Goal: Task Accomplishment & Management: Use online tool/utility

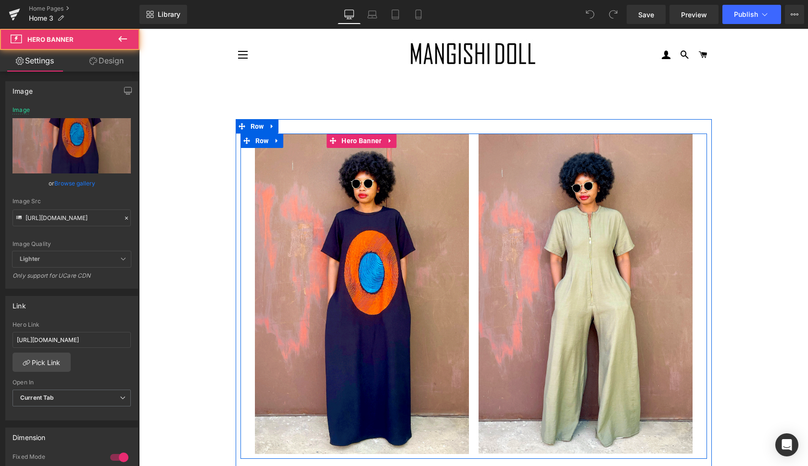
click at [449, 257] on div at bounding box center [362, 294] width 214 height 321
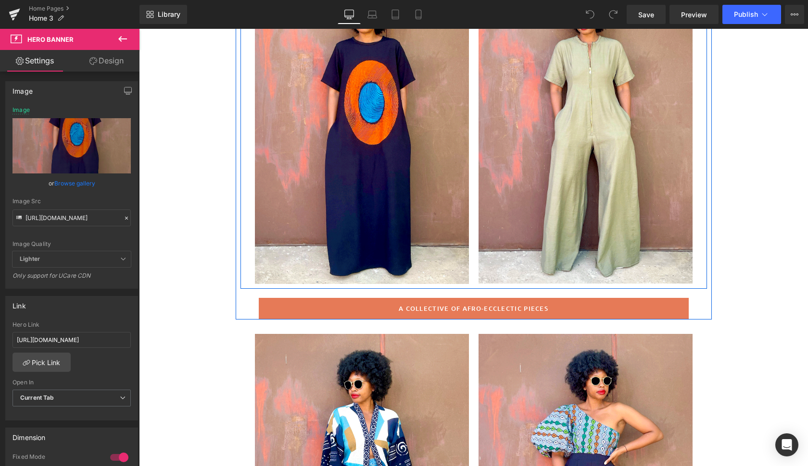
scroll to position [153, 0]
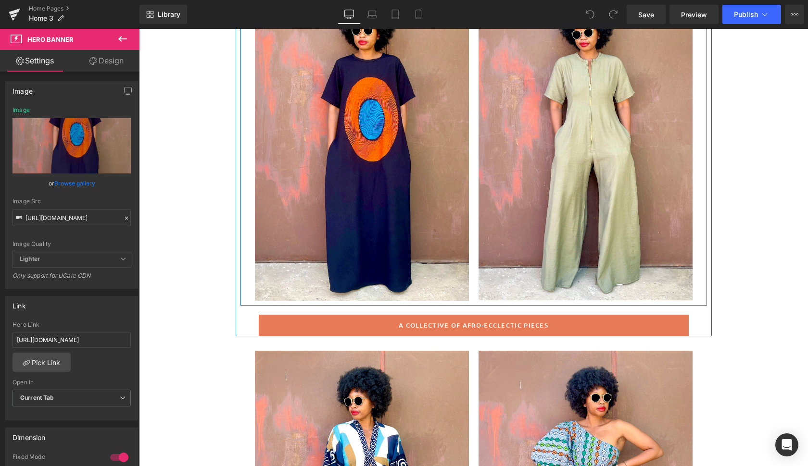
click at [457, 159] on div at bounding box center [362, 140] width 214 height 321
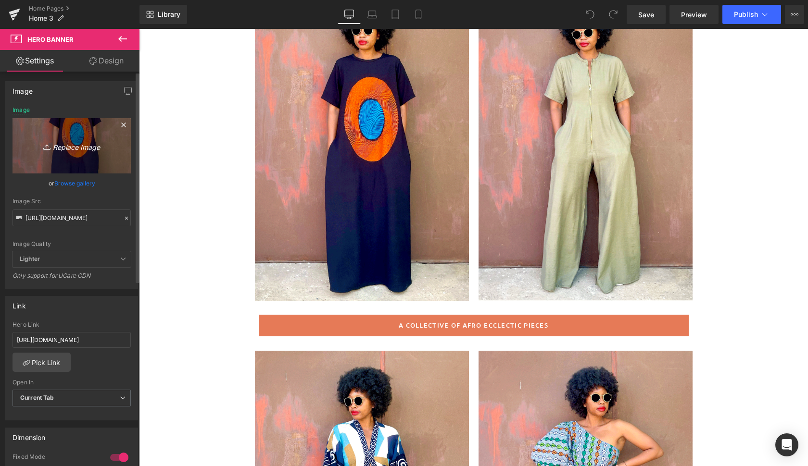
click at [75, 150] on icon "Replace Image" at bounding box center [71, 146] width 77 height 12
type input "C:\fakepath\sos2.gif"
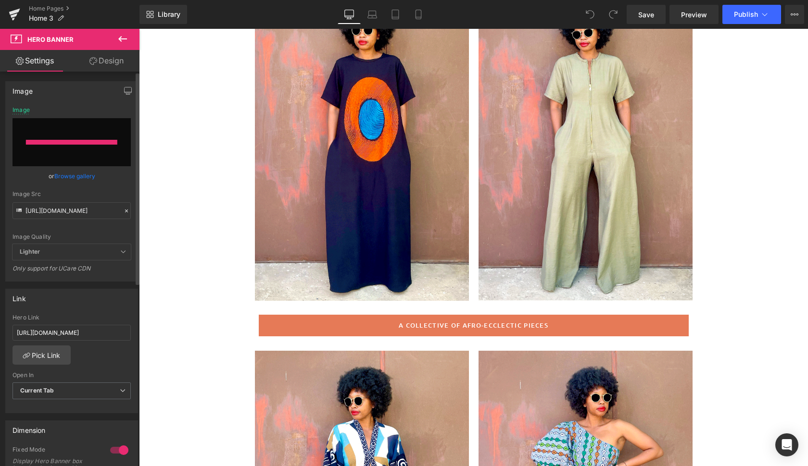
type input "[URL][DOMAIN_NAME]"
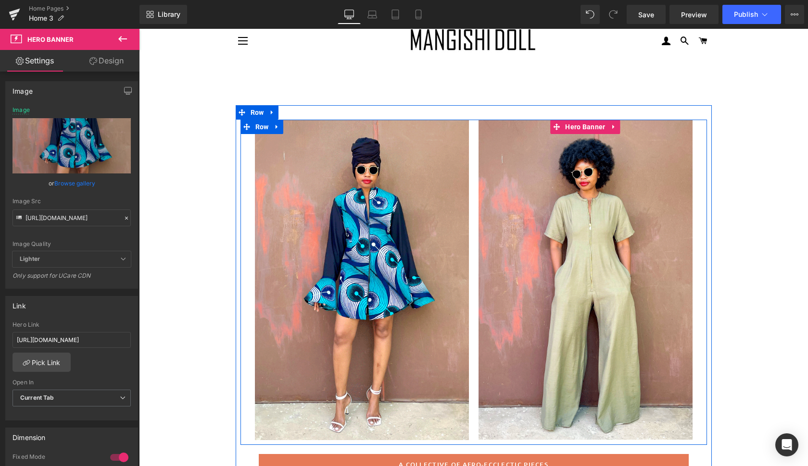
scroll to position [17, 0]
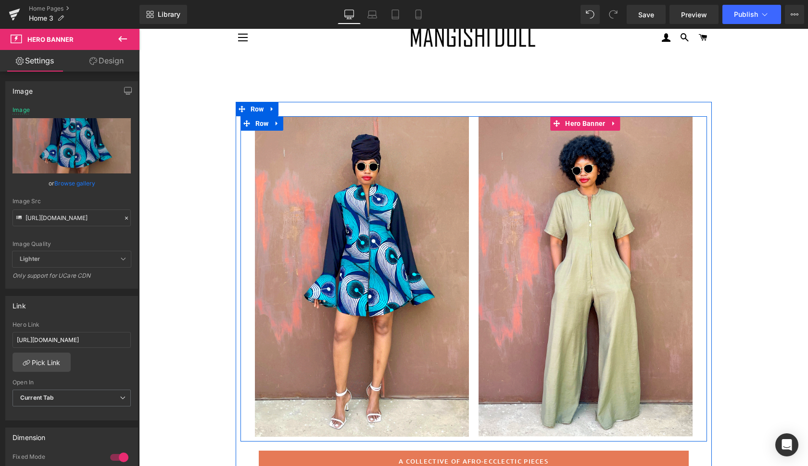
click at [668, 254] on div at bounding box center [585, 276] width 214 height 321
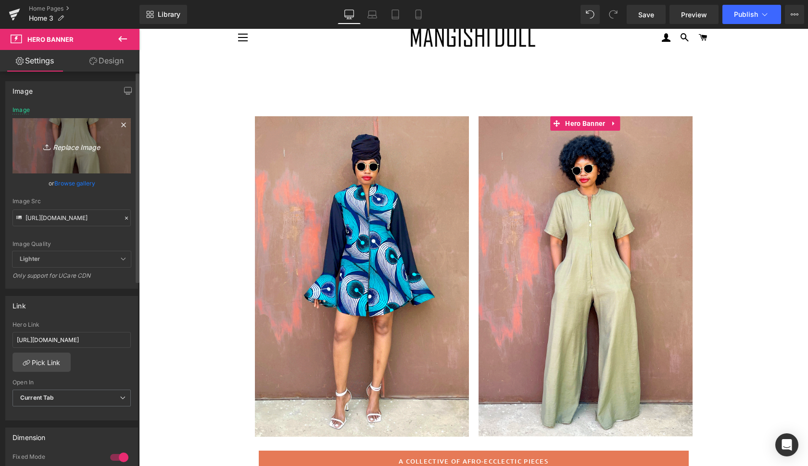
click at [85, 148] on icon "Replace Image" at bounding box center [71, 146] width 77 height 12
type input "C:\fakepath\[PERSON_NAME].gif"
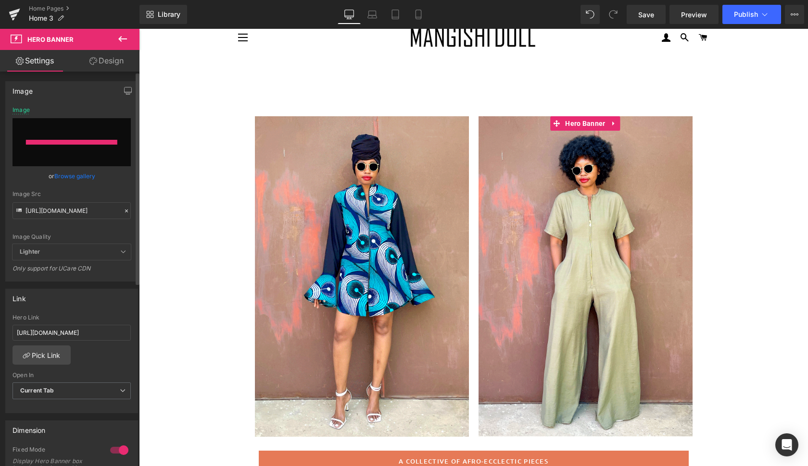
type input "[URL][DOMAIN_NAME][PERSON_NAME]"
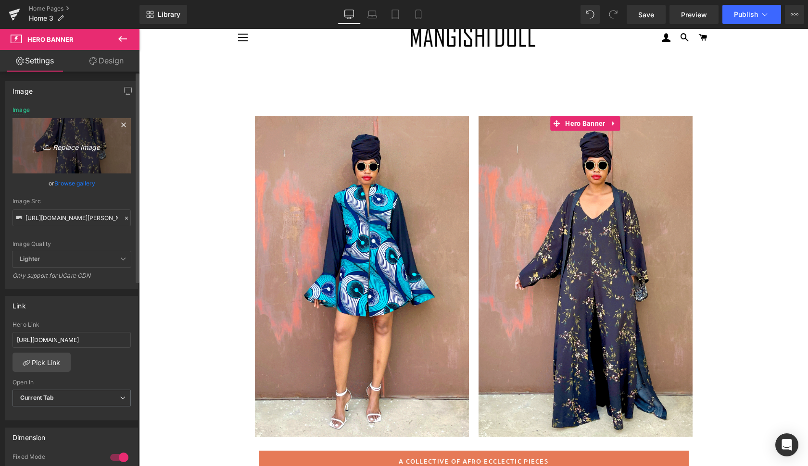
click at [80, 145] on icon "Replace Image" at bounding box center [71, 146] width 77 height 12
type input "C:\fakepath\sos6.gif"
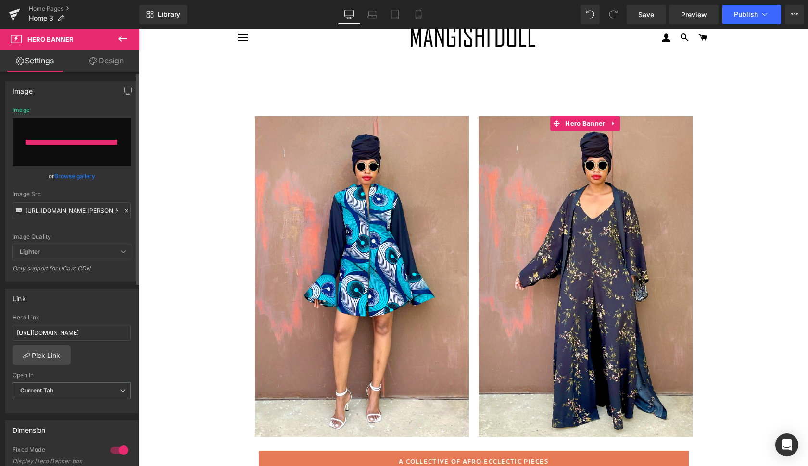
type input "[URL][DOMAIN_NAME]"
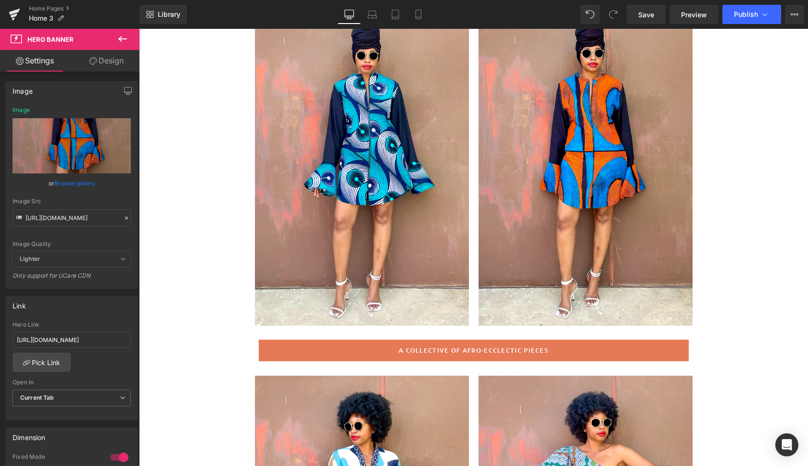
scroll to position [128, 0]
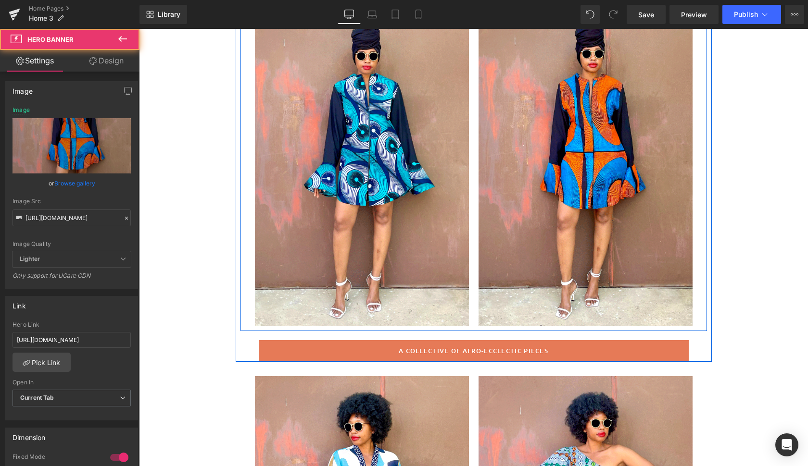
click at [640, 304] on div at bounding box center [585, 166] width 214 height 321
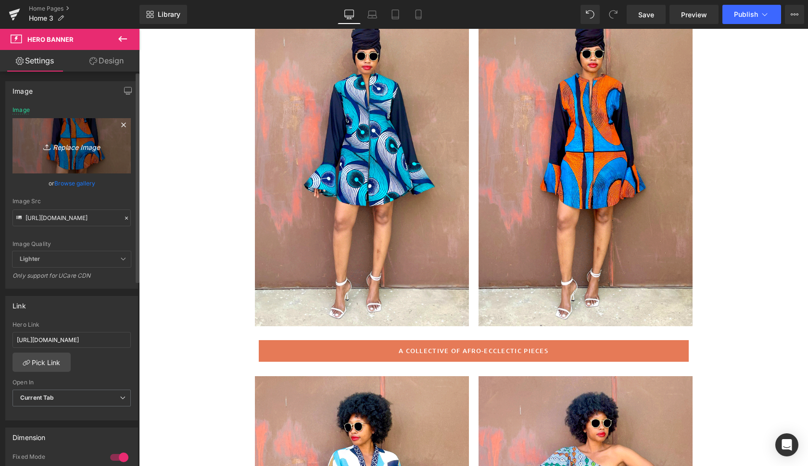
click at [87, 143] on icon "Replace Image" at bounding box center [71, 146] width 77 height 12
type input "C:\fakepath\dakar.gif"
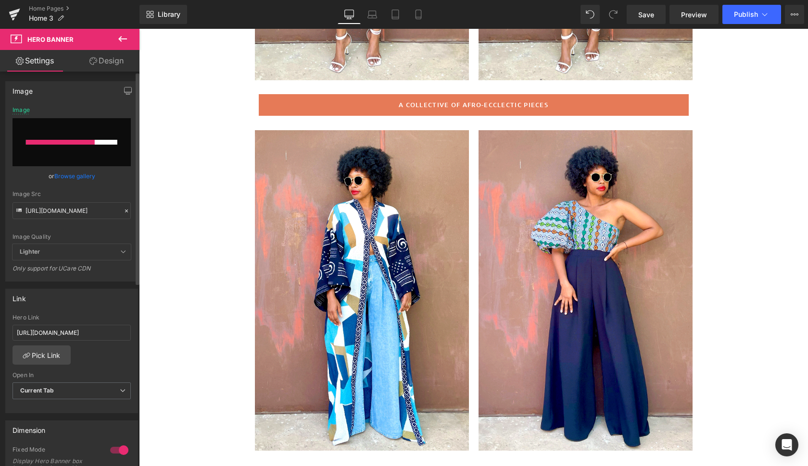
scroll to position [375, 0]
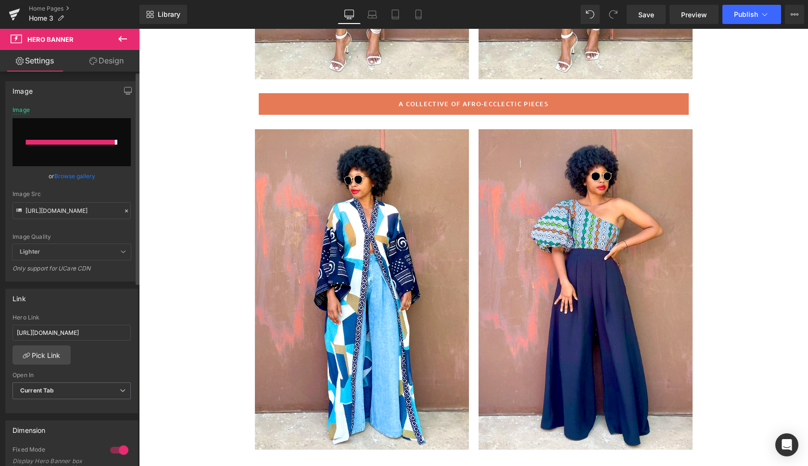
type input "[URL][DOMAIN_NAME]"
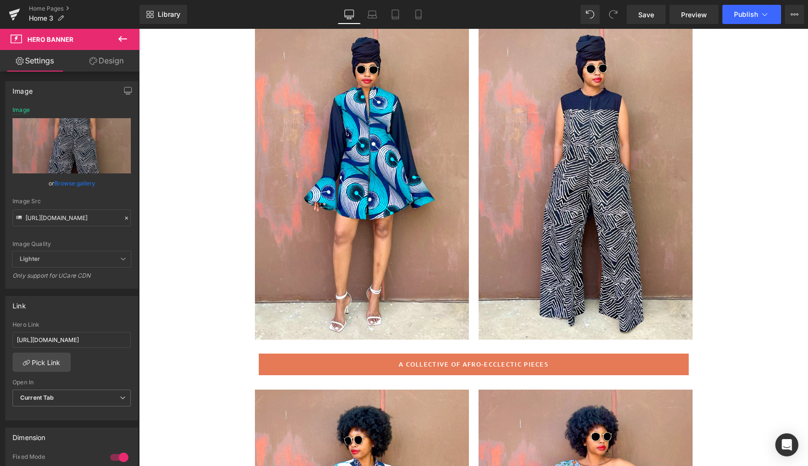
scroll to position [124, 0]
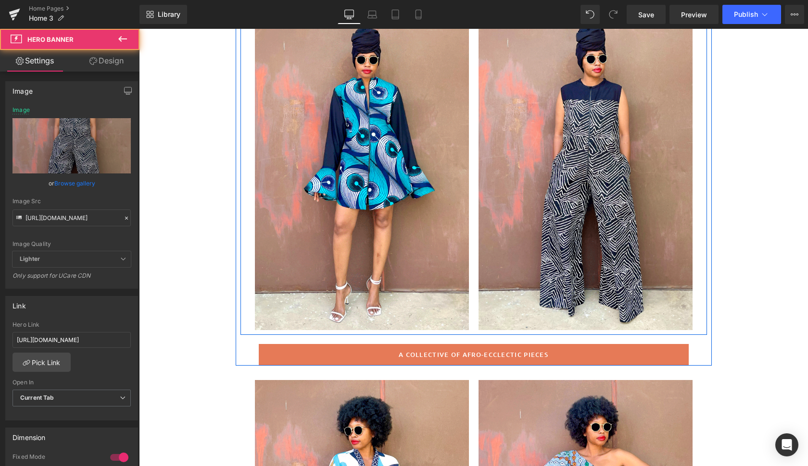
click at [502, 315] on div at bounding box center [585, 170] width 214 height 321
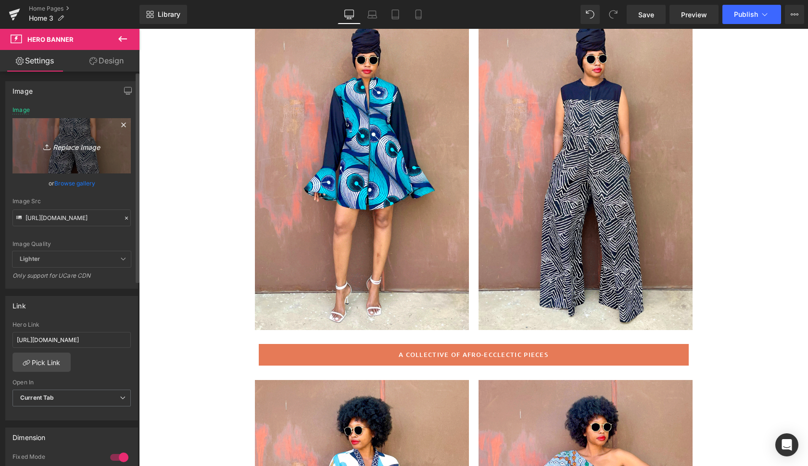
click at [78, 147] on icon "Replace Image" at bounding box center [71, 146] width 77 height 12
type input "C:\fakepath\dakar5.gif"
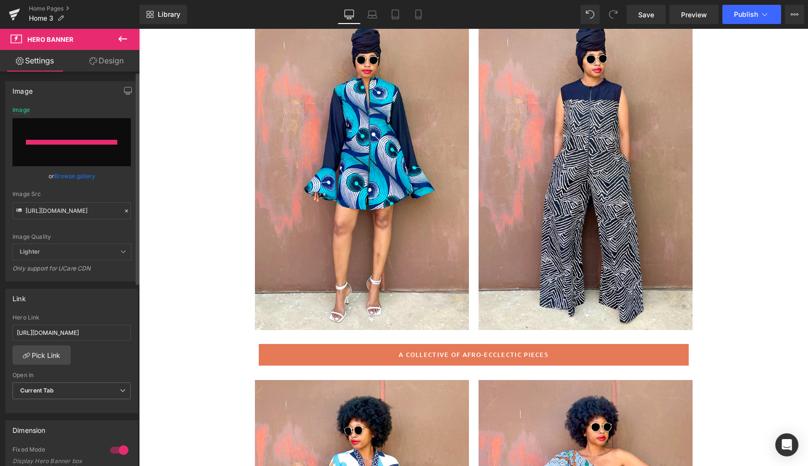
type input "[URL][DOMAIN_NAME]"
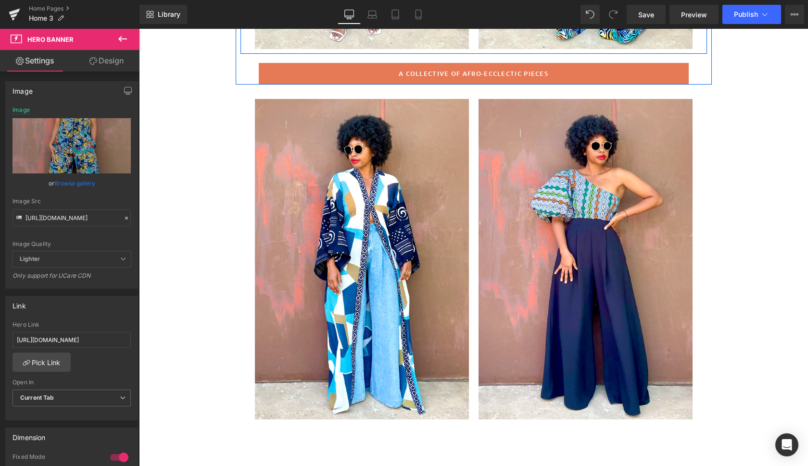
scroll to position [414, 0]
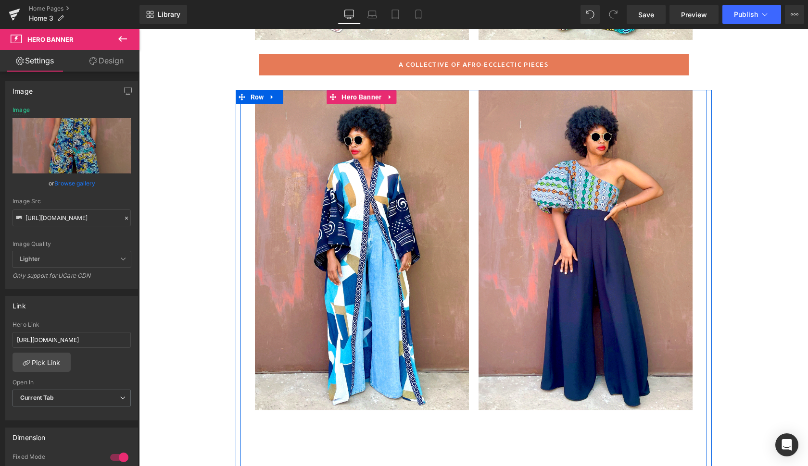
click at [443, 326] on div at bounding box center [362, 250] width 214 height 321
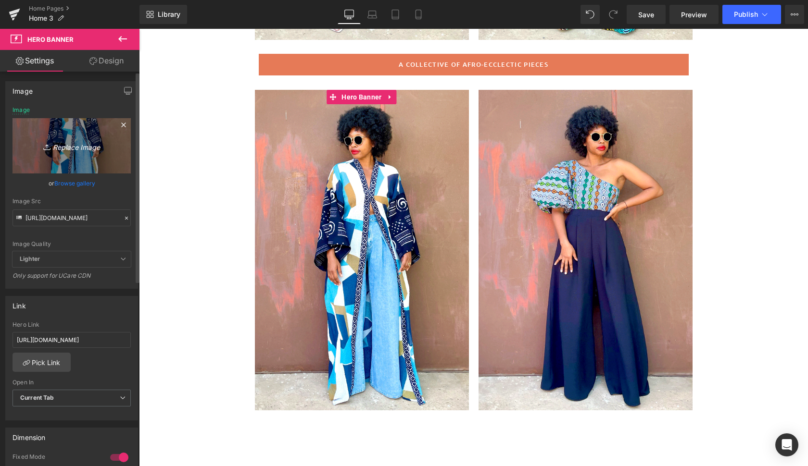
click at [83, 148] on icon "Replace Image" at bounding box center [71, 146] width 77 height 12
type input "C:\fakepath\chambe6.gif"
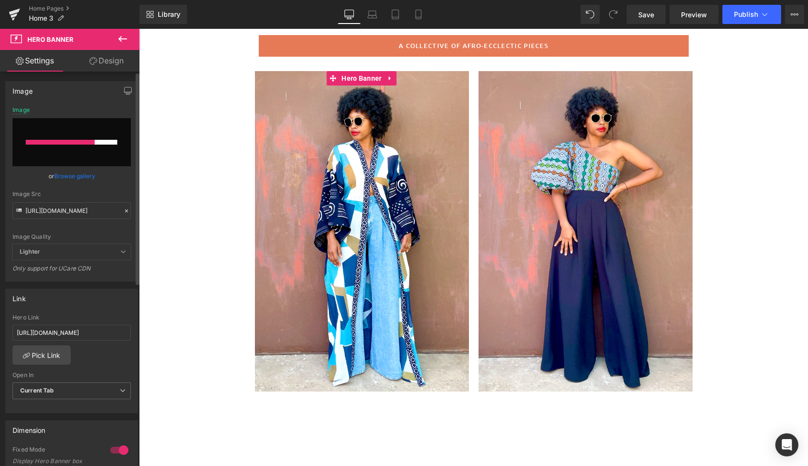
scroll to position [434, 0]
type input "[URL][DOMAIN_NAME]"
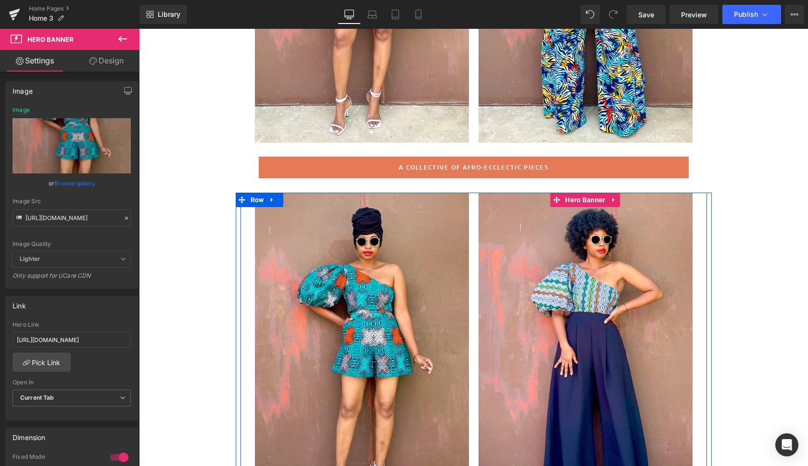
scroll to position [323, 0]
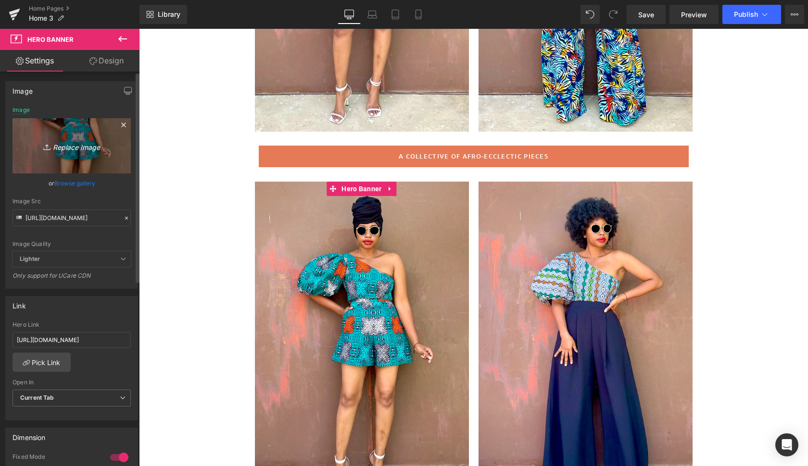
click at [86, 148] on icon "Replace Image" at bounding box center [71, 146] width 77 height 12
type input "C:\fakepath\chambe.gif"
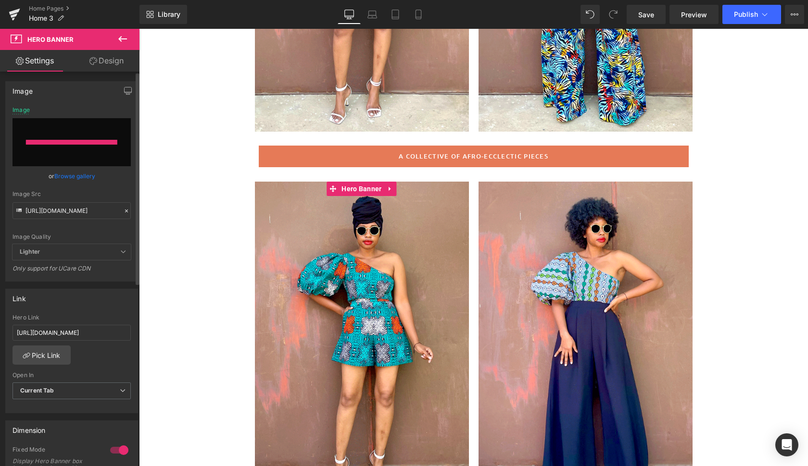
type input "[URL][DOMAIN_NAME]"
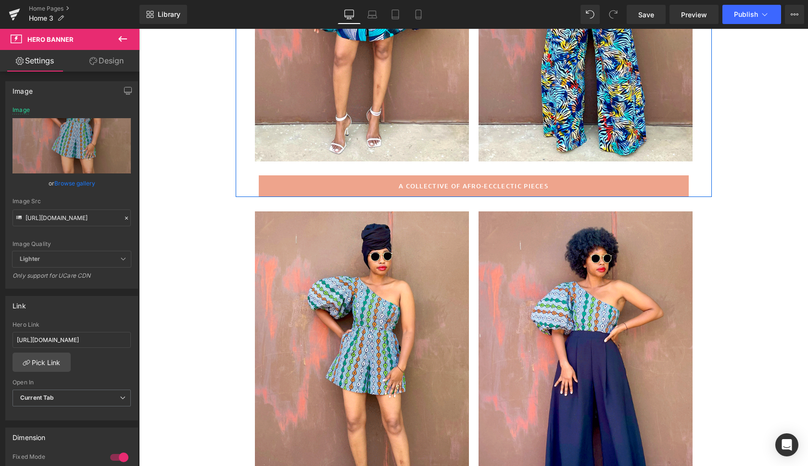
scroll to position [294, 0]
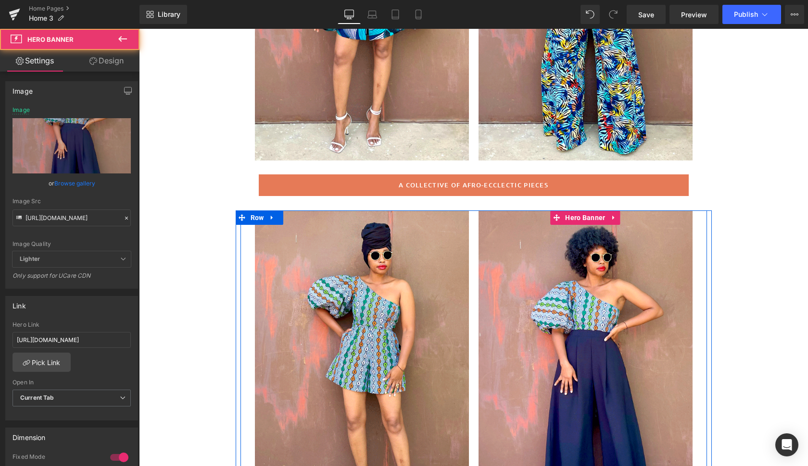
click at [593, 265] on div at bounding box center [585, 371] width 214 height 321
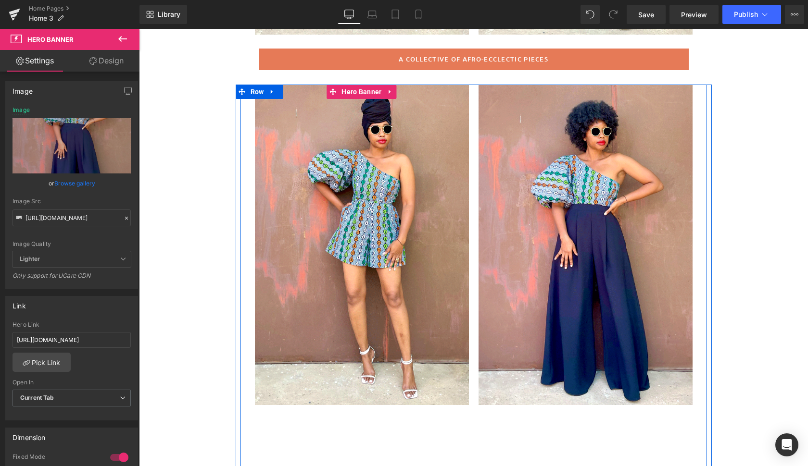
scroll to position [473, 0]
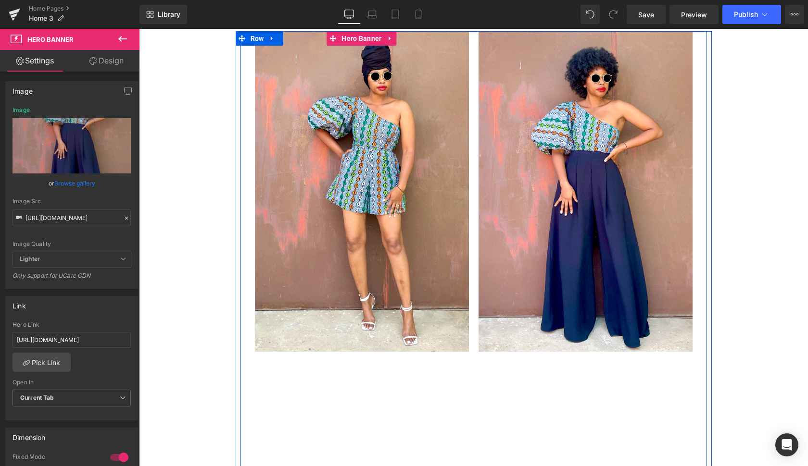
click at [432, 291] on div at bounding box center [362, 191] width 214 height 321
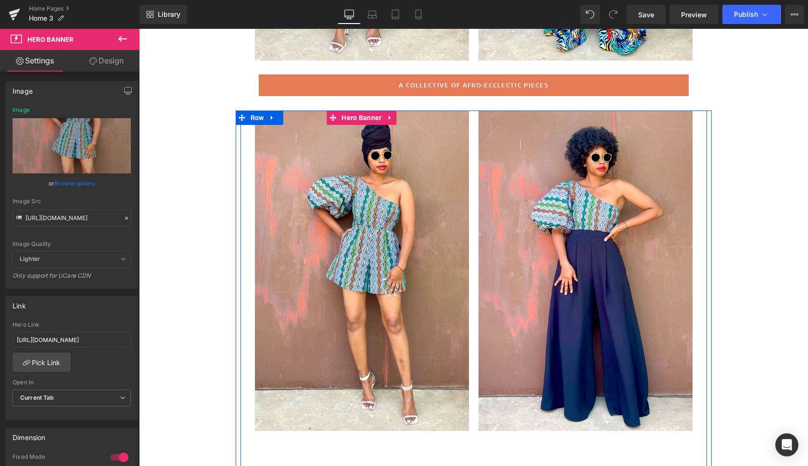
scroll to position [412, 0]
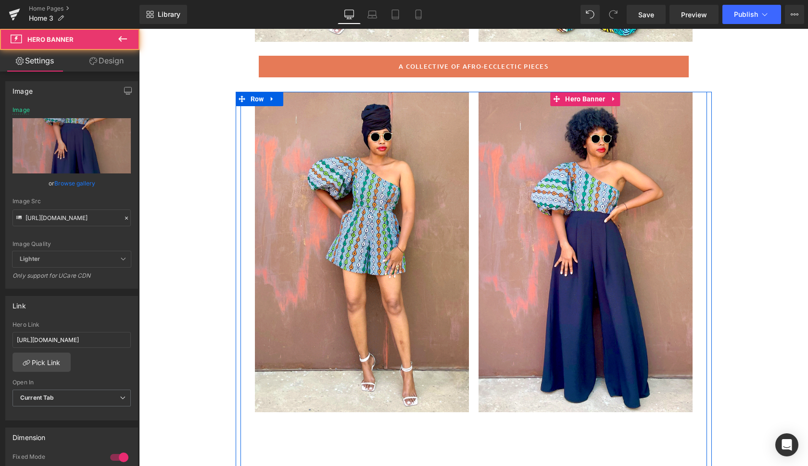
click at [516, 360] on div at bounding box center [585, 252] width 214 height 321
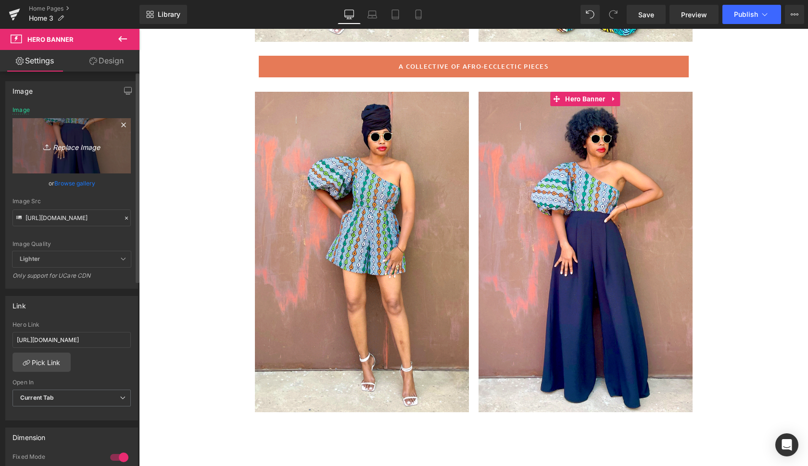
click at [82, 147] on icon "Replace Image" at bounding box center [71, 146] width 77 height 12
type input "C:\fakepath\felibr5.gif"
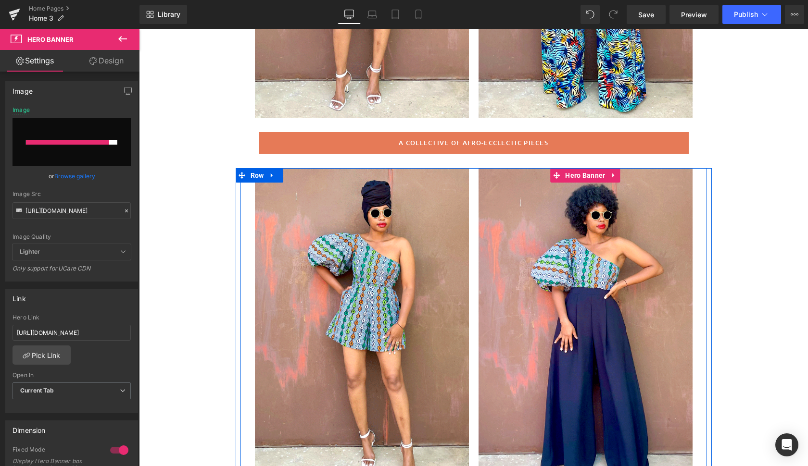
scroll to position [336, 0]
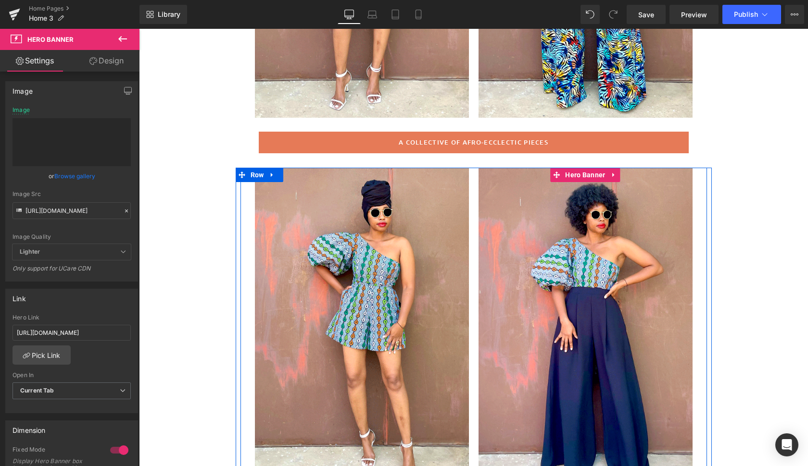
type input "[URL][DOMAIN_NAME]"
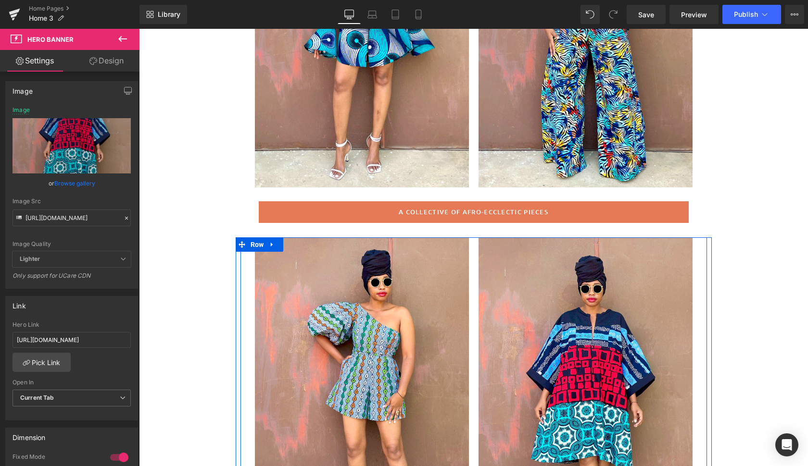
scroll to position [261, 0]
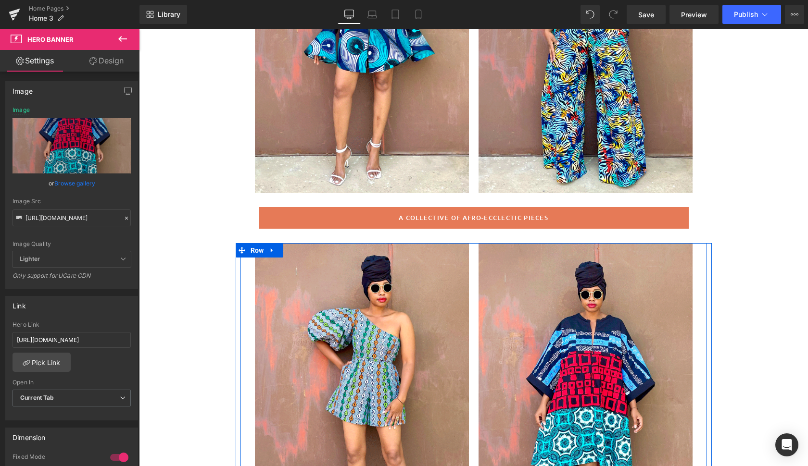
click at [667, 269] on div at bounding box center [585, 403] width 214 height 321
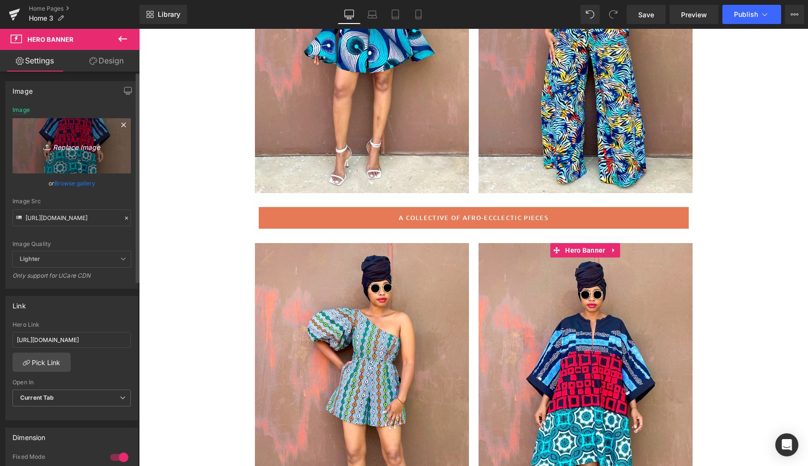
click at [75, 148] on icon "Replace Image" at bounding box center [71, 146] width 77 height 12
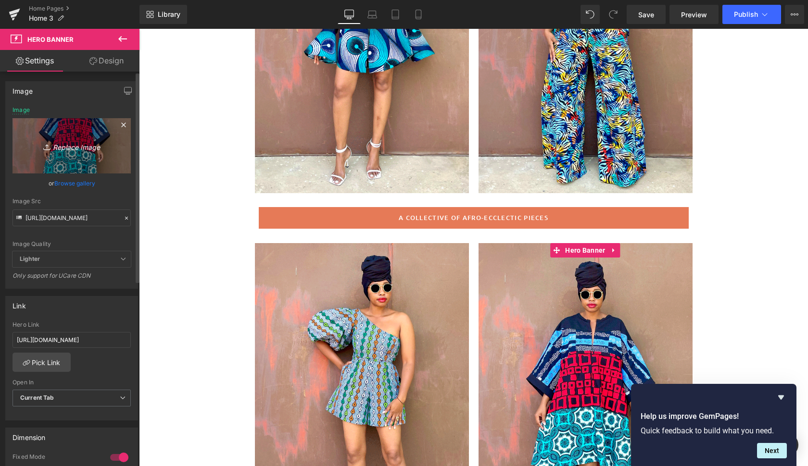
type input "C:\fakepath\lueb4.gif"
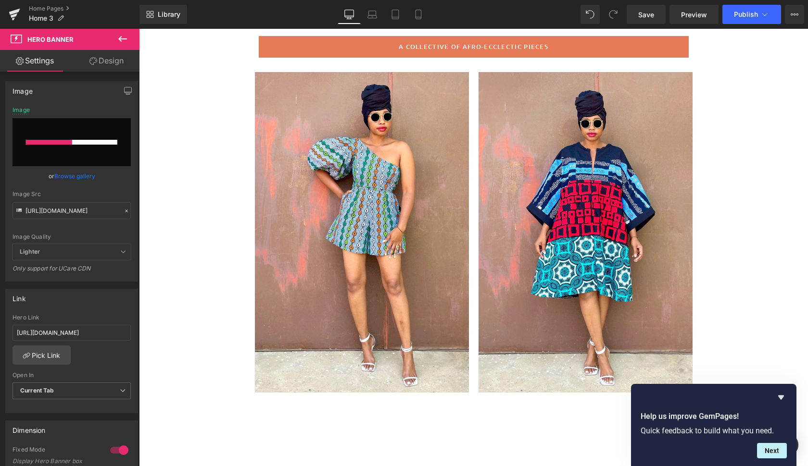
scroll to position [433, 0]
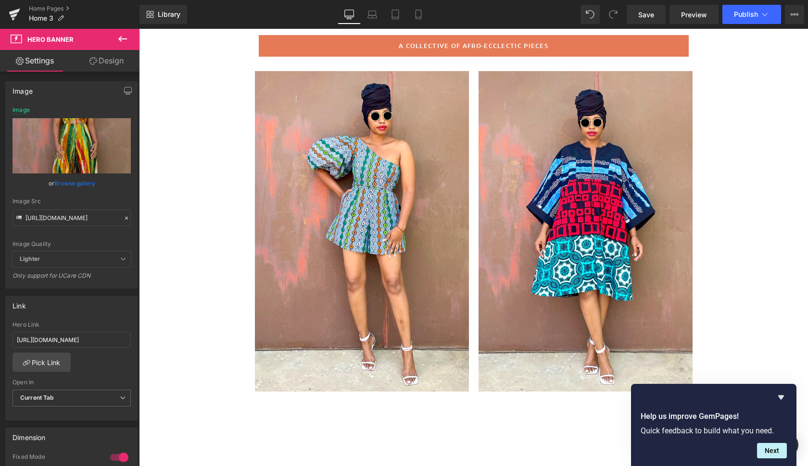
type input "[URL][DOMAIN_NAME]"
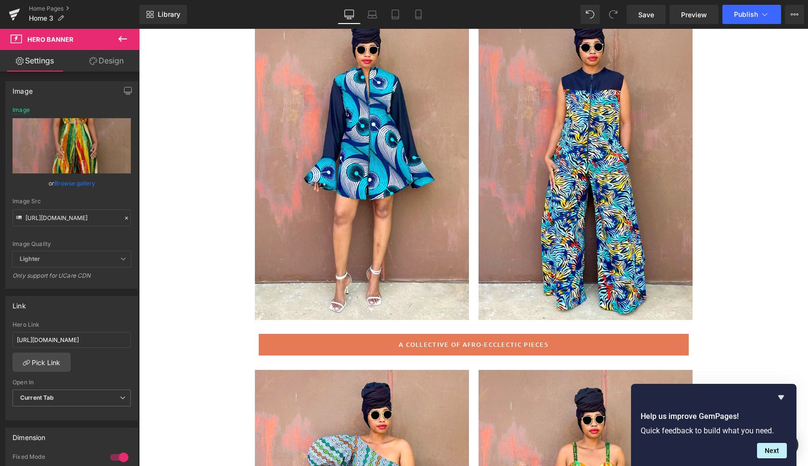
scroll to position [134, 0]
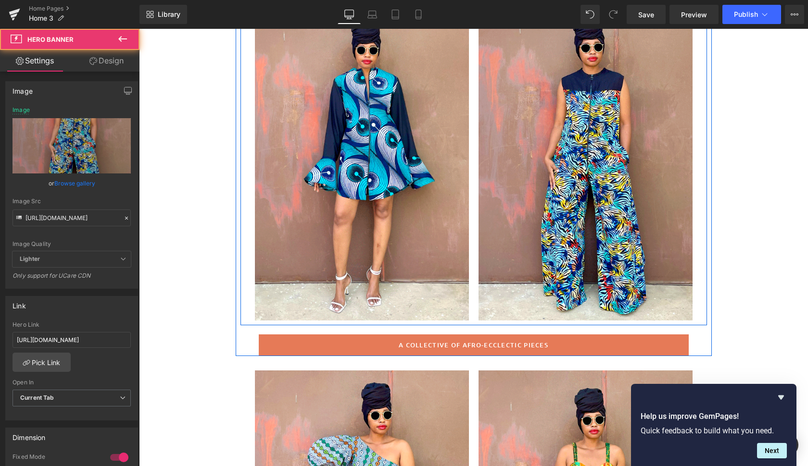
click at [511, 205] on div at bounding box center [585, 160] width 214 height 321
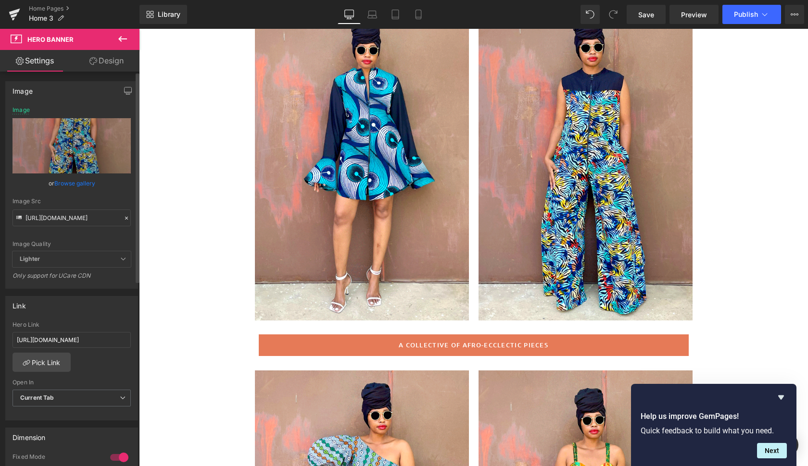
click at [72, 184] on link "Browse gallery" at bounding box center [74, 183] width 41 height 17
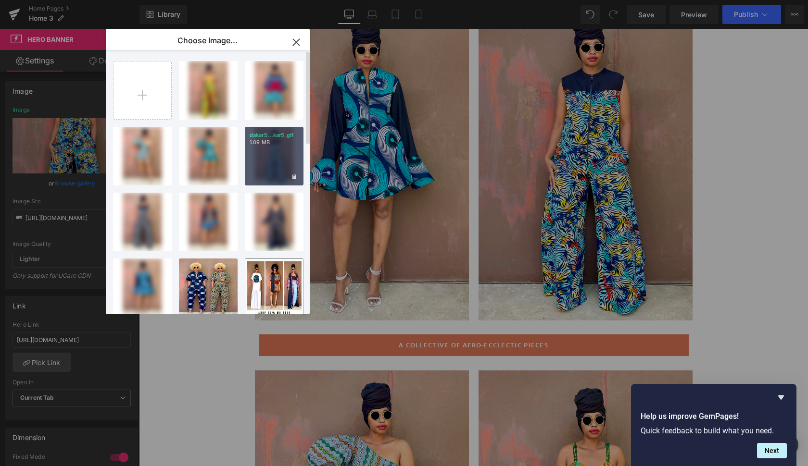
click at [283, 154] on div "dakar5...kar5.gif 1.09 MB" at bounding box center [274, 156] width 59 height 59
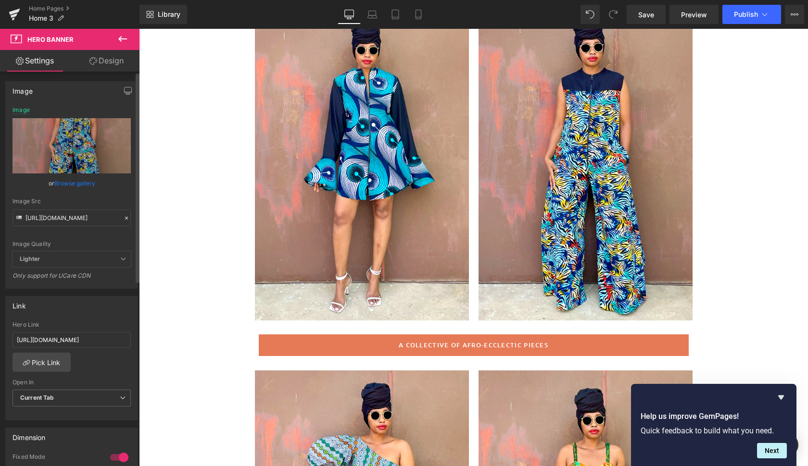
click at [79, 182] on link "Browse gallery" at bounding box center [74, 183] width 41 height 17
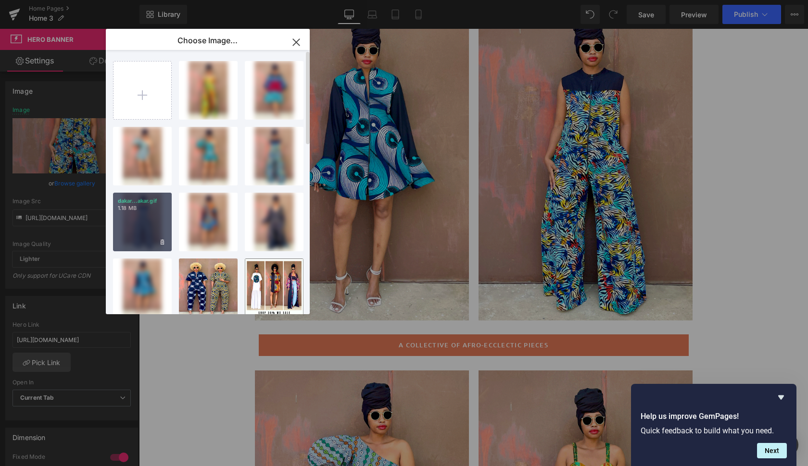
click at [132, 222] on div "dakar...akar.gif 1.18 MB" at bounding box center [142, 222] width 59 height 59
type input "[URL][DOMAIN_NAME]"
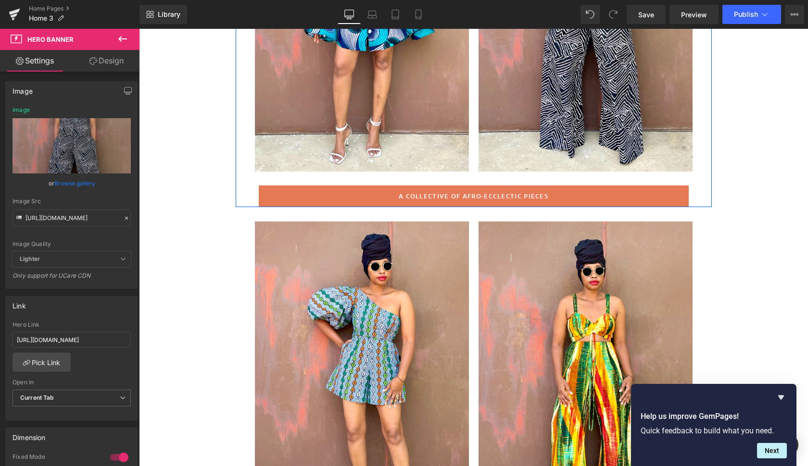
scroll to position [286, 0]
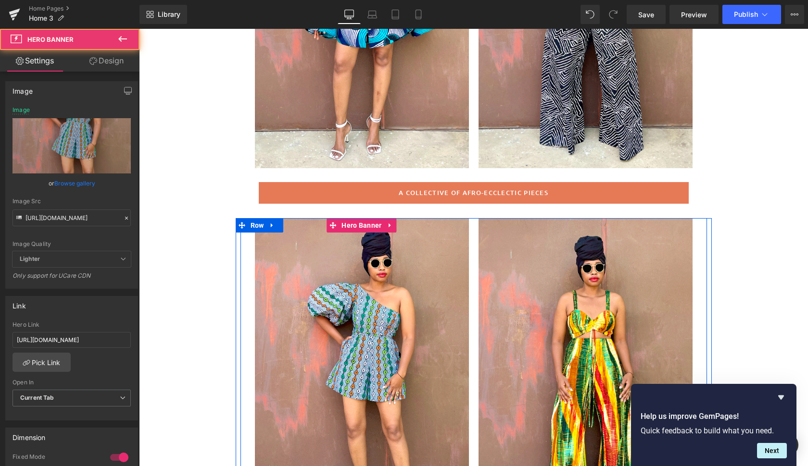
click at [446, 385] on span "Text Block" at bounding box center [362, 378] width 214 height 24
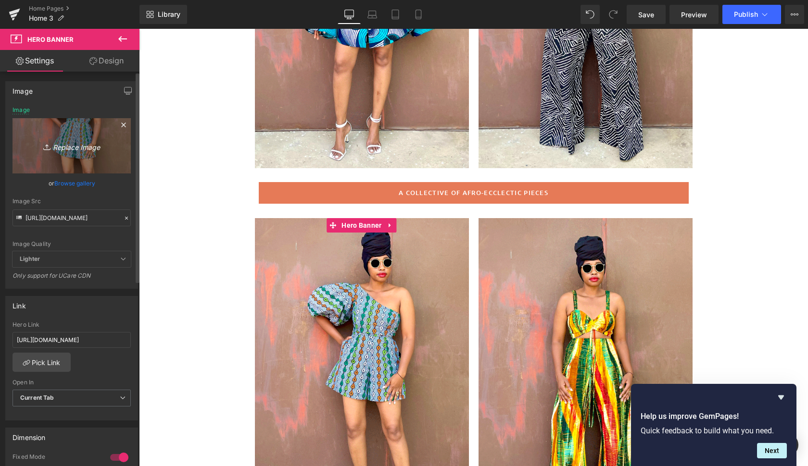
click at [78, 148] on icon "Replace Image" at bounding box center [71, 146] width 77 height 12
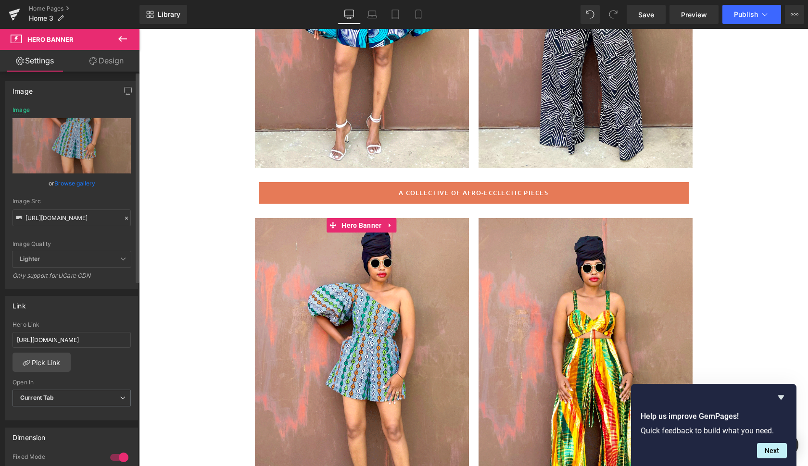
click at [69, 183] on link "Browse gallery" at bounding box center [74, 183] width 41 height 17
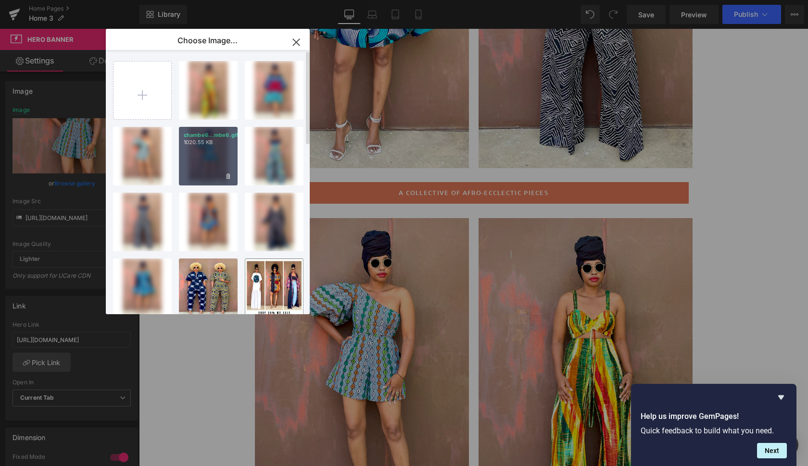
click at [197, 151] on div "chambe6...mbe6.gif 1020.55 KB" at bounding box center [208, 156] width 59 height 59
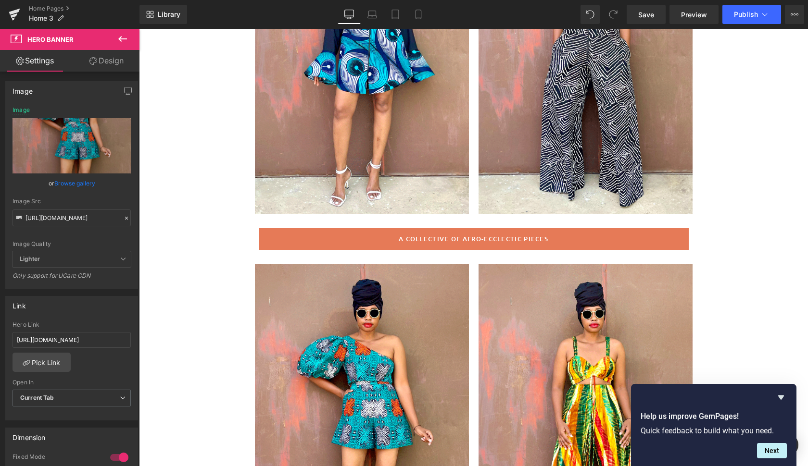
scroll to position [240, 0]
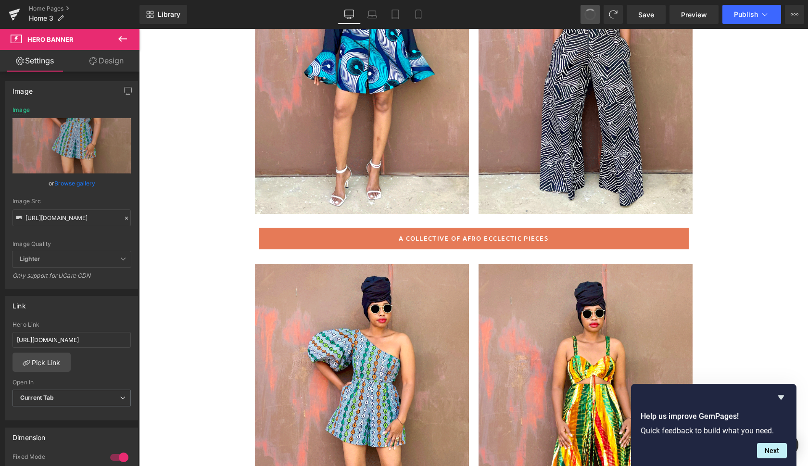
type input "[URL][DOMAIN_NAME]"
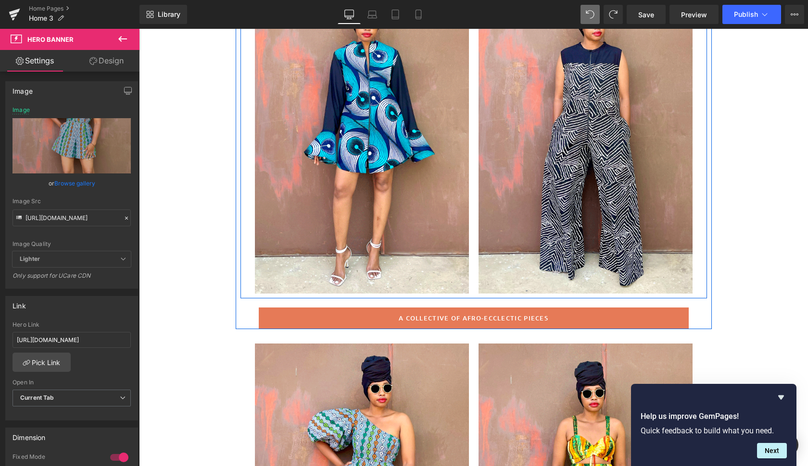
scroll to position [164, 0]
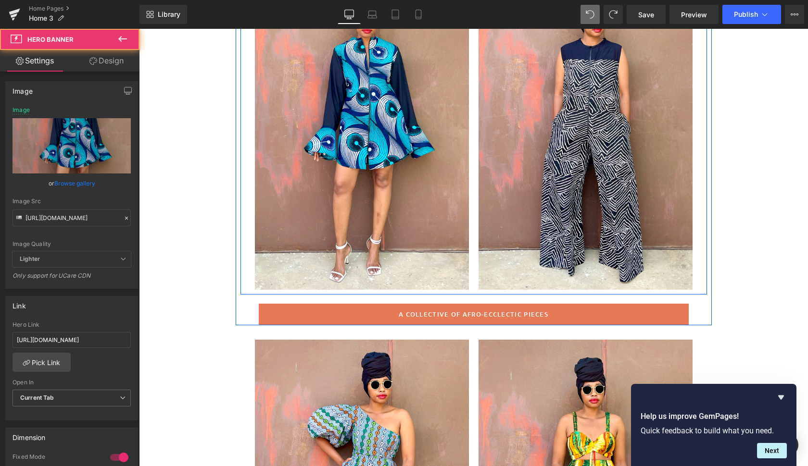
click at [434, 183] on div at bounding box center [362, 129] width 214 height 321
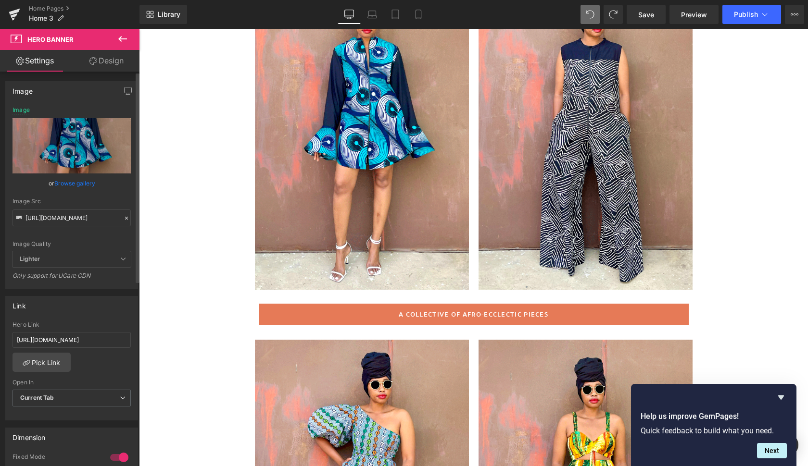
click at [73, 183] on link "Browse gallery" at bounding box center [74, 183] width 41 height 17
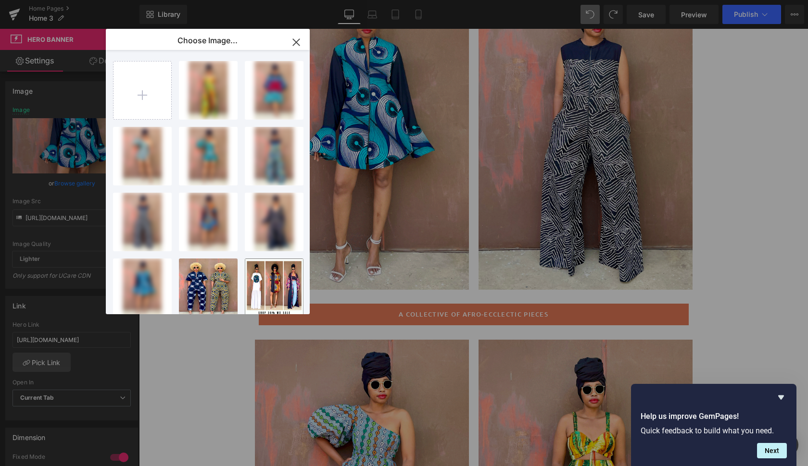
click at [73, 0] on div "You are previewing how the will restyle your page. You can not edit Elements in…" at bounding box center [404, 0] width 808 height 0
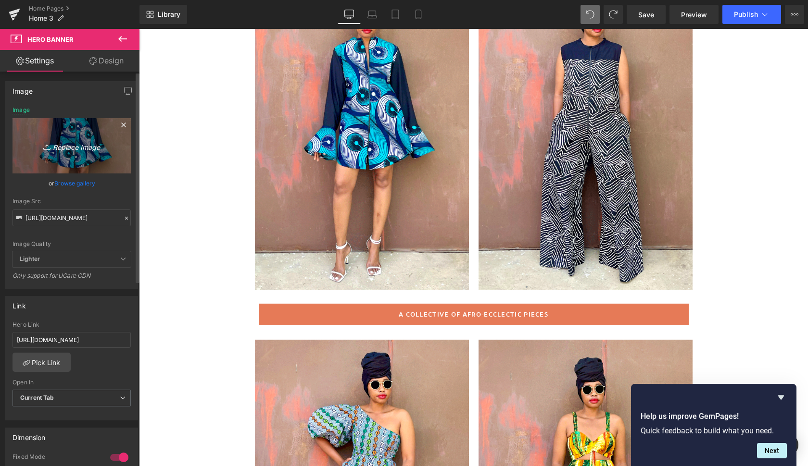
click at [97, 148] on icon "Replace Image" at bounding box center [71, 146] width 77 height 12
type input "C:\fakepath\sos.gif"
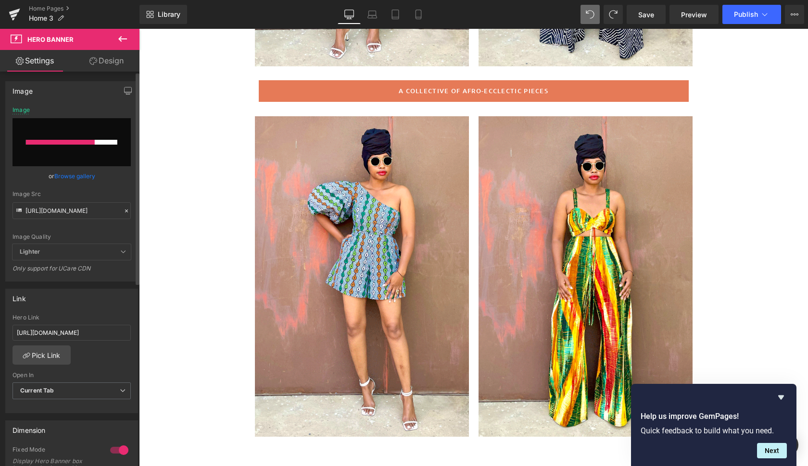
scroll to position [498, 0]
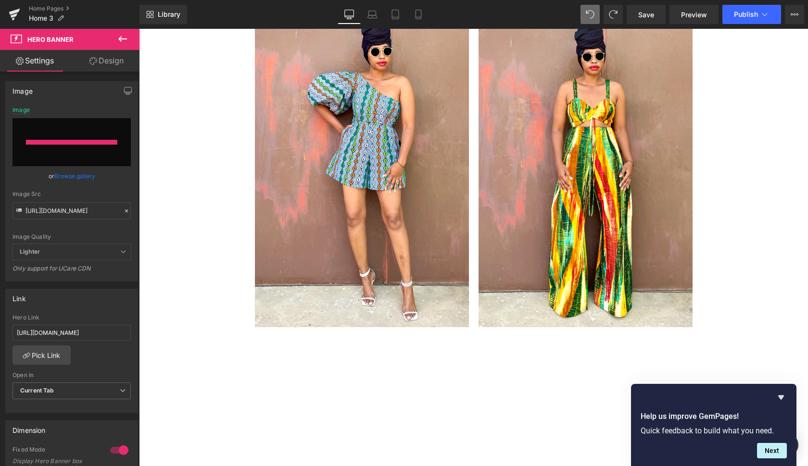
type input "[URL][DOMAIN_NAME]"
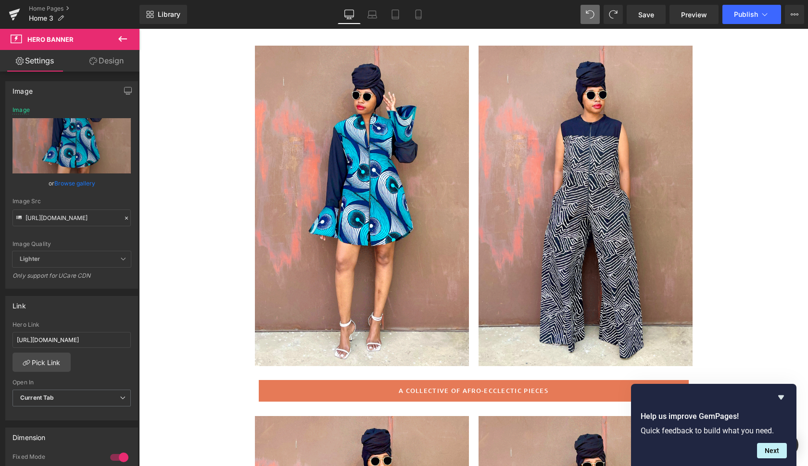
scroll to position [82, 0]
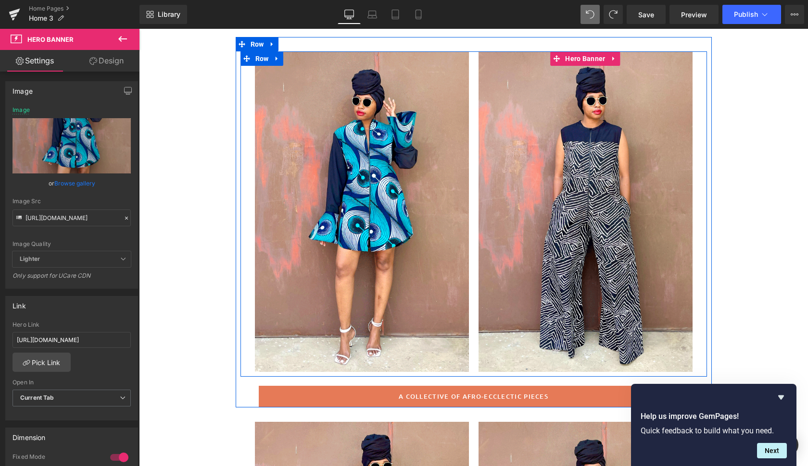
click at [513, 367] on div at bounding box center [585, 211] width 214 height 321
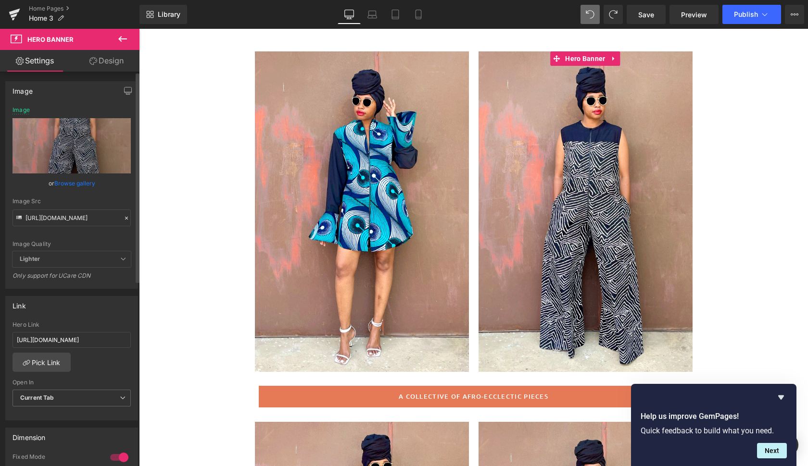
click at [75, 184] on link "Browse gallery" at bounding box center [74, 183] width 41 height 17
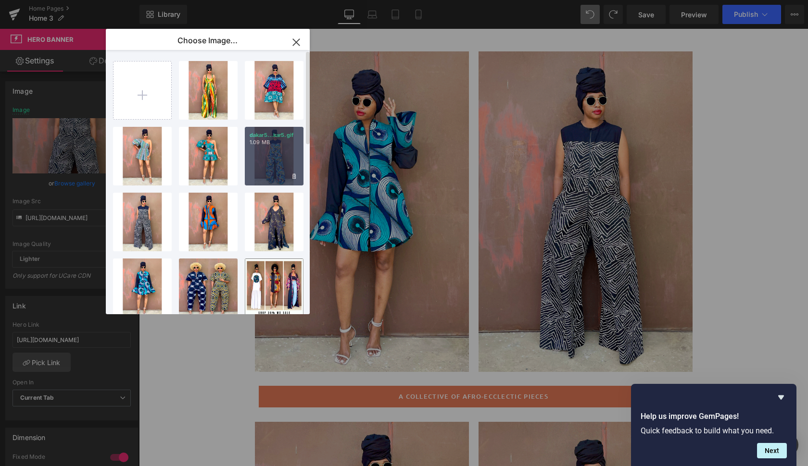
click at [279, 169] on div "dakar5...kar5.gif 1.09 MB" at bounding box center [274, 156] width 59 height 59
type input "[URL][DOMAIN_NAME]"
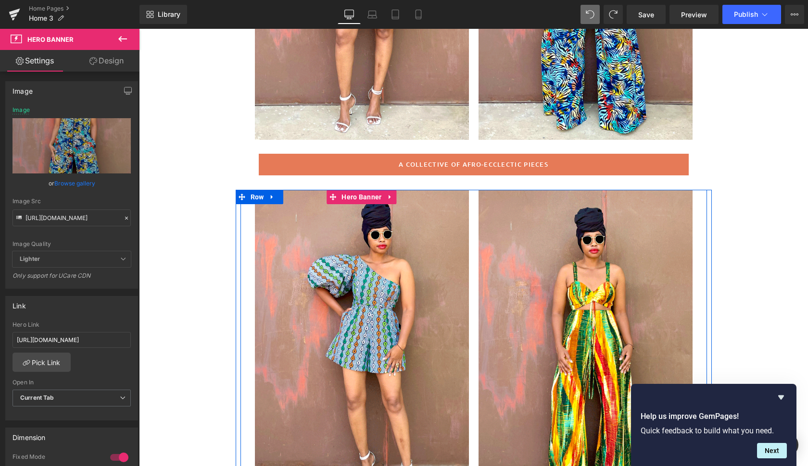
scroll to position [351, 0]
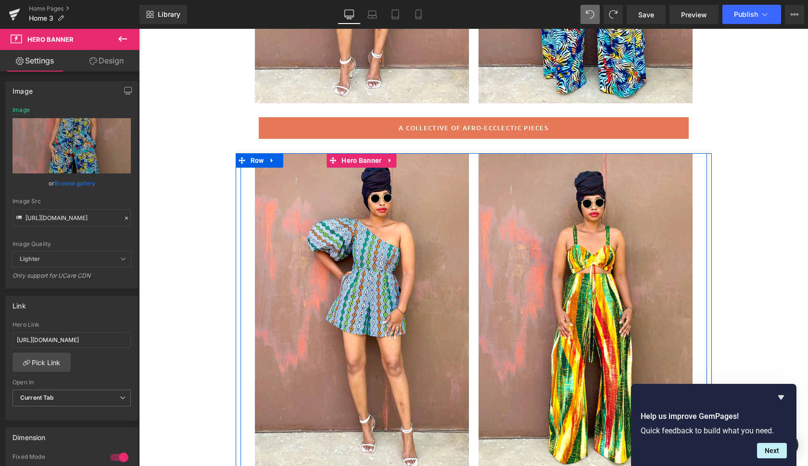
click at [441, 367] on div at bounding box center [362, 313] width 214 height 321
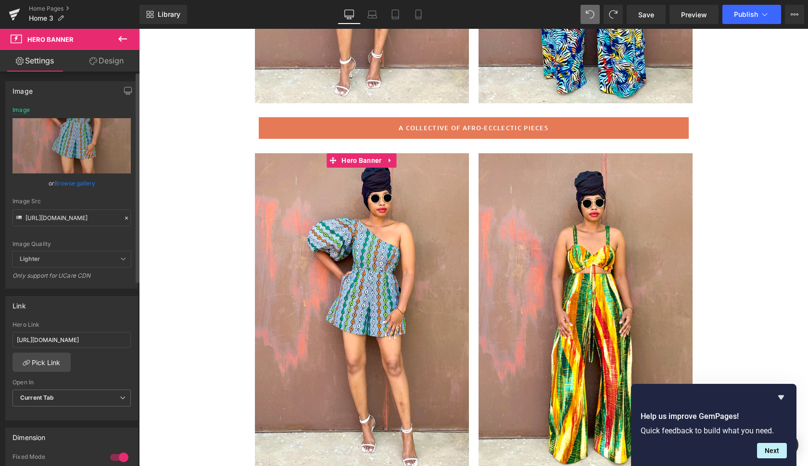
click at [75, 184] on link "Browse gallery" at bounding box center [74, 183] width 41 height 17
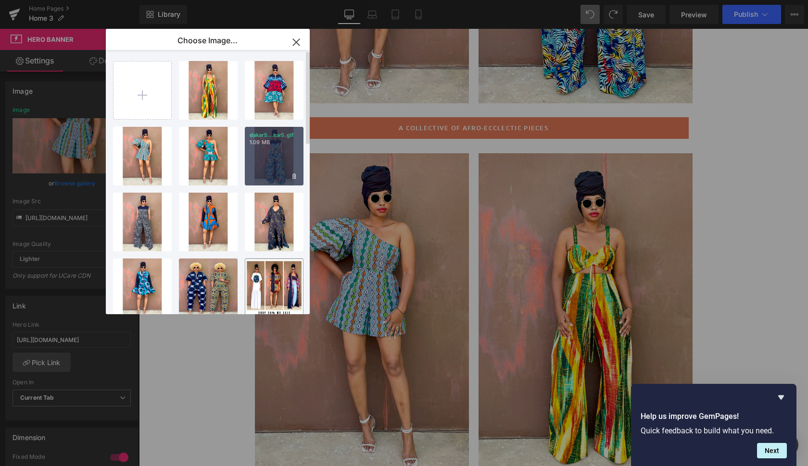
click at [275, 163] on div "dakar5...kar5.gif 1.09 MB" at bounding box center [274, 156] width 59 height 59
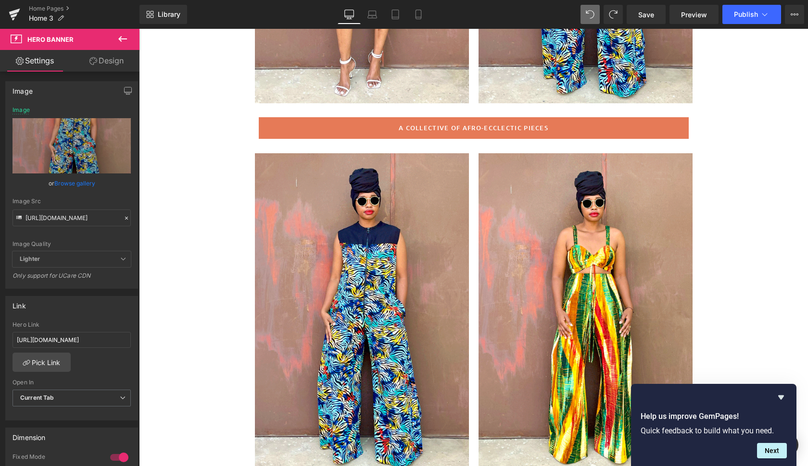
type input "[URL][DOMAIN_NAME]"
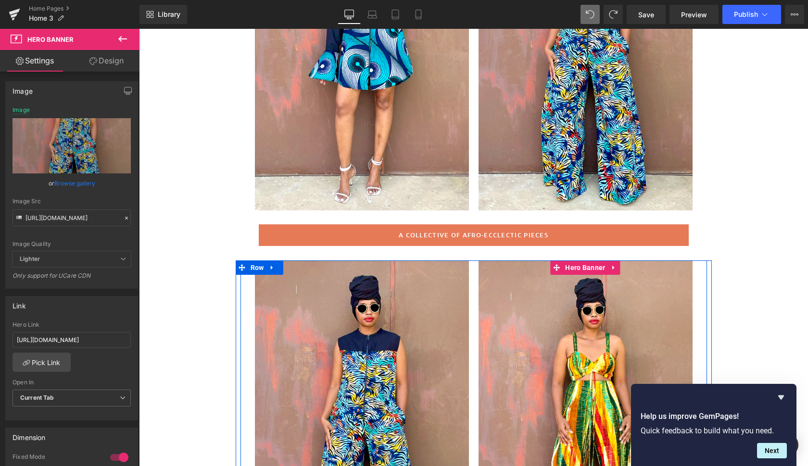
scroll to position [212, 0]
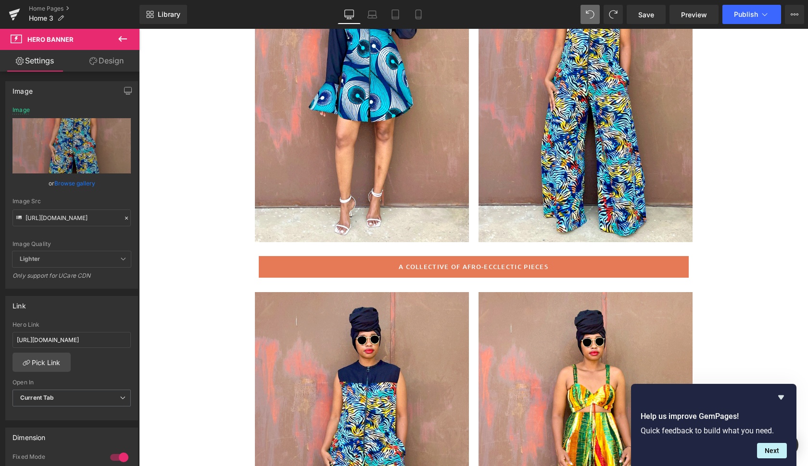
click at [514, 205] on div at bounding box center [585, 82] width 214 height 321
click at [79, 184] on link "Browse gallery" at bounding box center [74, 183] width 41 height 17
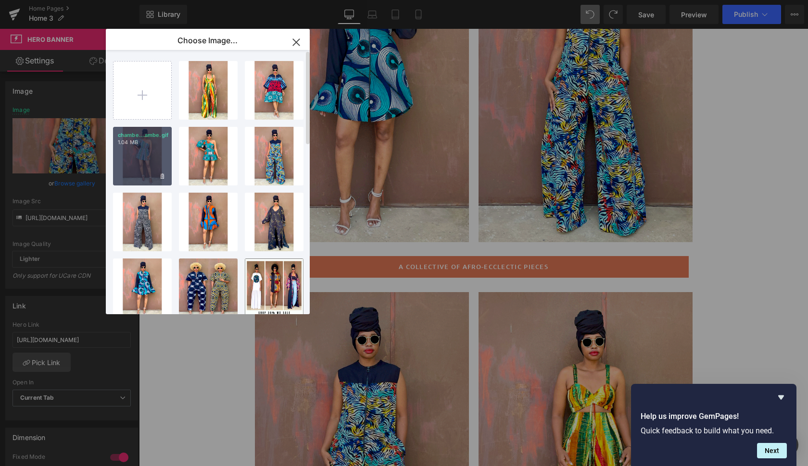
click at [148, 159] on div "chambe...ambe.gif 1.04 MB" at bounding box center [142, 156] width 59 height 59
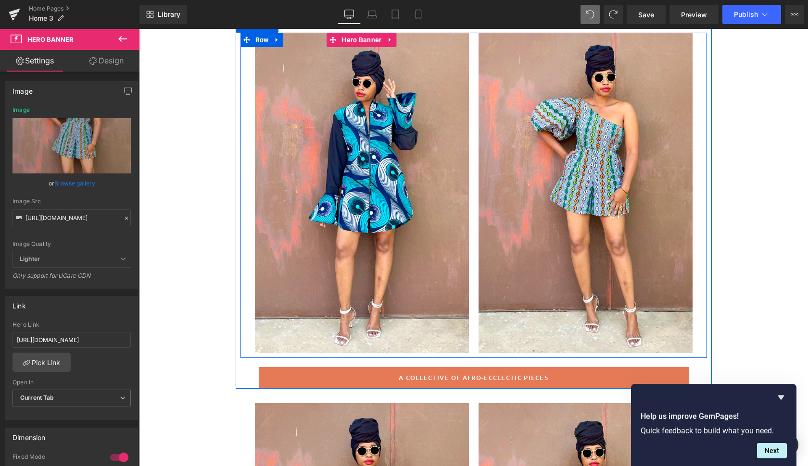
scroll to position [85, 0]
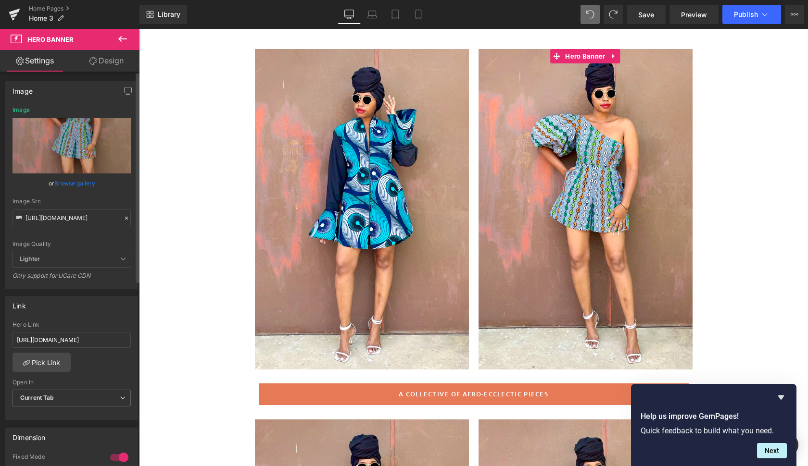
click at [72, 180] on link "Browse gallery" at bounding box center [74, 183] width 41 height 17
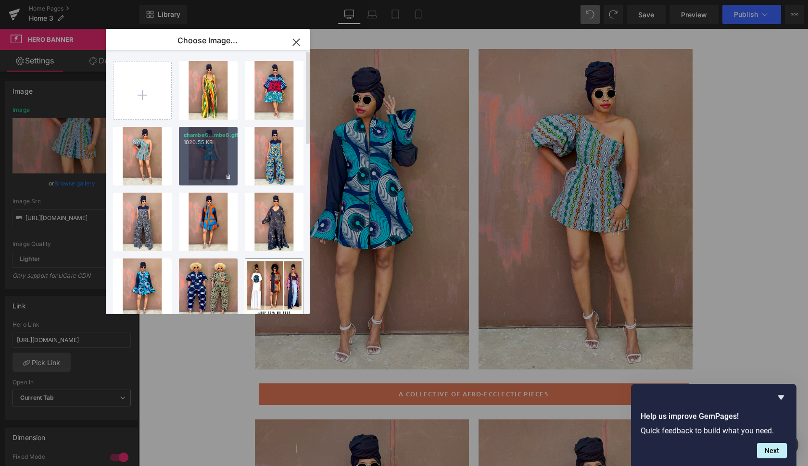
click at [197, 163] on div "chambe6...mbe6.gif 1020.55 KB" at bounding box center [208, 156] width 59 height 59
type input "[URL][DOMAIN_NAME]"
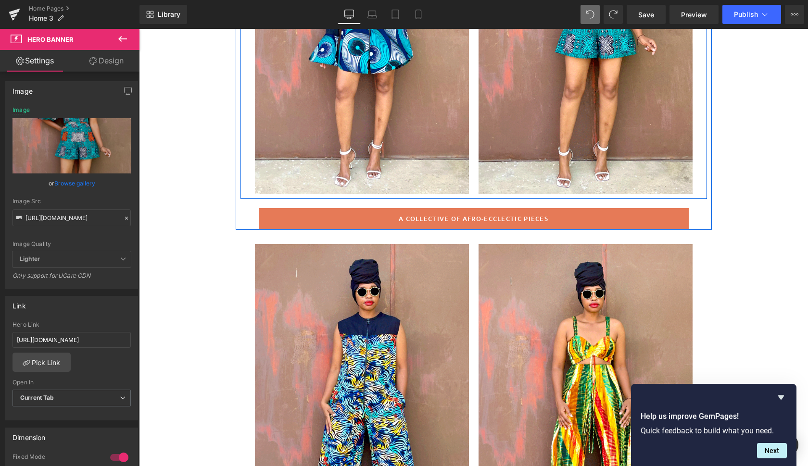
scroll to position [248, 0]
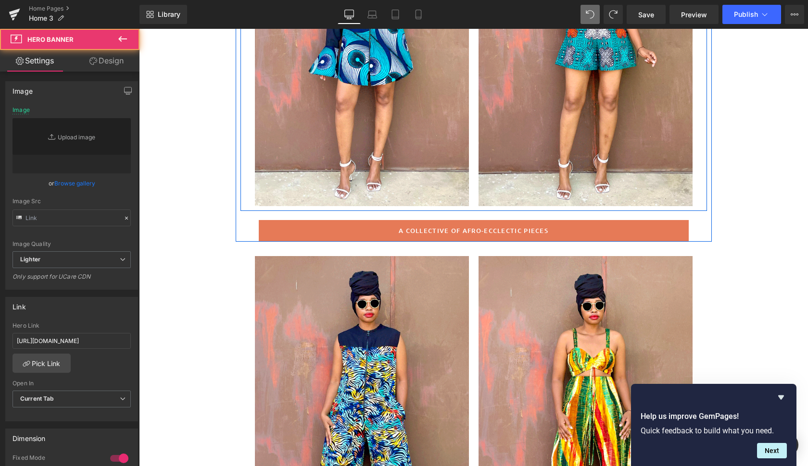
click at [433, 175] on div at bounding box center [362, 46] width 214 height 321
type input "[URL][DOMAIN_NAME]"
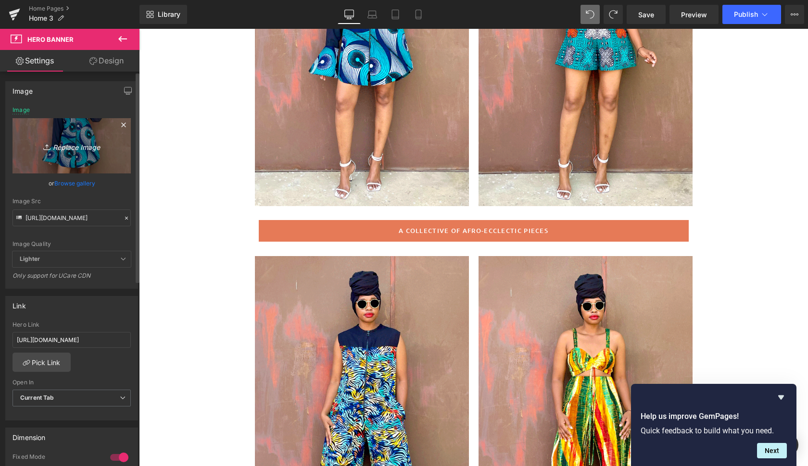
click at [73, 147] on icon "Replace Image" at bounding box center [71, 146] width 77 height 12
type input "C:\fakepath\sos6.gif"
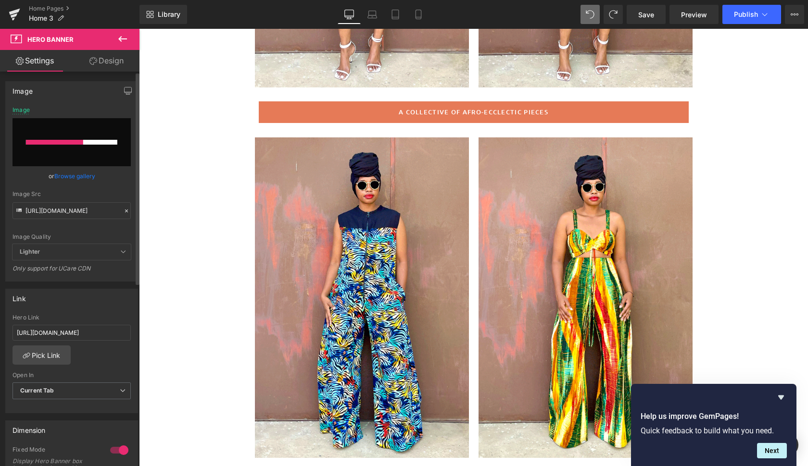
scroll to position [366, 0]
type input "[URL][DOMAIN_NAME]"
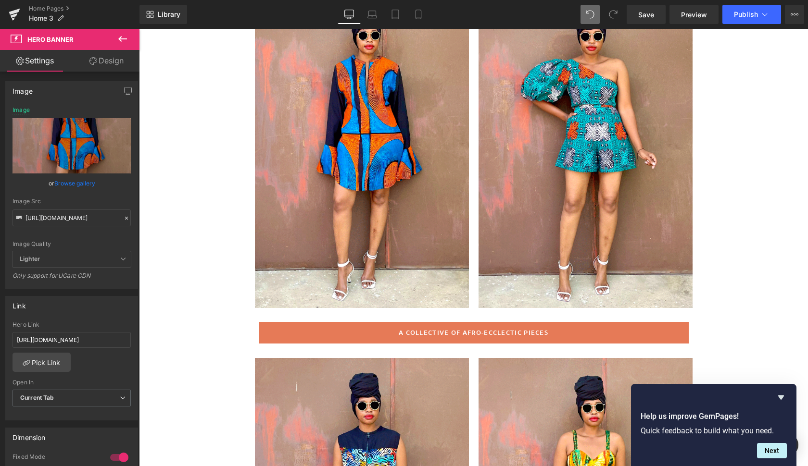
scroll to position [141, 0]
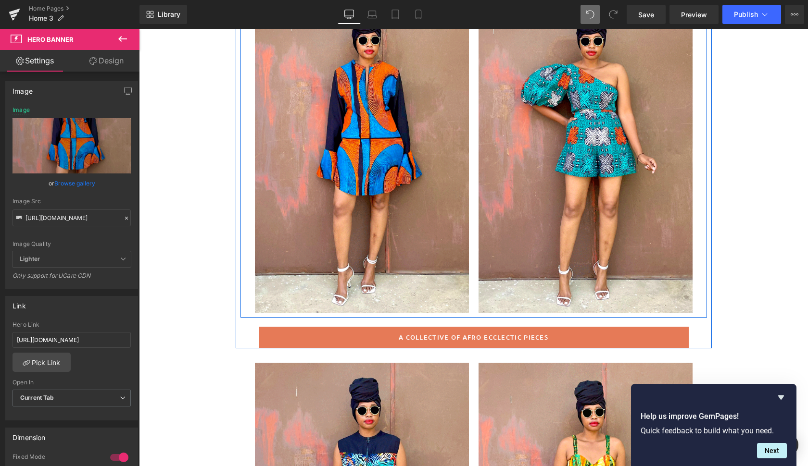
click at [644, 291] on div at bounding box center [585, 152] width 214 height 321
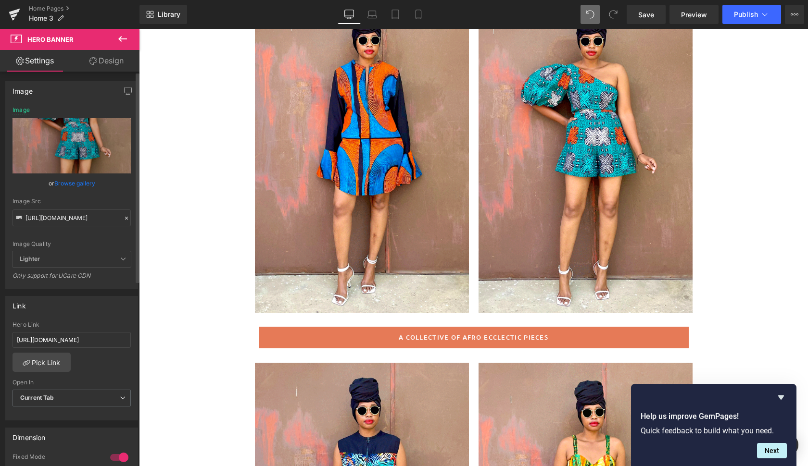
click at [74, 180] on link "Browse gallery" at bounding box center [74, 183] width 41 height 17
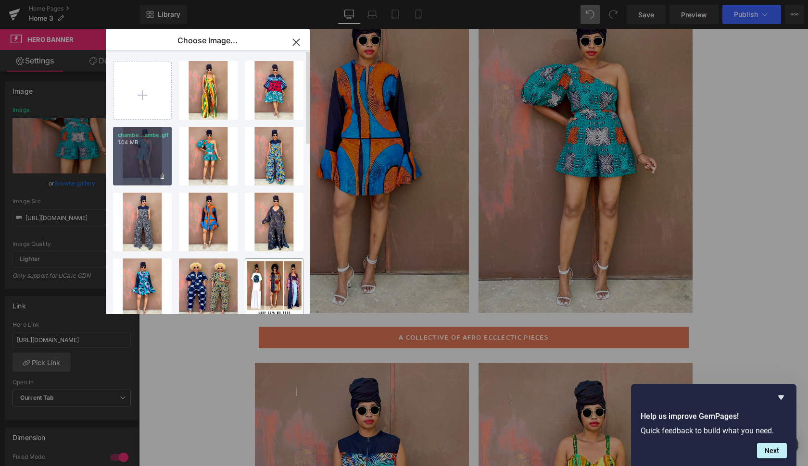
click at [146, 152] on div "chambe...ambe.gif 1.04 MB" at bounding box center [142, 156] width 59 height 59
type input "[URL][DOMAIN_NAME]"
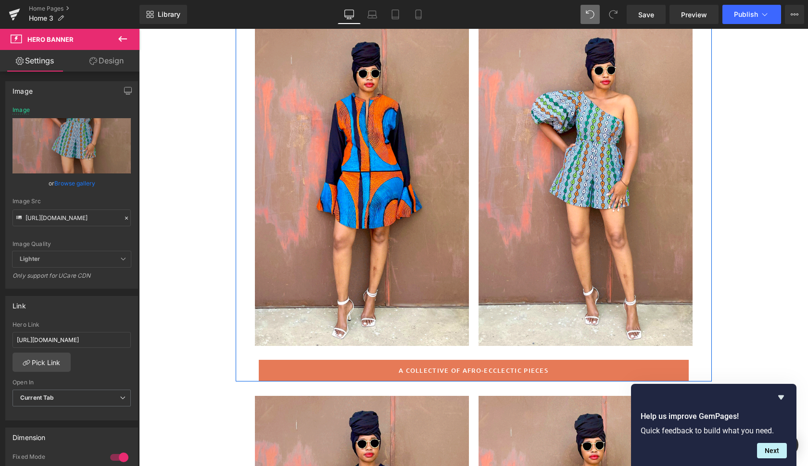
scroll to position [110, 0]
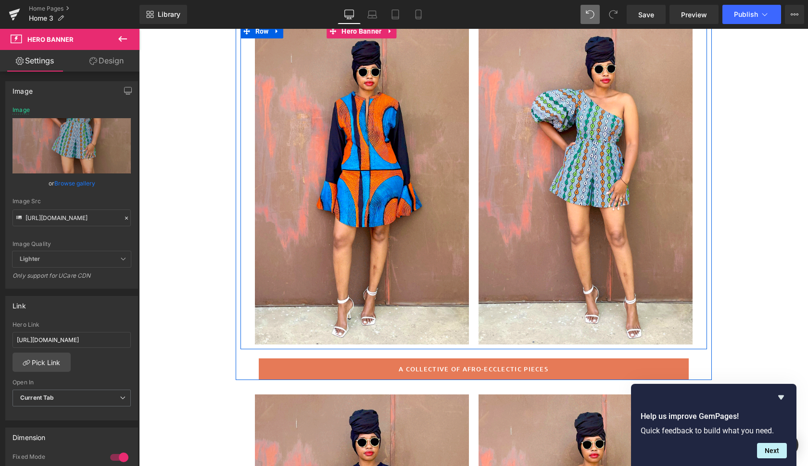
click at [436, 314] on div at bounding box center [362, 184] width 214 height 321
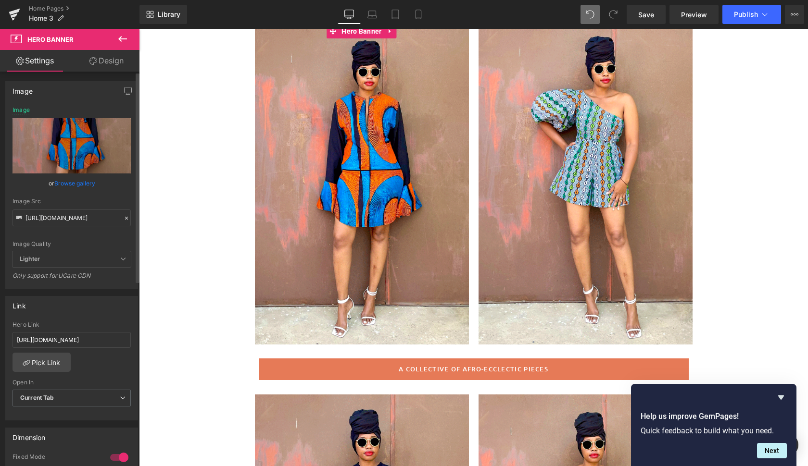
click at [75, 183] on link "Browse gallery" at bounding box center [74, 183] width 41 height 17
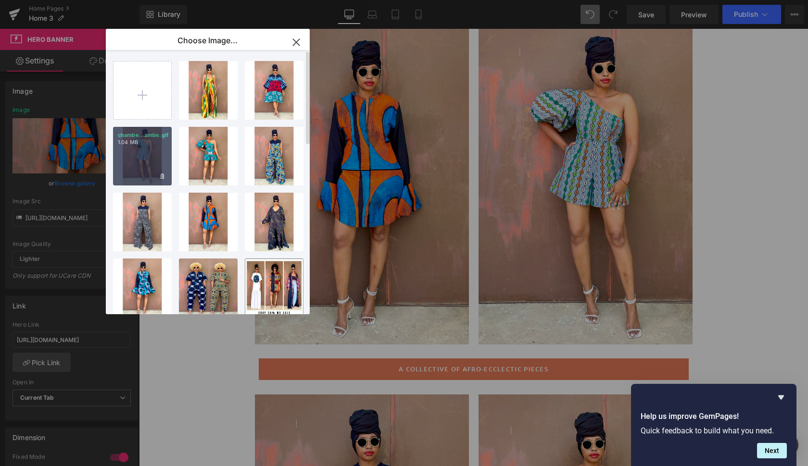
click at [128, 157] on div "chambe...ambe.gif 1.04 MB" at bounding box center [142, 156] width 59 height 59
type input "https://ucarecdn.com/c549f388-7ec3-4bc3-a6f7-d0cb6486f5f5/chambe.gif"
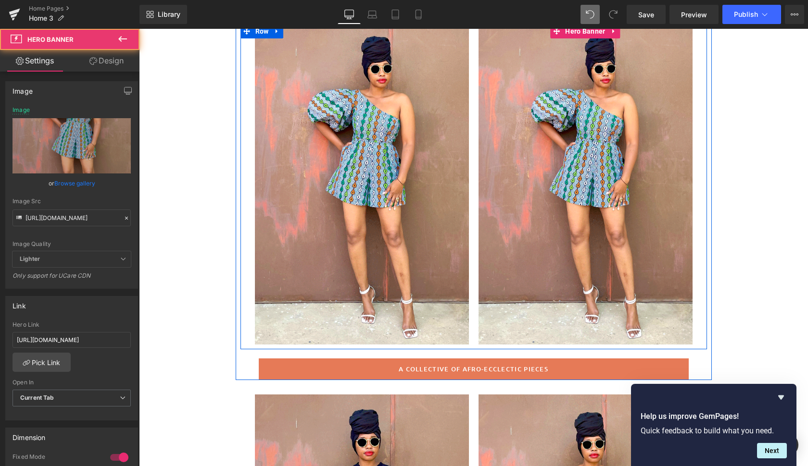
click at [521, 298] on div at bounding box center [585, 184] width 214 height 321
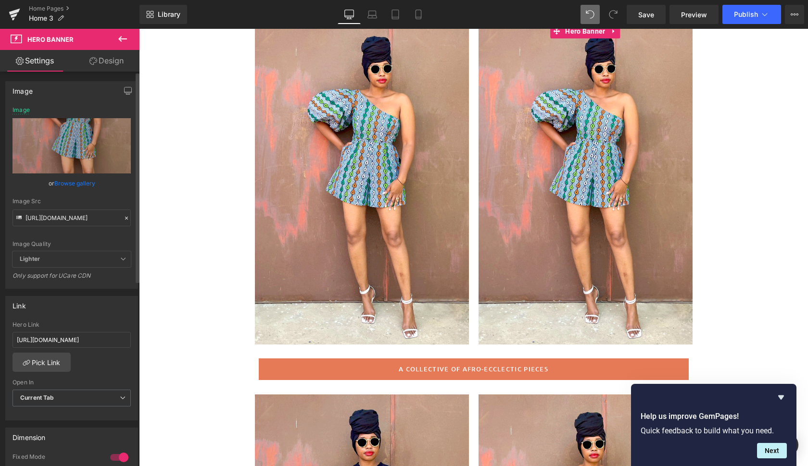
click at [72, 181] on link "Browse gallery" at bounding box center [74, 183] width 41 height 17
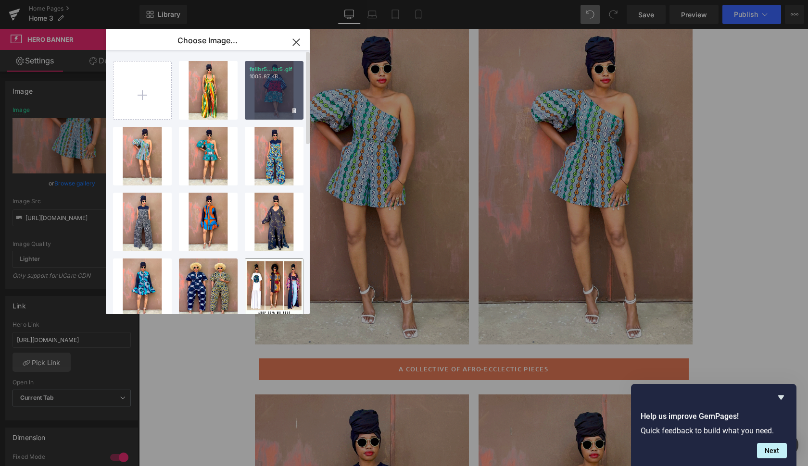
click at [270, 95] on div "felibr5...ibr5.gif 1005.87 KB" at bounding box center [274, 90] width 59 height 59
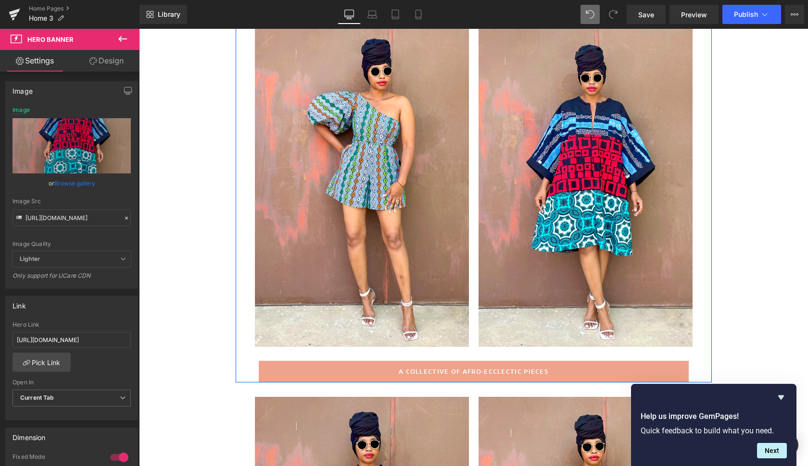
scroll to position [64, 0]
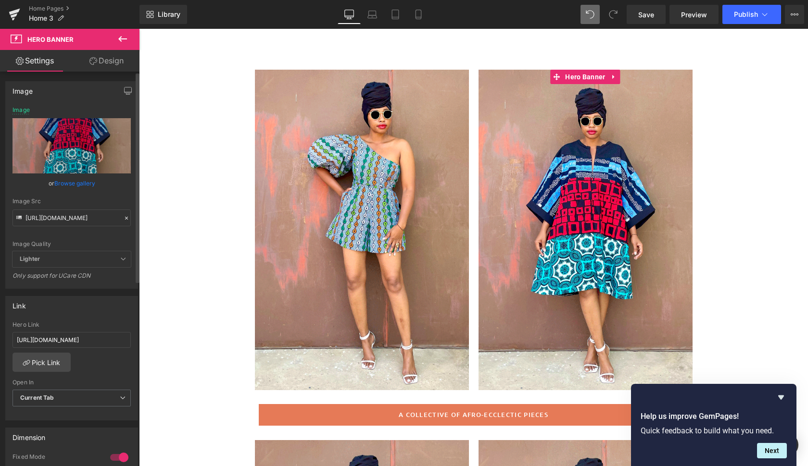
click at [75, 185] on link "Browse gallery" at bounding box center [74, 183] width 41 height 17
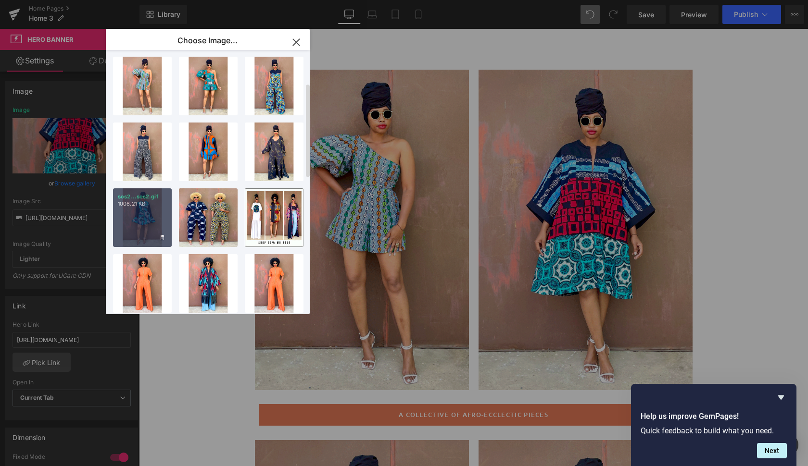
scroll to position [93, 0]
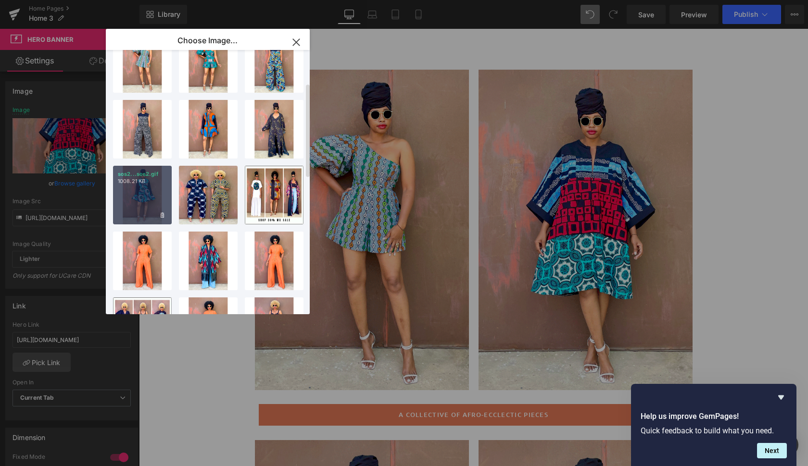
click at [142, 204] on div "sos2...sos2.gif 1008.21 KB" at bounding box center [142, 195] width 59 height 59
type input "https://ucarecdn.com/f89a9fcd-d22b-44e1-ac3d-dae44675784d/sos2.gif"
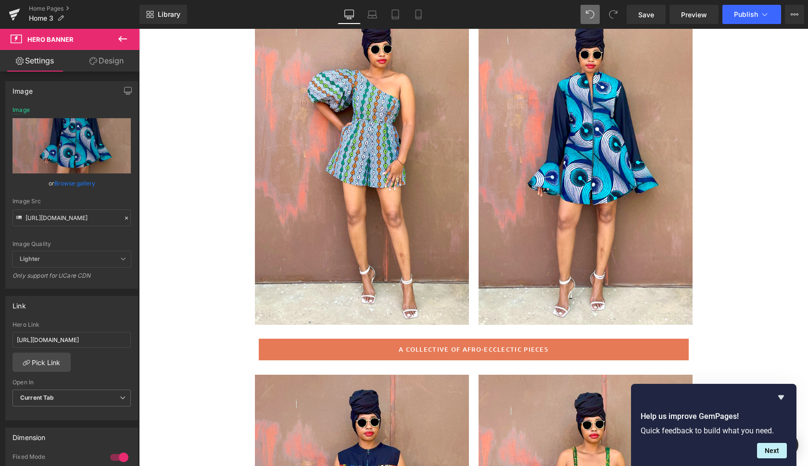
scroll to position [128, 0]
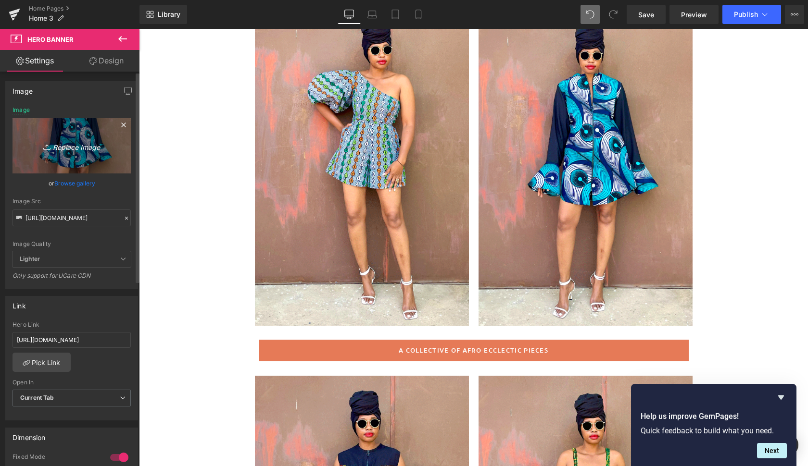
click at [83, 147] on icon "Replace Image" at bounding box center [71, 146] width 77 height 12
type input "C:\fakepath\sos.gif"
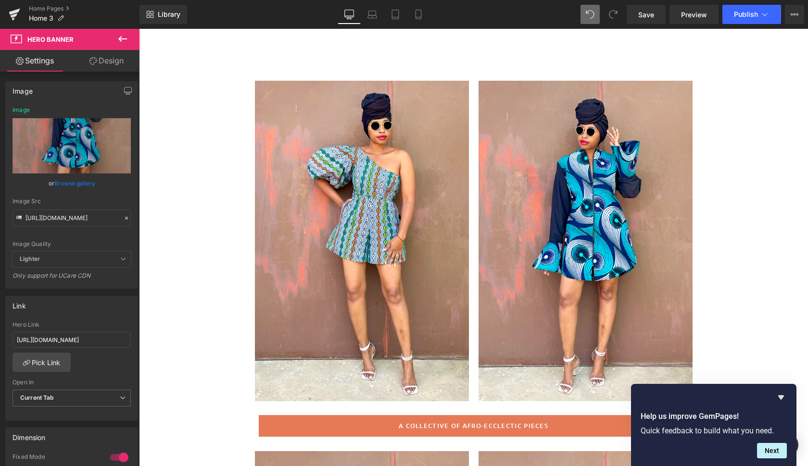
scroll to position [81, 0]
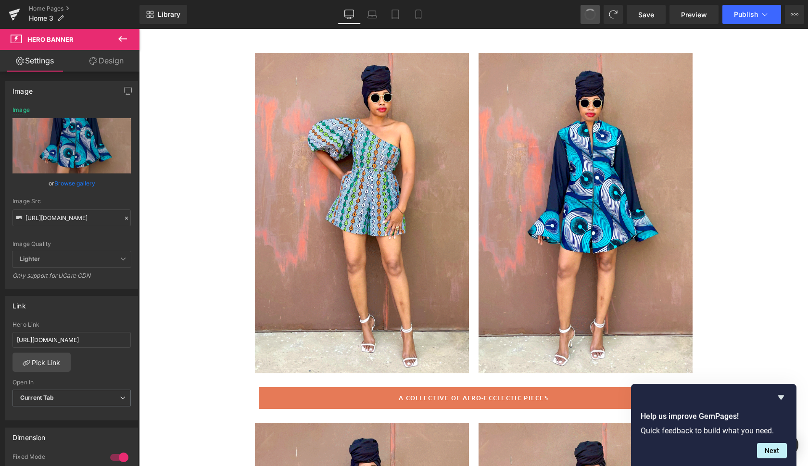
type input "https://ucarecdn.com/f89a9fcd-d22b-44e1-ac3d-dae44675784d/sos2.gif"
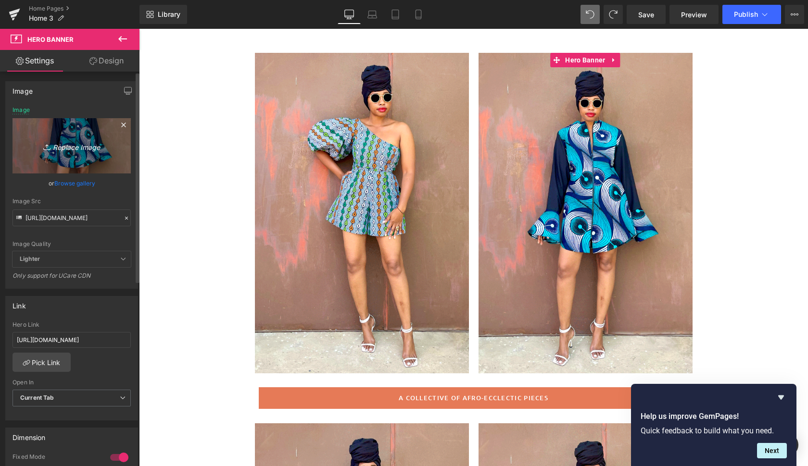
click at [84, 144] on icon "Replace Image" at bounding box center [71, 146] width 77 height 12
type input "C:\fakepath\sos6.gif"
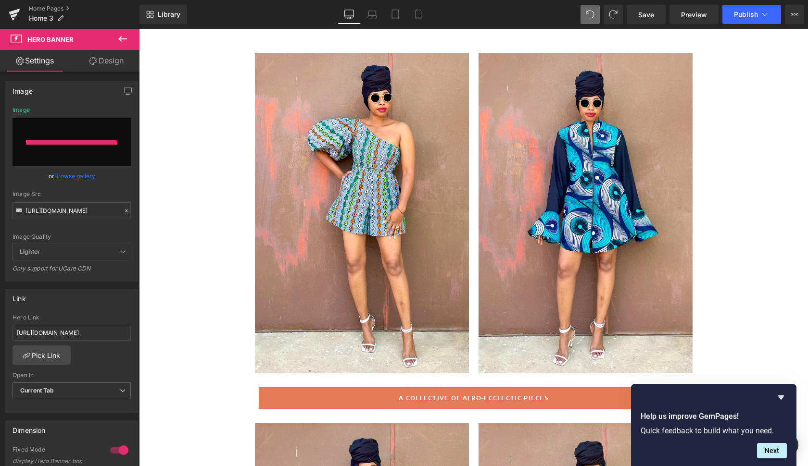
type input "https://ucarecdn.com/1f727d12-4d8b-4b86-b9cf-490235de07f5/sos6.gif"
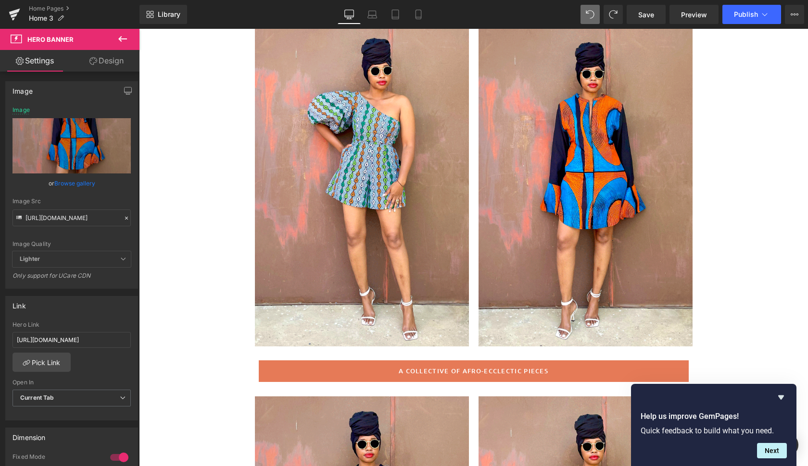
scroll to position [103, 0]
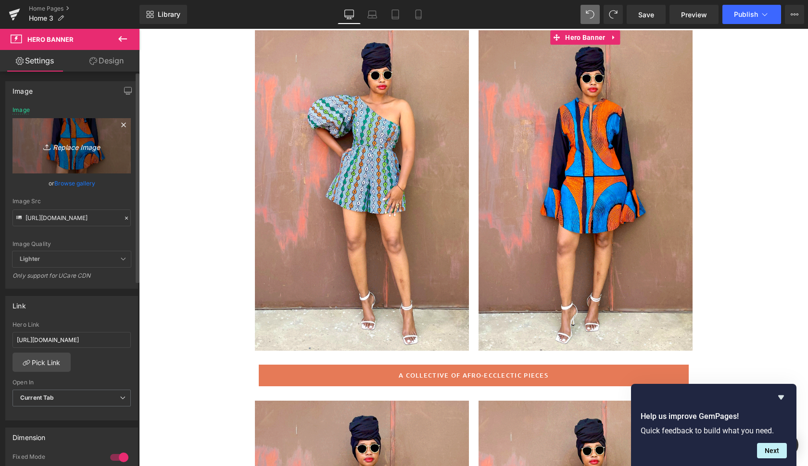
click at [79, 147] on icon "Replace Image" at bounding box center [71, 146] width 77 height 12
type input "C:\fakepath\sos4.gif"
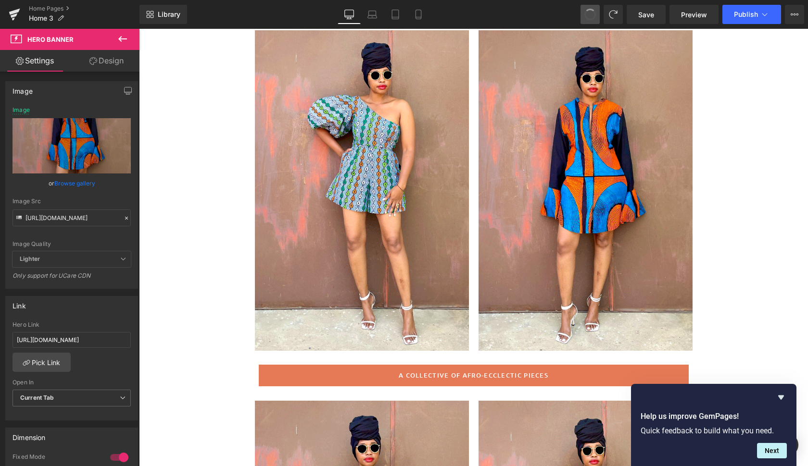
type input "https://ucarecdn.com/1f727d12-4d8b-4b86-b9cf-490235de07f5/sos6.gif"
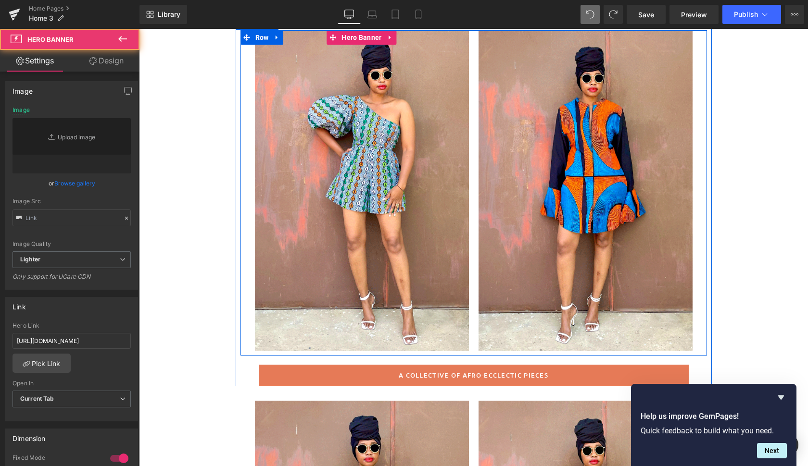
click at [430, 95] on div at bounding box center [362, 190] width 214 height 321
type input "https://ucarecdn.com/c549f388-7ec3-4bc3-a6f7-d0cb6486f5f5/chambe.gif"
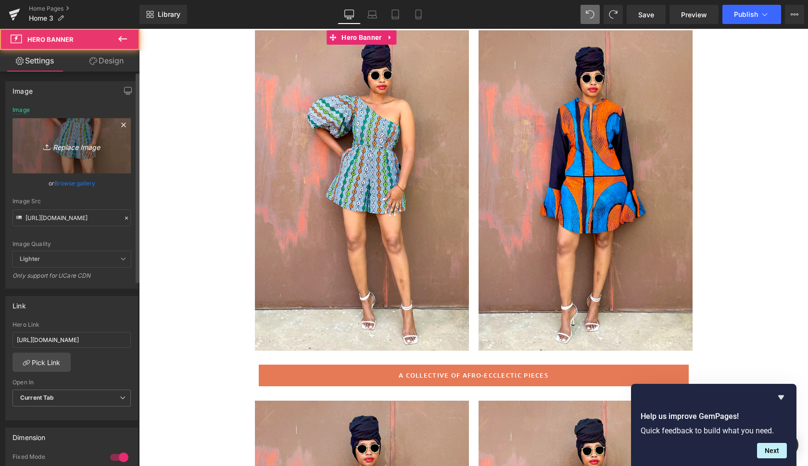
click at [81, 147] on icon "Replace Image" at bounding box center [71, 146] width 77 height 12
type input "C:\fakepath\chambe3.gif"
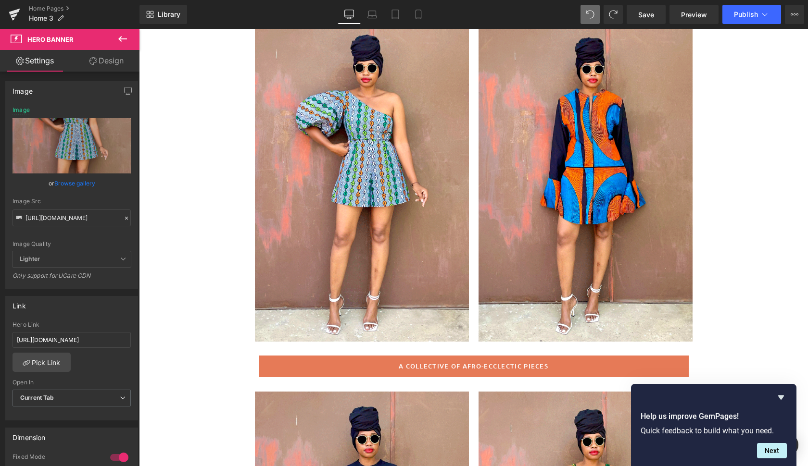
scroll to position [108, 0]
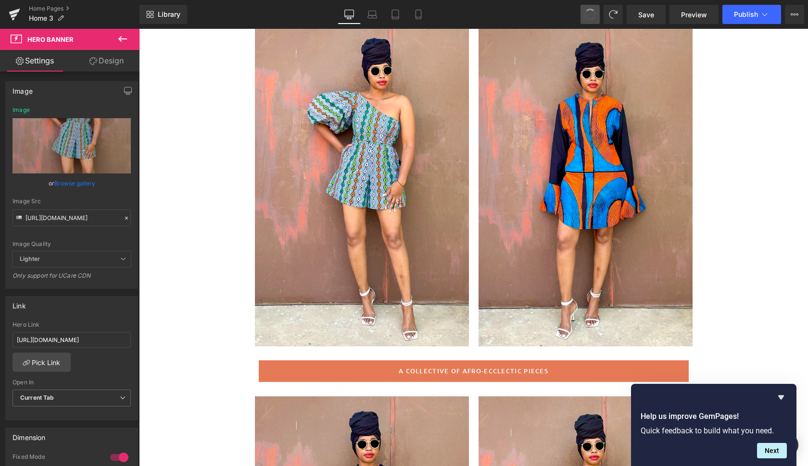
type input "https://ucarecdn.com/c549f388-7ec3-4bc3-a6f7-d0cb6486f5f5/chambe.gif"
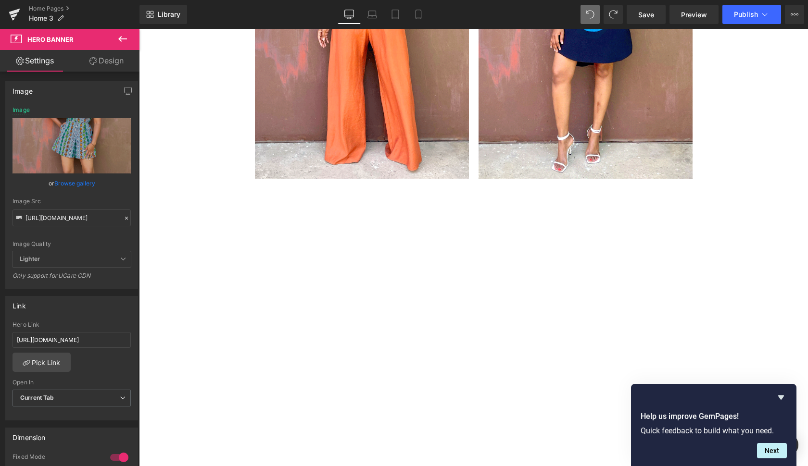
scroll to position [1831, 0]
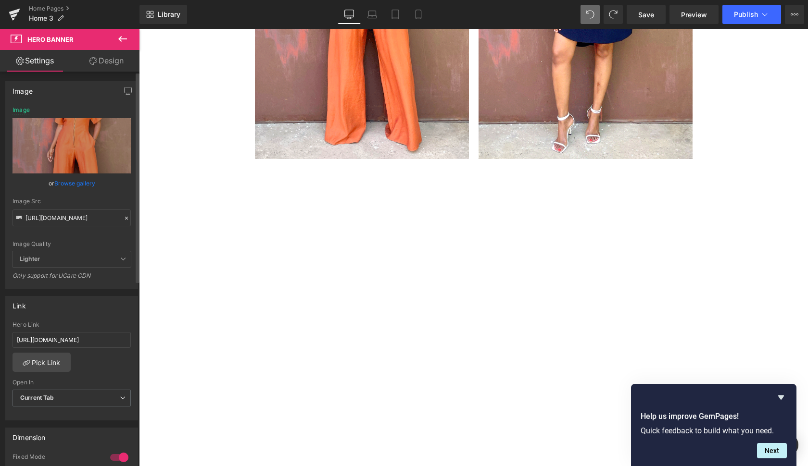
click at [80, 180] on link "Browse gallery" at bounding box center [74, 183] width 41 height 17
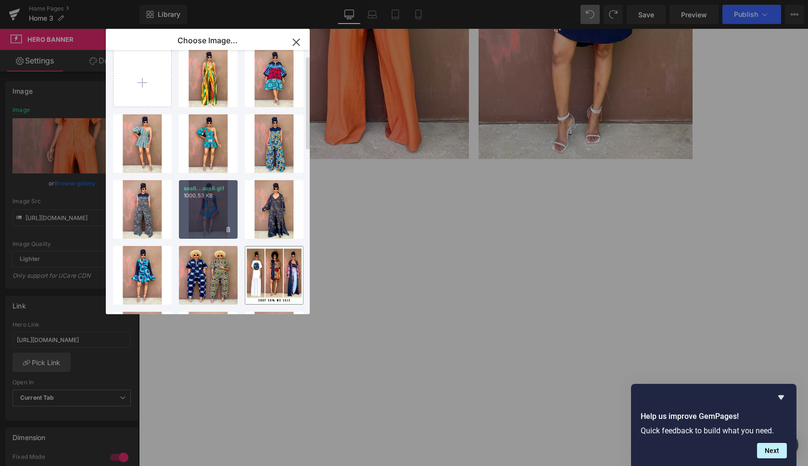
scroll to position [11, 0]
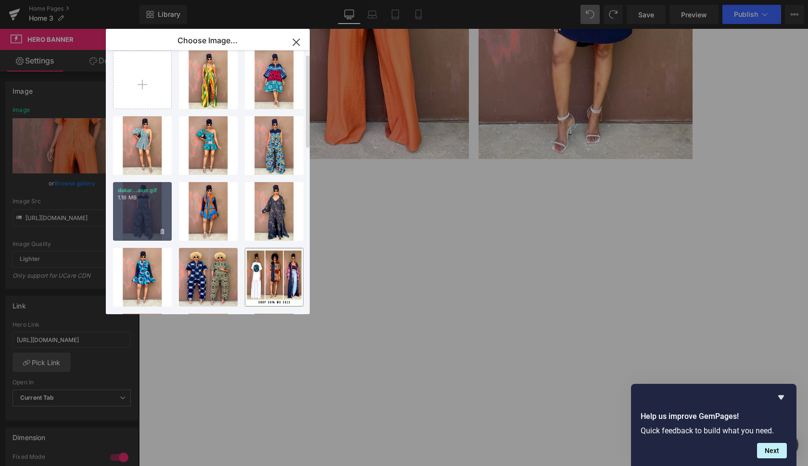
click at [153, 203] on div "dakar...akar.gif 1.18 MB" at bounding box center [142, 211] width 59 height 59
type input "https://ucarecdn.com/d3d51e62-a33d-45a1-9697-5d19f905310d/dakar.gif"
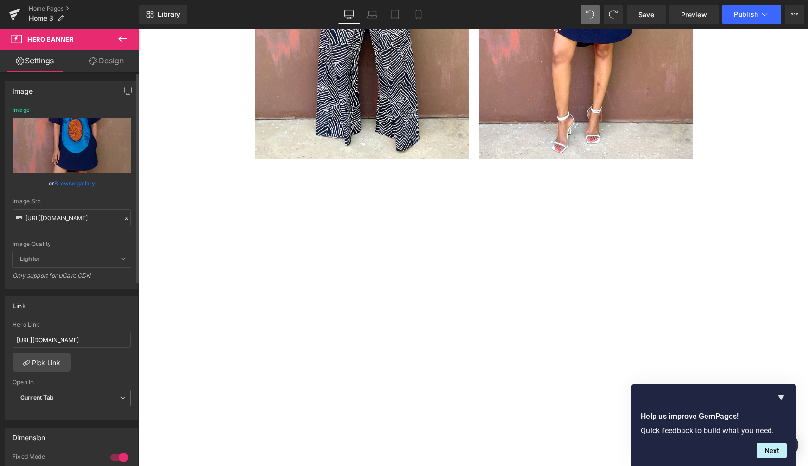
click at [77, 181] on link "Browse gallery" at bounding box center [74, 183] width 41 height 17
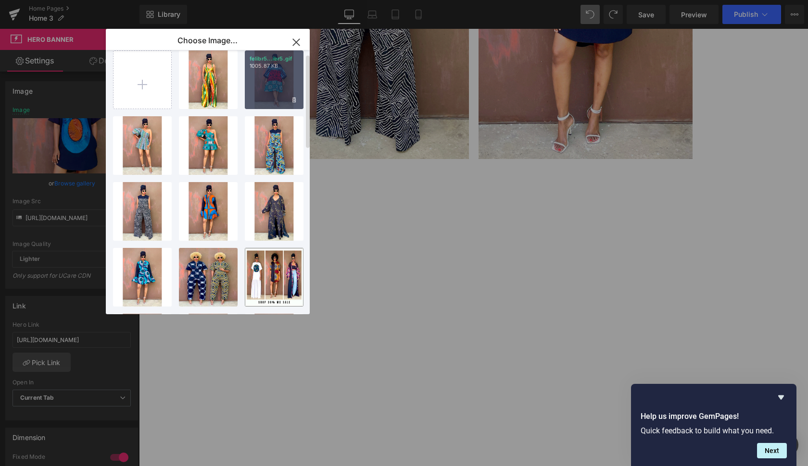
click at [278, 75] on div "felibr5...ibr5.gif 1005.87 KB" at bounding box center [274, 79] width 59 height 59
type input "https://ucarecdn.com/31e059b9-cba7-46ca-8570-670516bb486a/felibr5.gif"
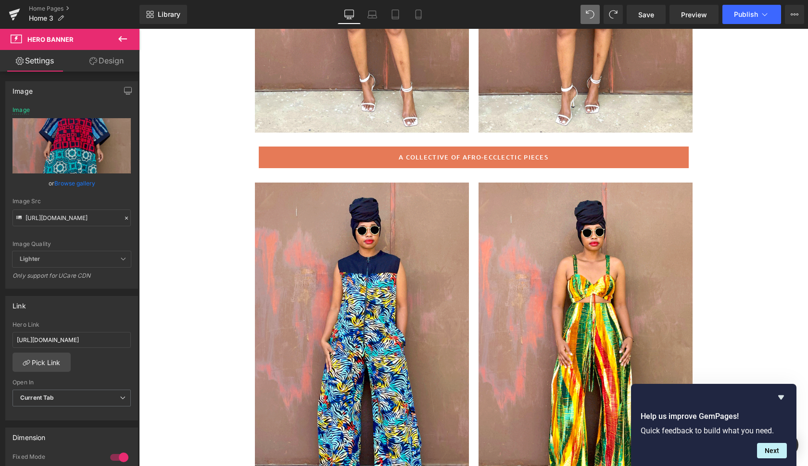
scroll to position [265, 0]
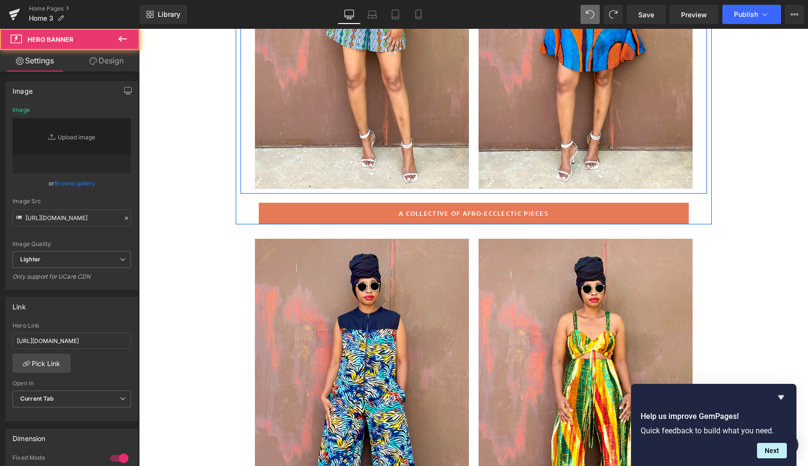
click at [456, 129] on div at bounding box center [362, 28] width 214 height 321
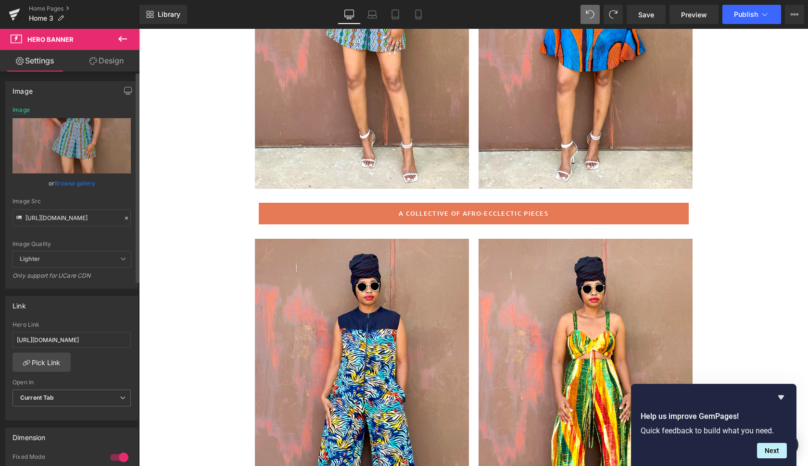
click at [68, 183] on link "Browse gallery" at bounding box center [74, 183] width 41 height 17
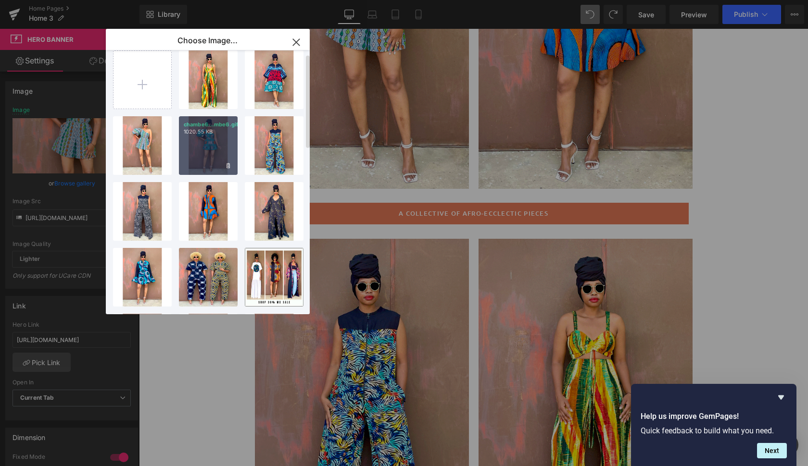
click at [208, 159] on div "chambe6...mbe6.gif 1020.55 KB" at bounding box center [208, 145] width 59 height 59
type input "https://ucarecdn.com/c98af48e-1502-4daa-b0f3-d29230ac6299/chambe6.gif"
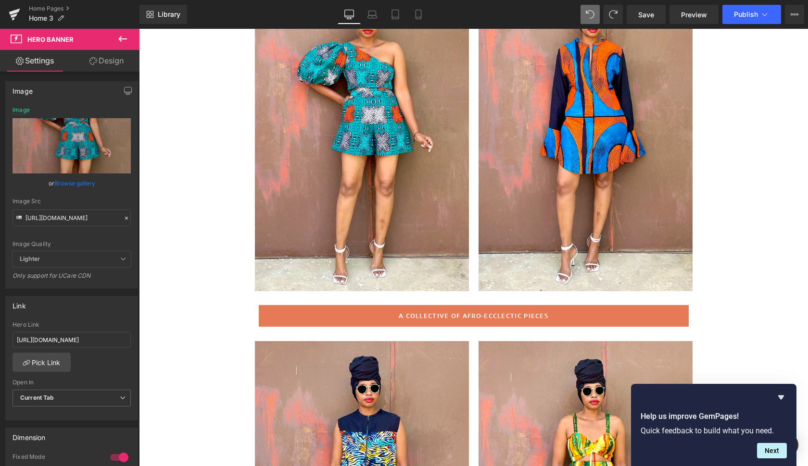
scroll to position [166, 0]
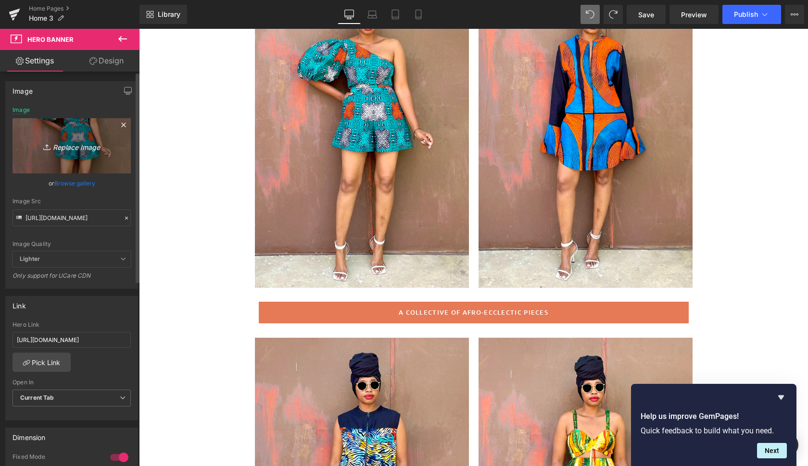
click at [71, 144] on icon "Replace Image" at bounding box center [71, 146] width 77 height 12
type input "C:\fakepath\chambe9.gif"
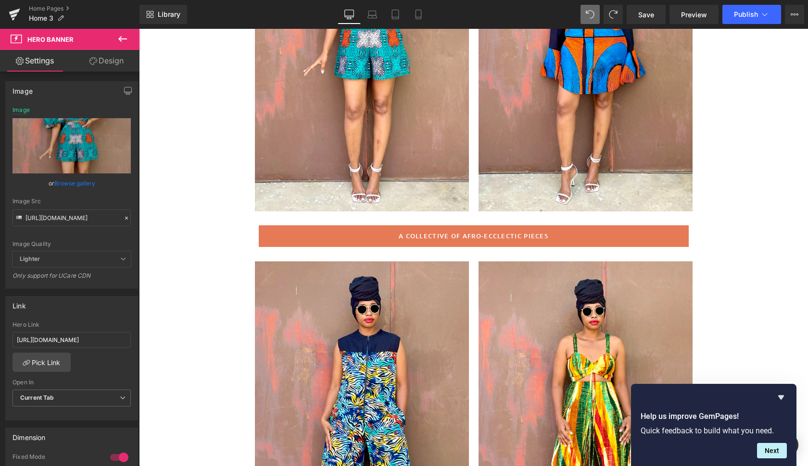
scroll to position [253, 0]
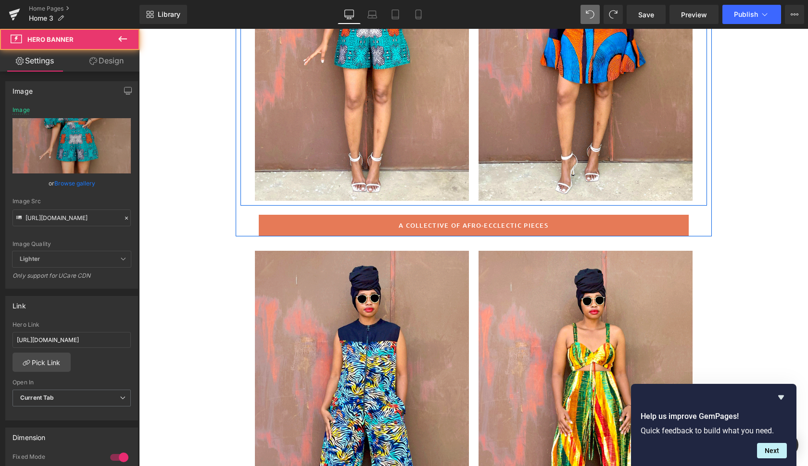
click at [448, 161] on div at bounding box center [362, 40] width 214 height 321
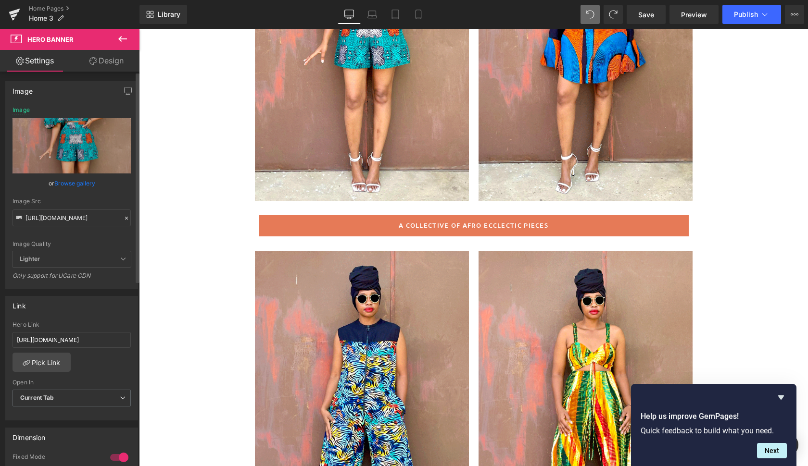
click at [81, 186] on link "Browse gallery" at bounding box center [74, 183] width 41 height 17
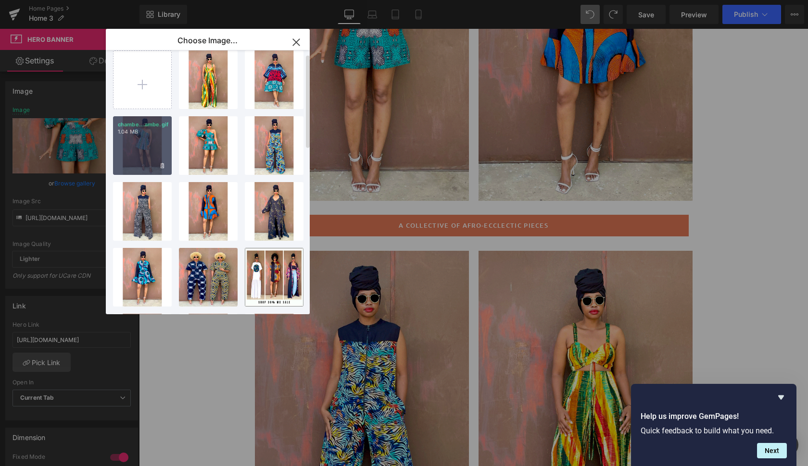
click at [149, 142] on div "chambe...ambe.gif 1.04 MB" at bounding box center [142, 145] width 59 height 59
type input "https://ucarecdn.com/c549f388-7ec3-4bc3-a6f7-d0cb6486f5f5/chambe.gif"
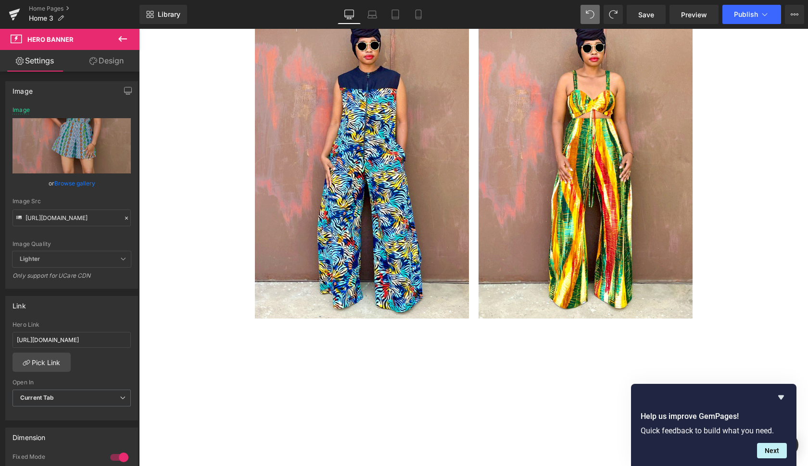
scroll to position [508, 0]
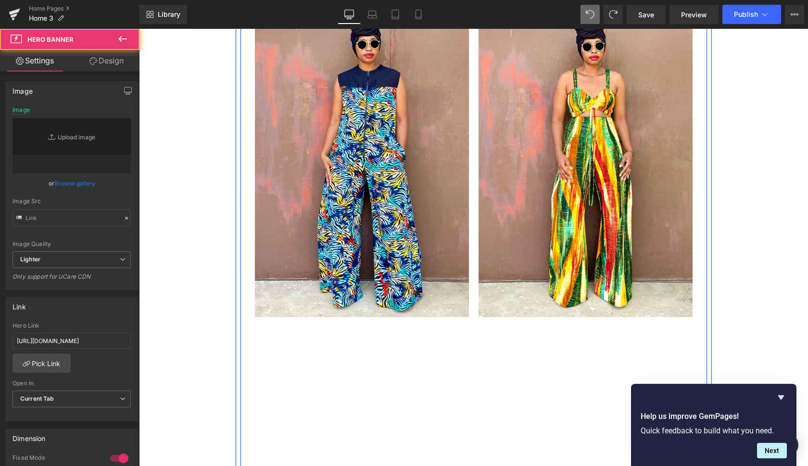
click at [644, 263] on div at bounding box center [585, 157] width 214 height 321
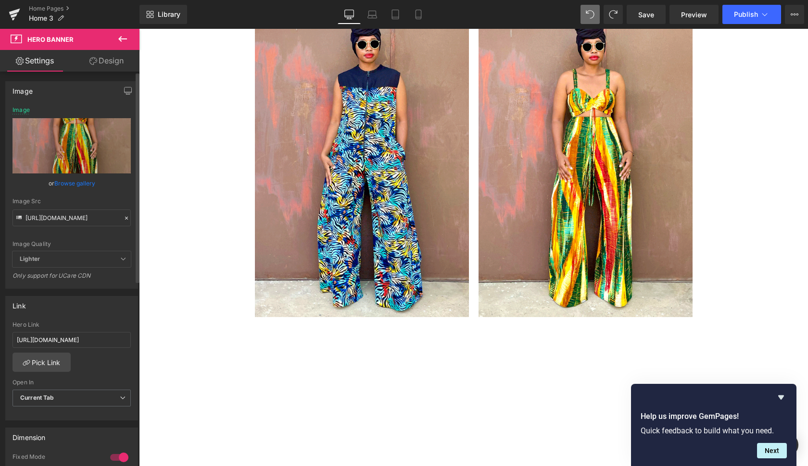
click at [75, 181] on link "Browse gallery" at bounding box center [74, 183] width 41 height 17
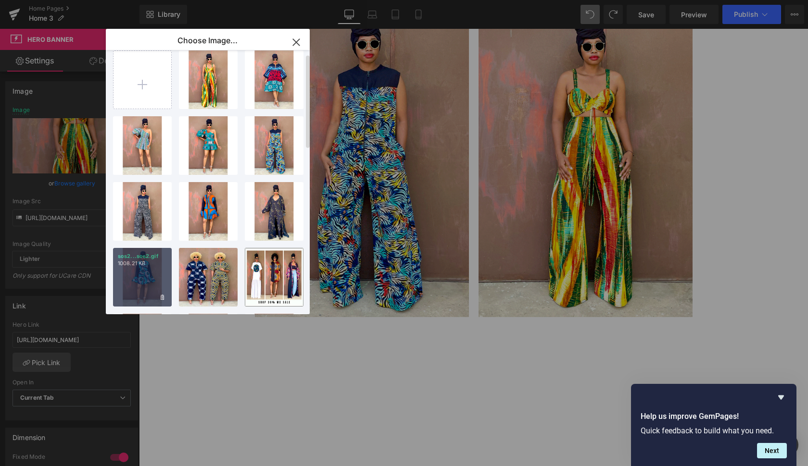
click at [137, 281] on div "sos2...sos2.gif 1008.21 KB" at bounding box center [142, 277] width 59 height 59
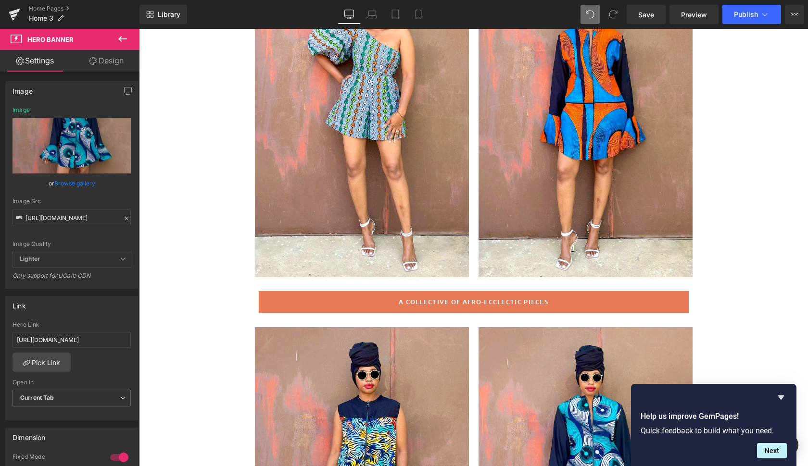
scroll to position [196, 0]
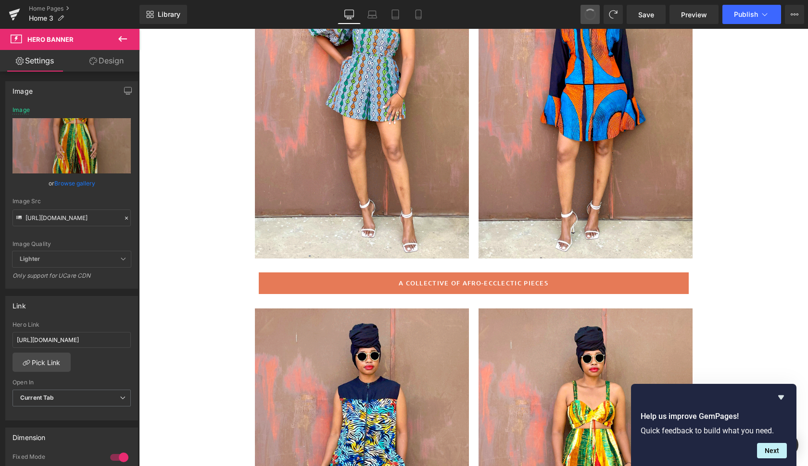
type input "https://ucarecdn.com/ceb3dddd-a4b0-4138-934d-37daba1d9d65/lueb4.gif"
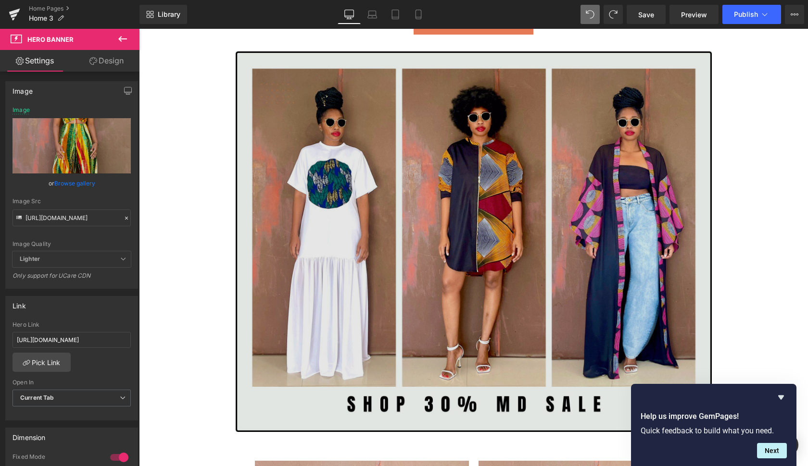
scroll to position [1206, 0]
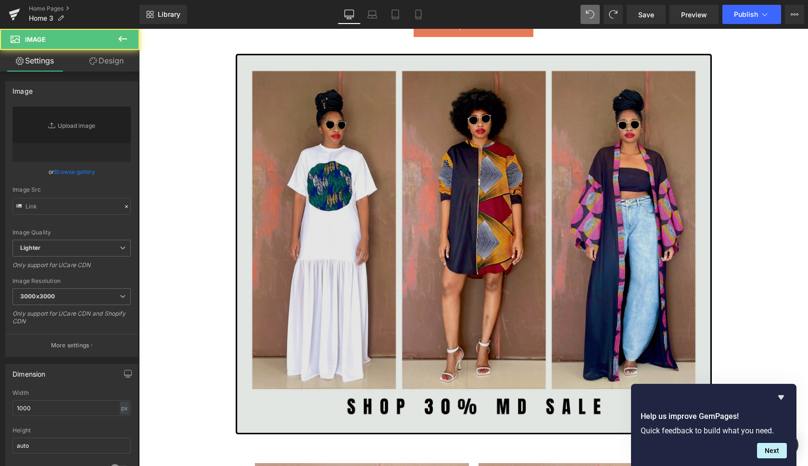
click at [589, 149] on img at bounding box center [474, 244] width 476 height 381
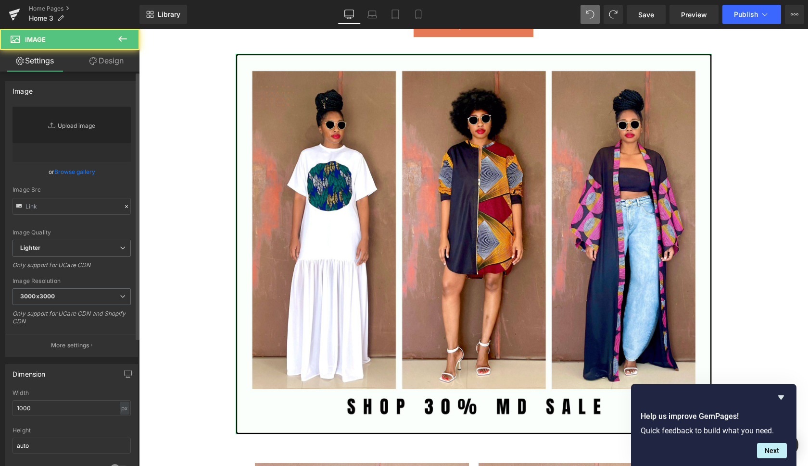
type input "https://ucarecdn.com/09c9e8e1-113b-4fd8-b8a6-ed78af7faa04/-/format/auto/-/previ…"
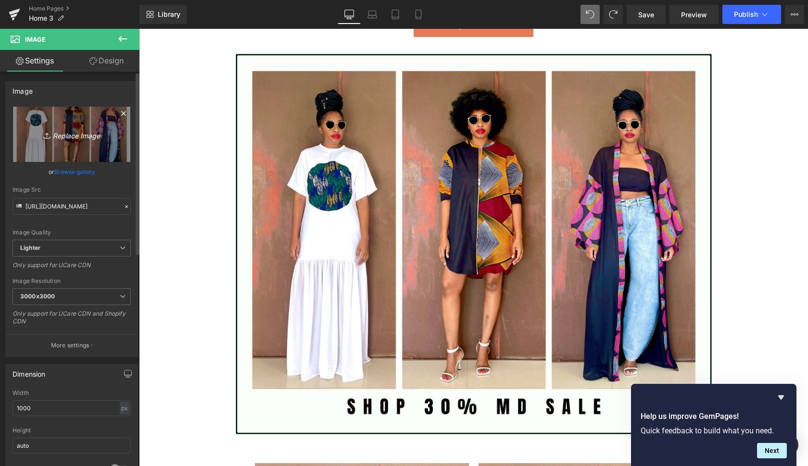
click at [77, 142] on link "Replace Image" at bounding box center [71, 134] width 118 height 55
type input "C:\fakepath\Copy of Copy of artist interviewLizzie Strauss-30.jpg"
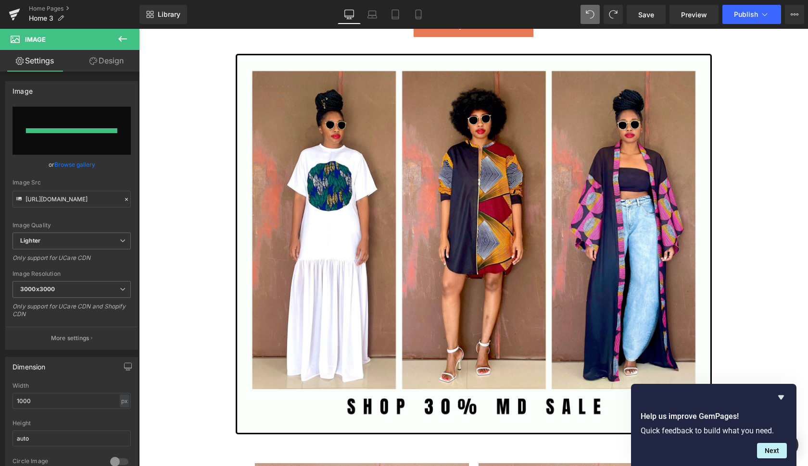
type input "https://ucarecdn.com/5ed5415c-c207-4caf-92c5-ff2fc9f55d8c/-/format/auto/-/previ…"
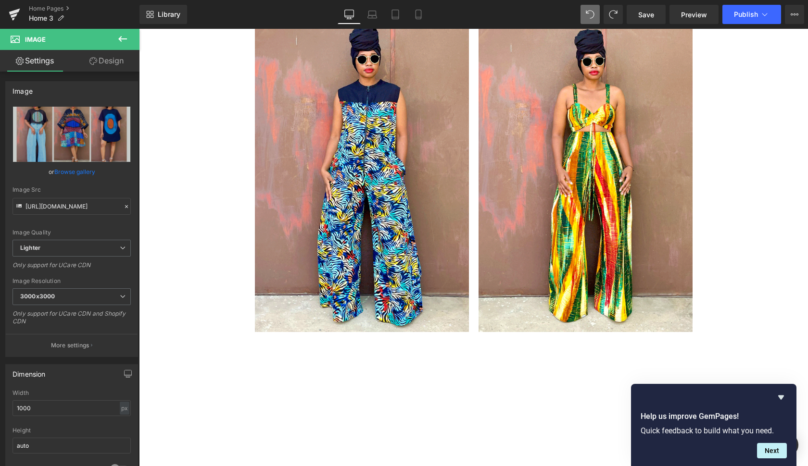
scroll to position [505, 0]
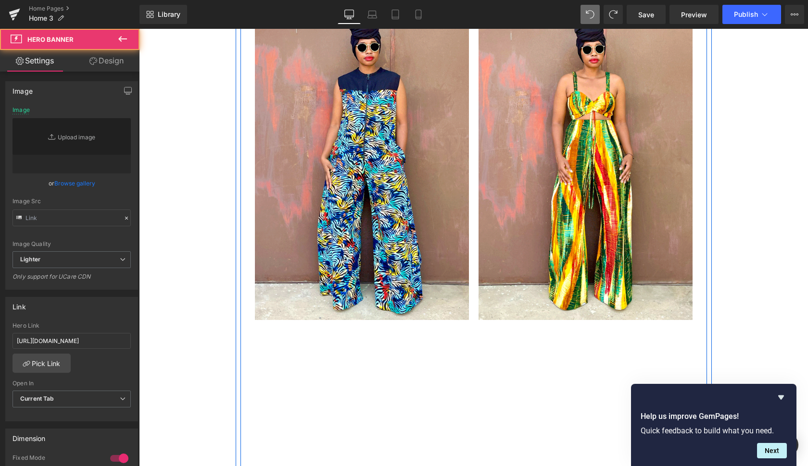
click at [674, 263] on div at bounding box center [585, 160] width 214 height 321
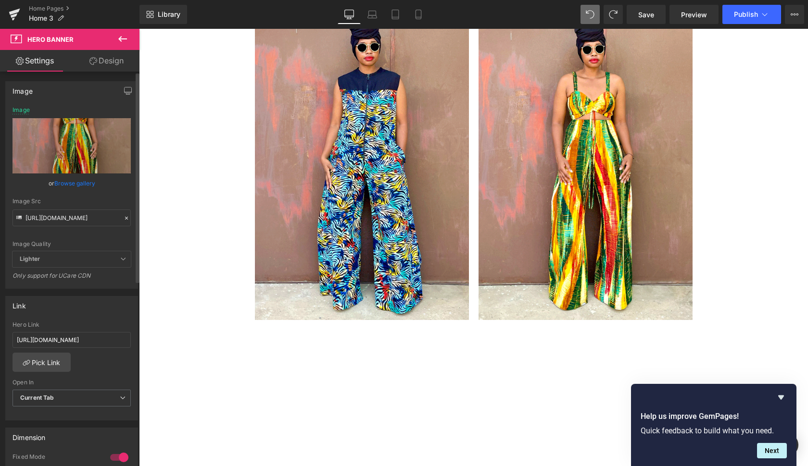
click at [73, 180] on link "Browse gallery" at bounding box center [74, 183] width 41 height 17
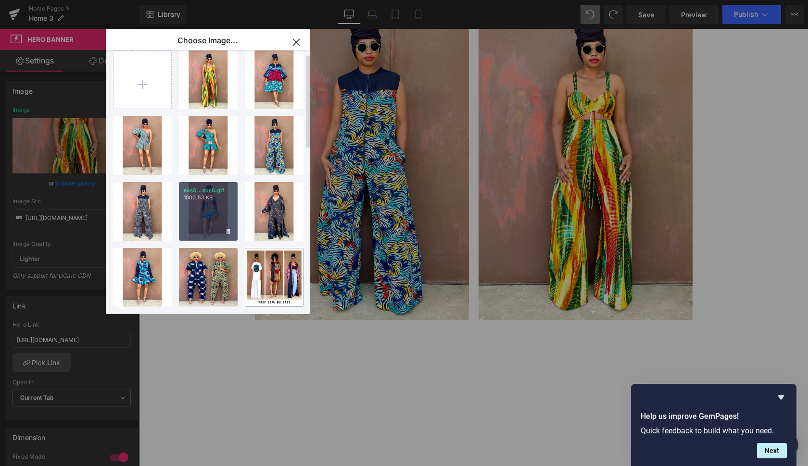
click at [202, 209] on div "sos6...sos6.gif 1000.53 KB" at bounding box center [208, 211] width 59 height 59
type input "https://ucarecdn.com/45031448-c1f1-43c4-9b93-ef0c112ae1aa/sos6.gif"
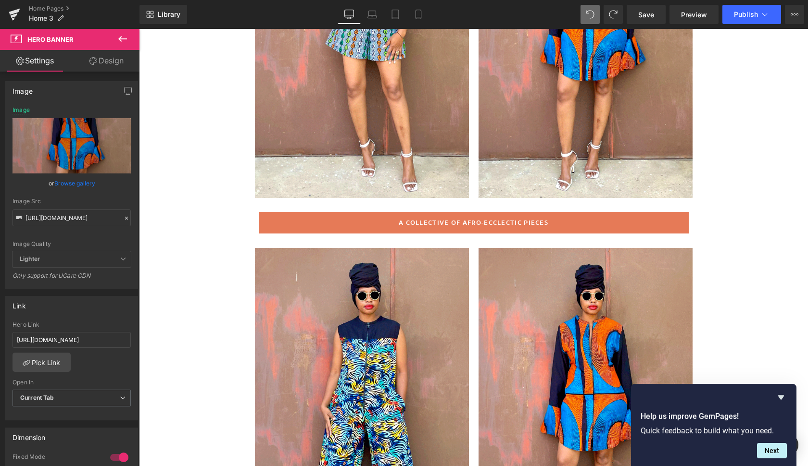
scroll to position [233, 0]
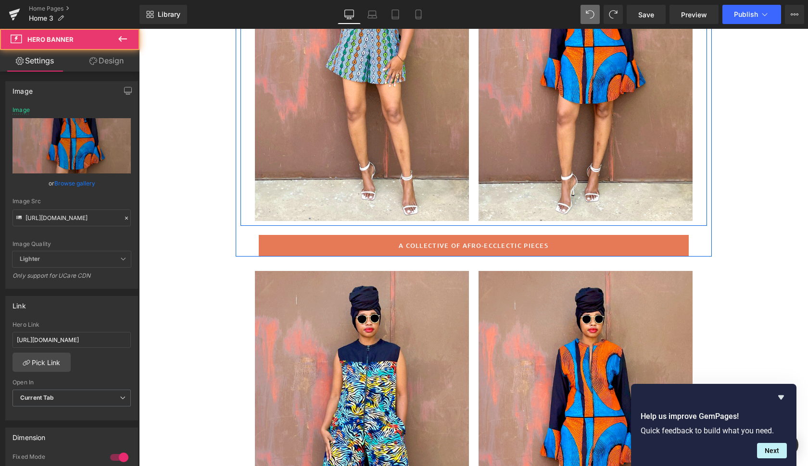
click at [655, 191] on div at bounding box center [585, 60] width 214 height 321
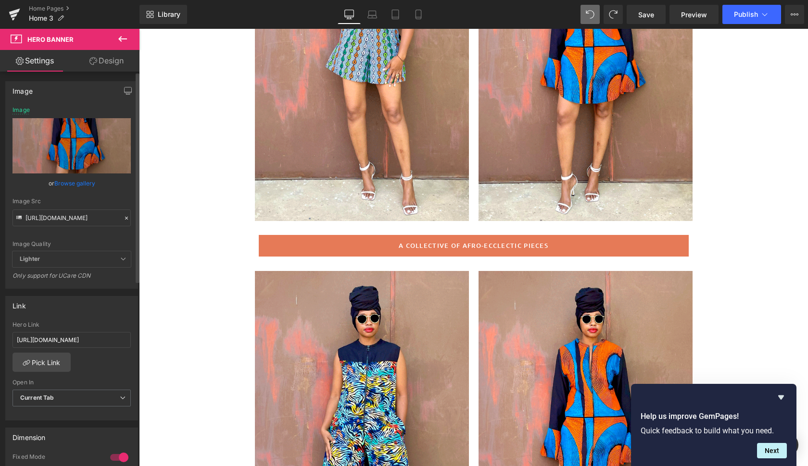
click at [76, 183] on link "Browse gallery" at bounding box center [74, 183] width 41 height 17
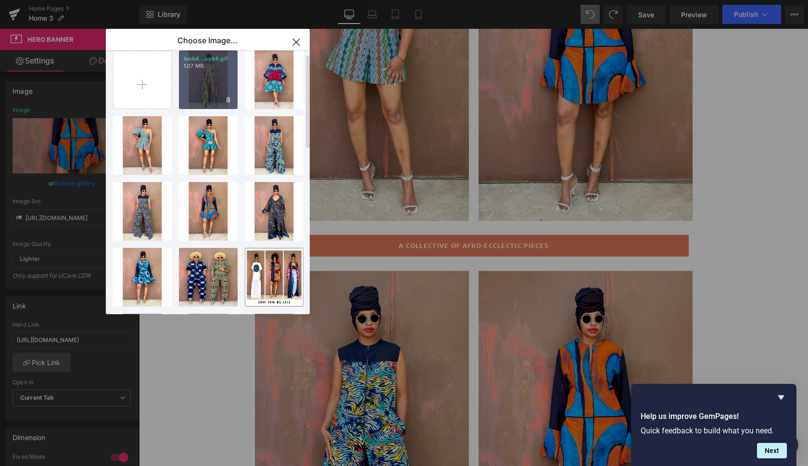
click at [210, 80] on div "lueb4...ueb4.gif 1.07 MB" at bounding box center [208, 79] width 59 height 59
type input "https://ucarecdn.com/ceb3dddd-a4b0-4138-934d-37daba1d9d65/lueb4.gif"
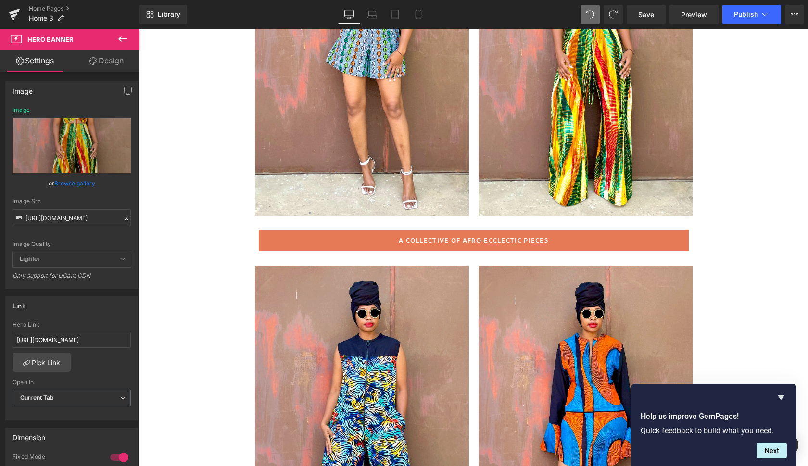
scroll to position [176, 0]
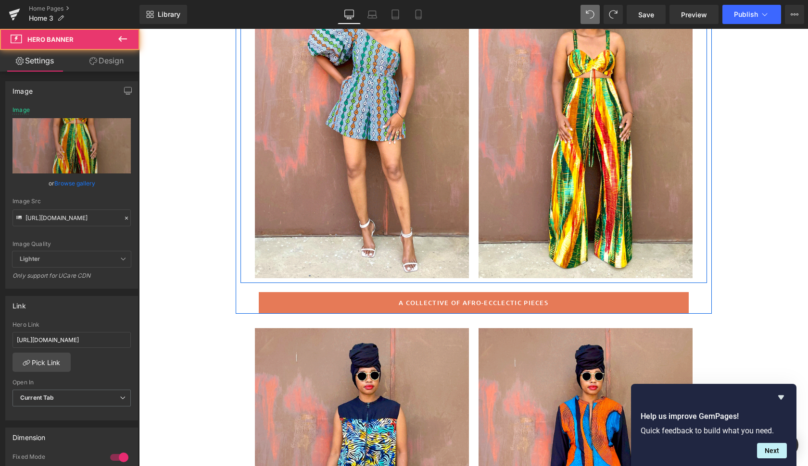
click at [674, 160] on div at bounding box center [585, 118] width 214 height 321
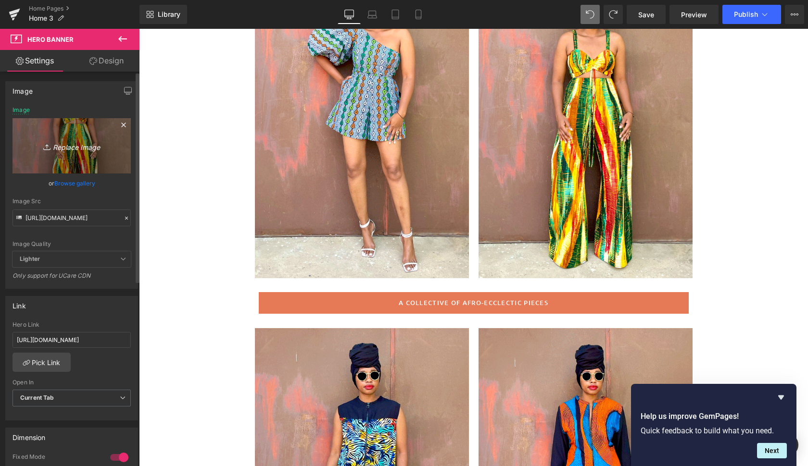
click at [85, 147] on icon "Replace Image" at bounding box center [71, 146] width 77 height 12
type input "C:\fakepath\sos2.gif"
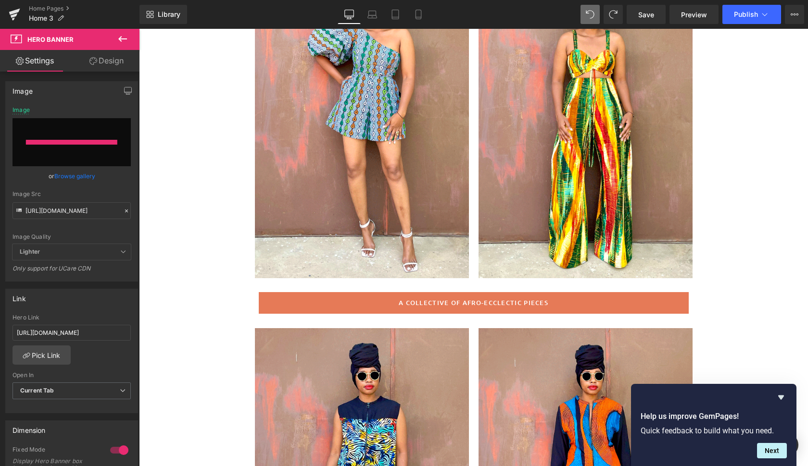
type input "https://ucarecdn.com/a8beea35-e95c-4894-82c0-47f7640bab57/sos2.gif"
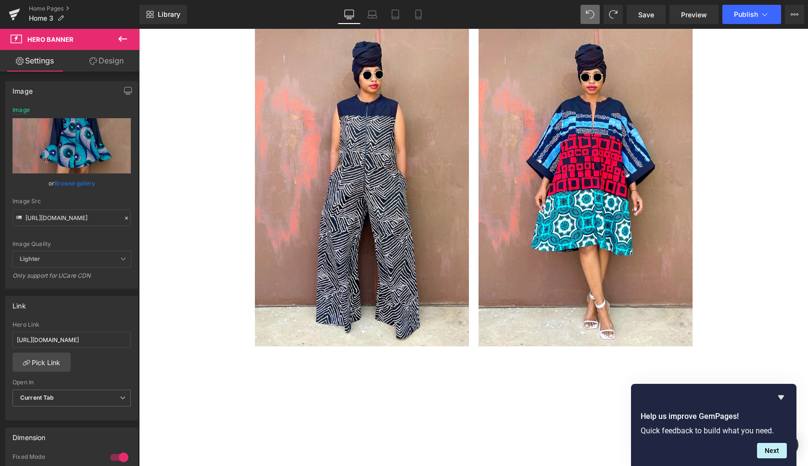
scroll to position [1650, 0]
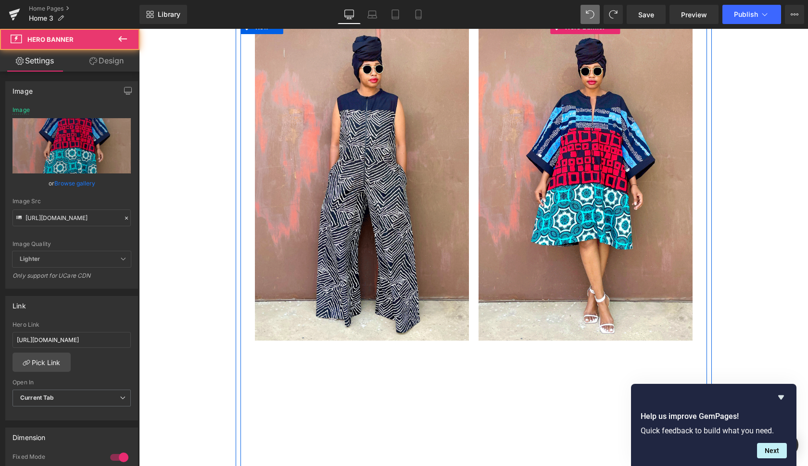
click at [645, 281] on div at bounding box center [585, 180] width 214 height 321
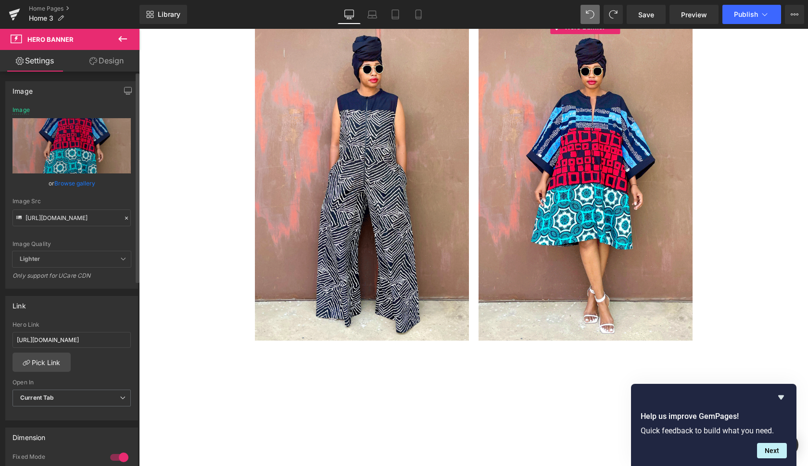
click at [68, 184] on link "Browse gallery" at bounding box center [74, 183] width 41 height 17
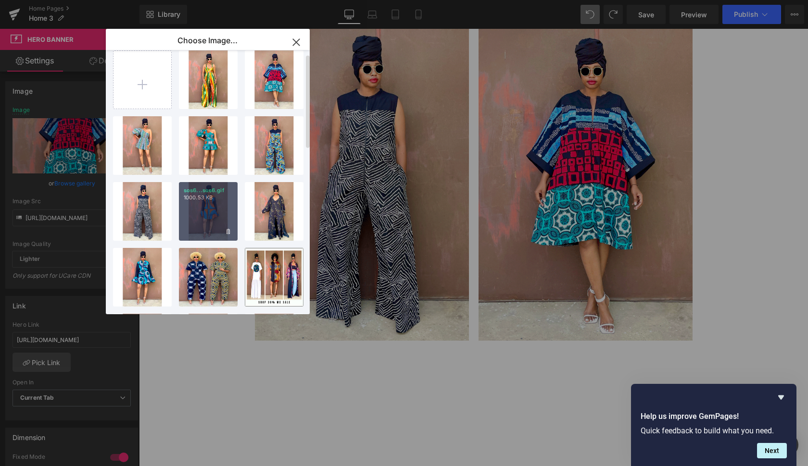
click at [202, 210] on div "sos6...sos6.gif 1000.53 KB" at bounding box center [208, 211] width 59 height 59
type input "https://ucarecdn.com/45031448-c1f1-43c4-9b93-ef0c112ae1aa/sos6.gif"
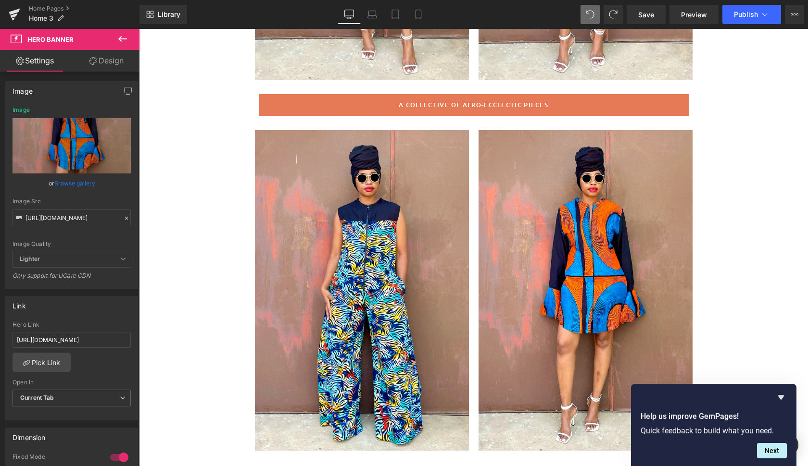
scroll to position [369, 0]
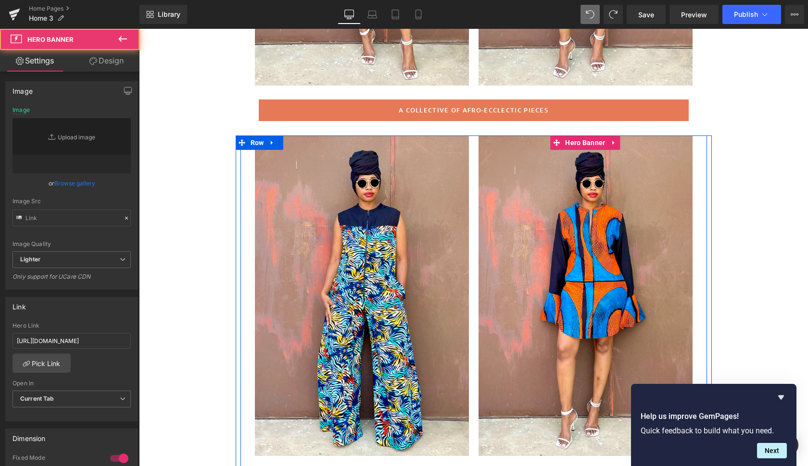
click at [658, 195] on div at bounding box center [585, 296] width 214 height 321
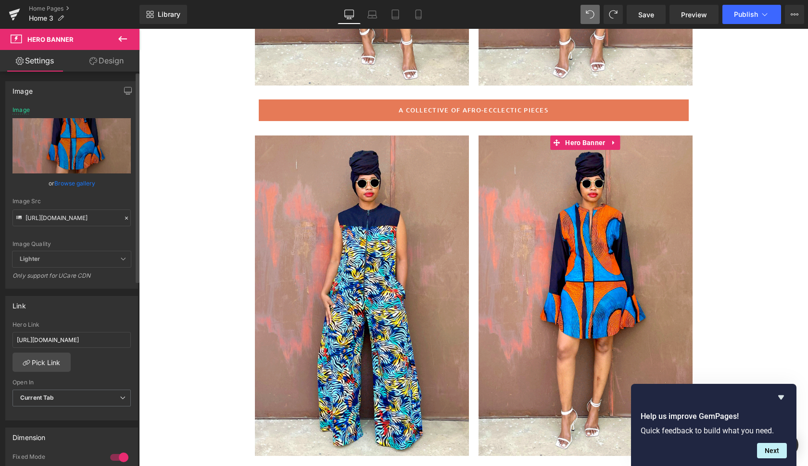
click at [80, 181] on link "Browse gallery" at bounding box center [74, 183] width 41 height 17
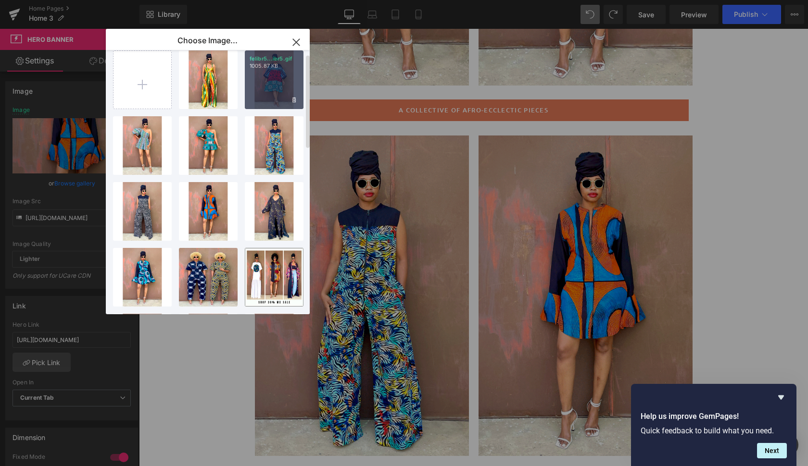
click at [281, 80] on div "felibr5...ibr5.gif 1005.87 KB" at bounding box center [274, 79] width 59 height 59
type input "https://ucarecdn.com/31e059b9-cba7-46ca-8570-670516bb486a/felibr5.gif"
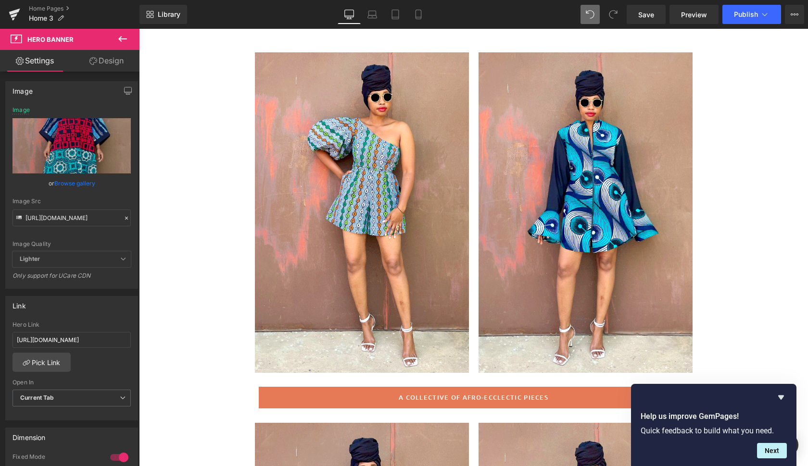
scroll to position [75, 0]
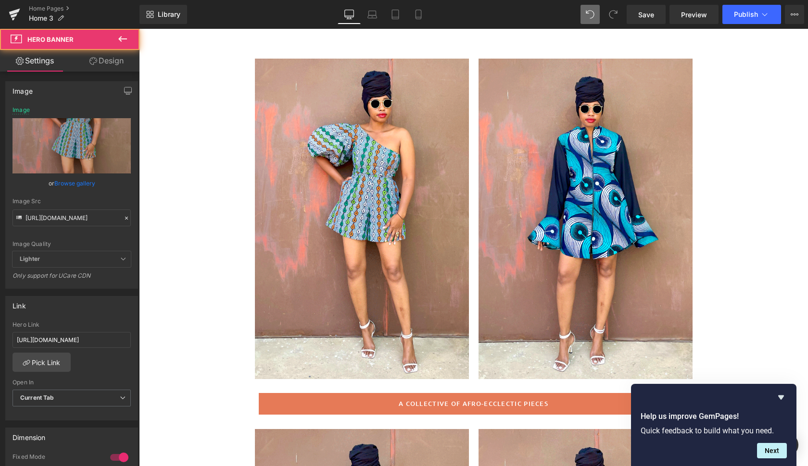
click at [432, 331] on div at bounding box center [362, 219] width 214 height 321
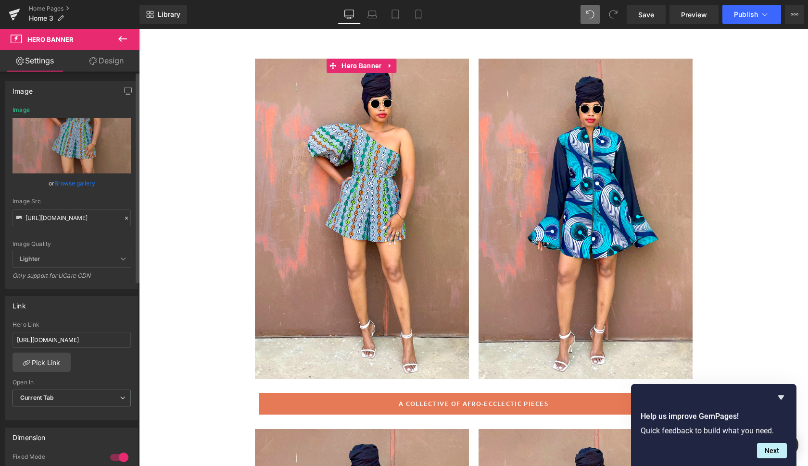
click at [71, 179] on link "Browse gallery" at bounding box center [74, 183] width 41 height 17
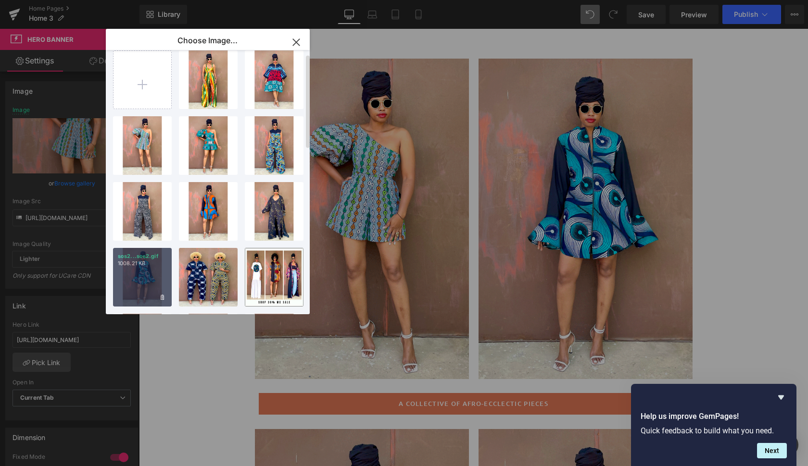
click at [155, 264] on p "1008.21 KB" at bounding box center [142, 263] width 49 height 7
type input "https://ucarecdn.com/f89a9fcd-d22b-44e1-ac3d-dae44675784d/sos2.gif"
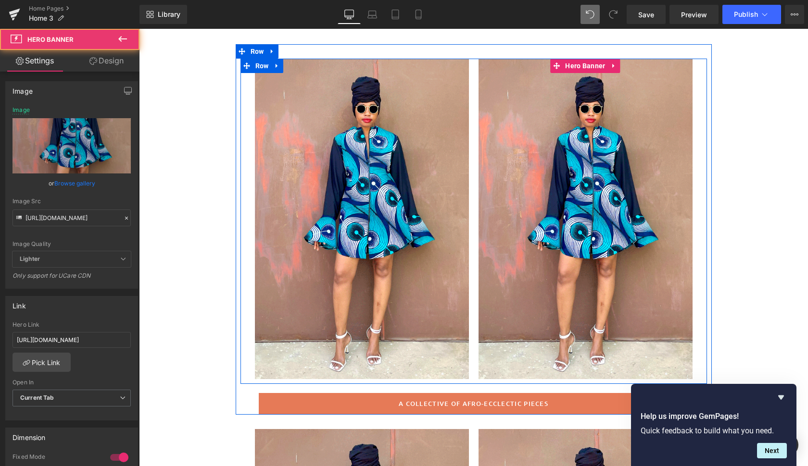
click at [668, 198] on div at bounding box center [585, 219] width 214 height 321
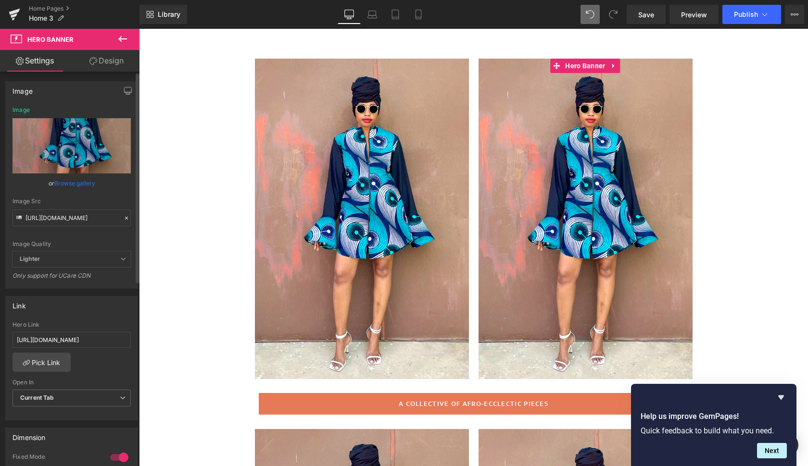
click at [83, 180] on link "Browse gallery" at bounding box center [74, 183] width 41 height 17
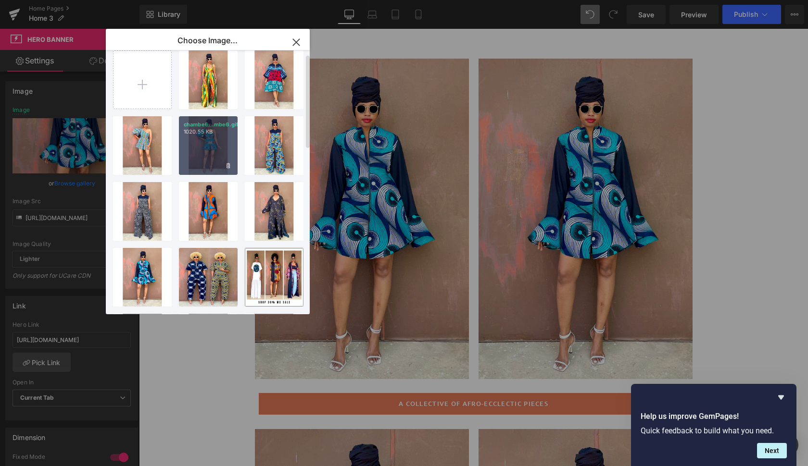
click at [213, 151] on div "chambe6...mbe6.gif 1020.55 KB" at bounding box center [208, 145] width 59 height 59
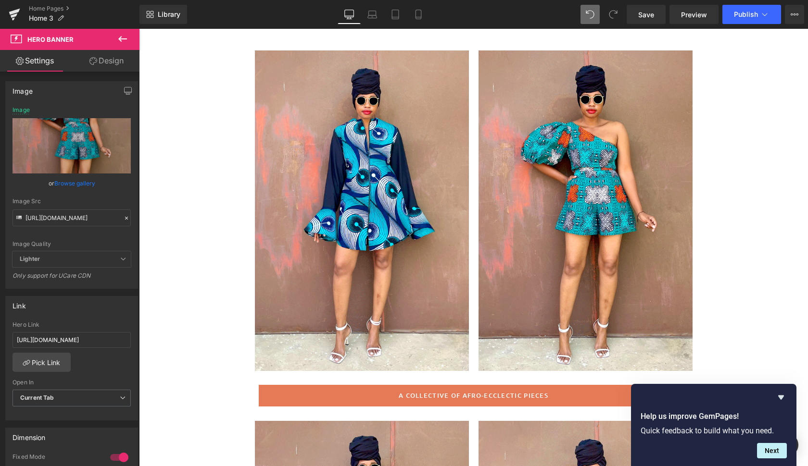
scroll to position [78, 0]
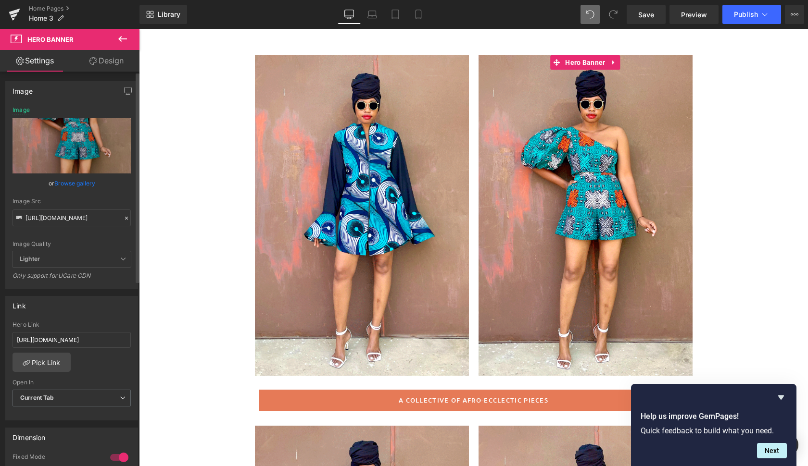
click at [67, 182] on link "Browse gallery" at bounding box center [74, 183] width 41 height 17
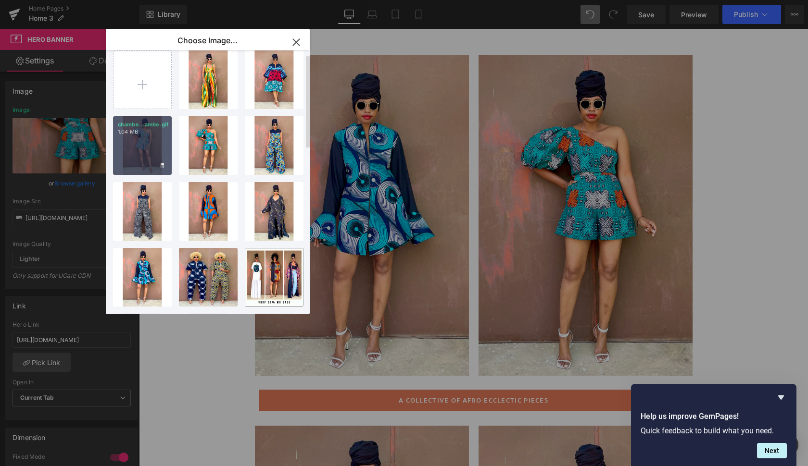
click at [145, 143] on div "chambe...ambe.gif 1.04 MB" at bounding box center [142, 145] width 59 height 59
type input "https://ucarecdn.com/c549f388-7ec3-4bc3-a6f7-d0cb6486f5f5/chambe.gif"
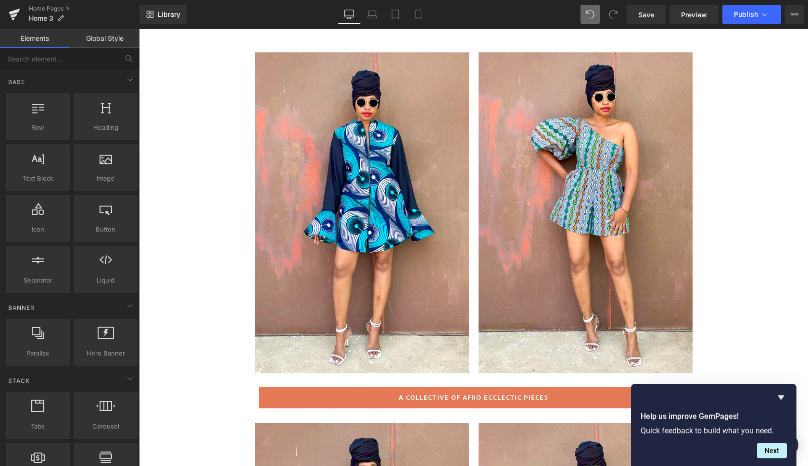
scroll to position [81, 0]
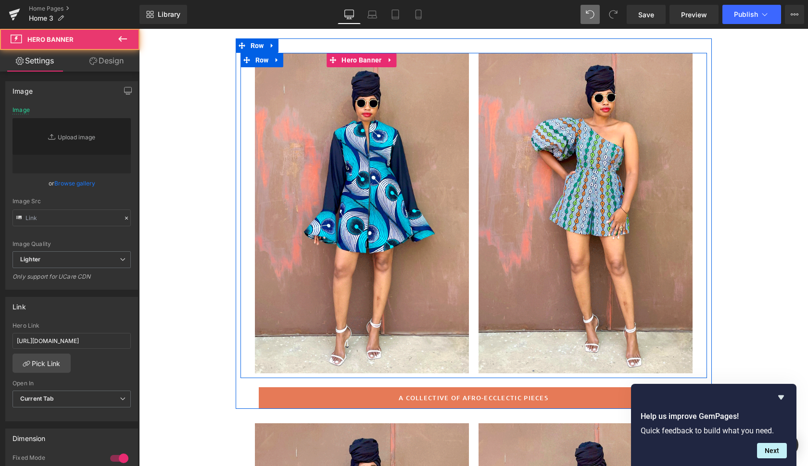
click at [430, 286] on div at bounding box center [362, 213] width 214 height 321
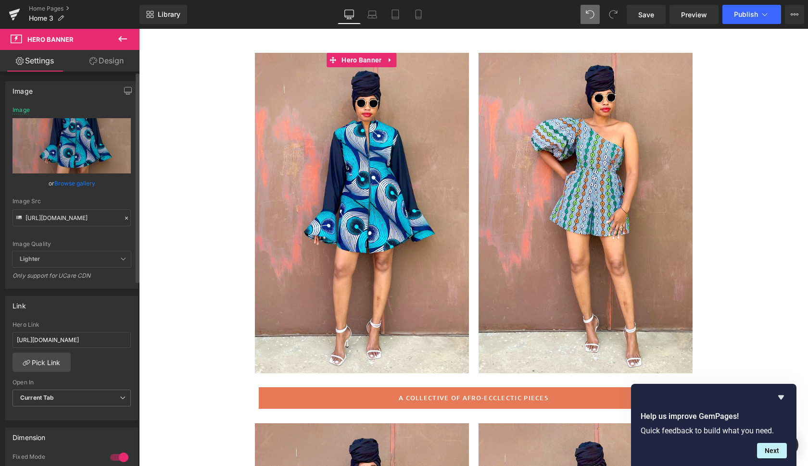
click at [72, 186] on link "Browse gallery" at bounding box center [74, 183] width 41 height 17
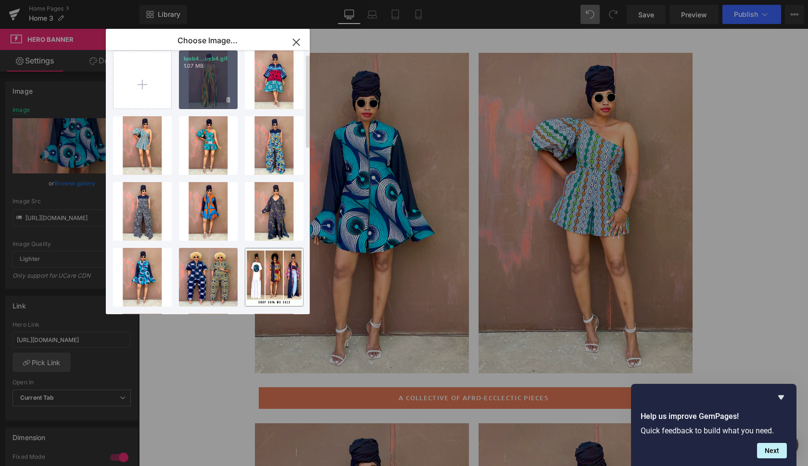
click at [217, 91] on div "lueb4...ueb4.gif 1.07 MB" at bounding box center [208, 79] width 59 height 59
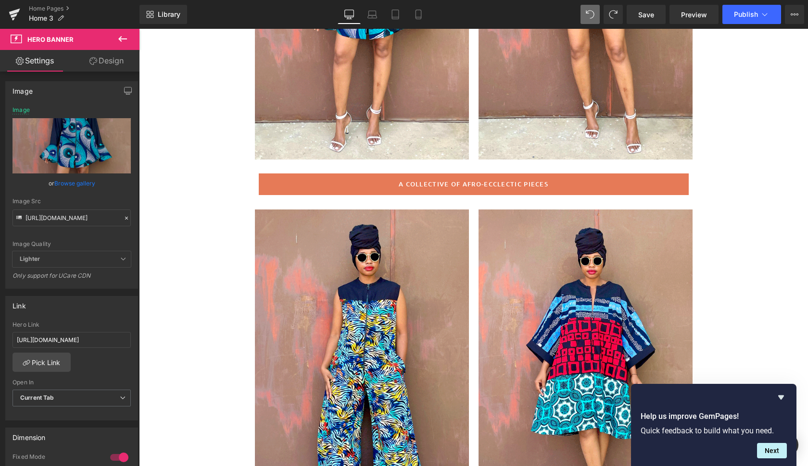
scroll to position [276, 0]
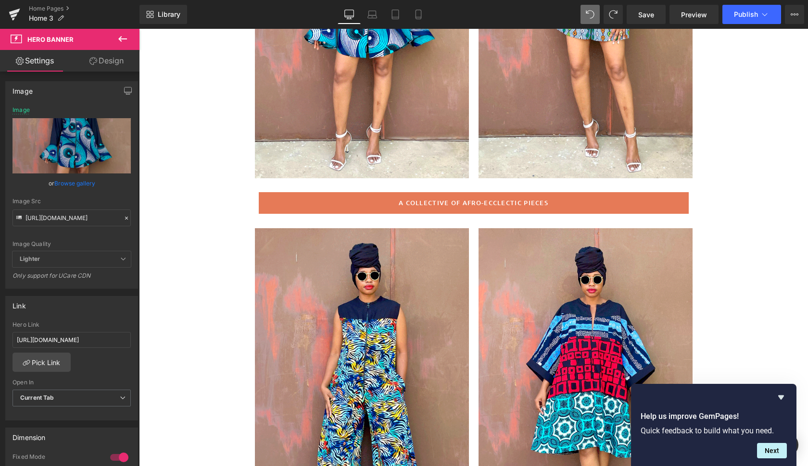
click at [422, 154] on div at bounding box center [362, 18] width 214 height 321
click at [72, 183] on link "Browse gallery" at bounding box center [74, 183] width 41 height 17
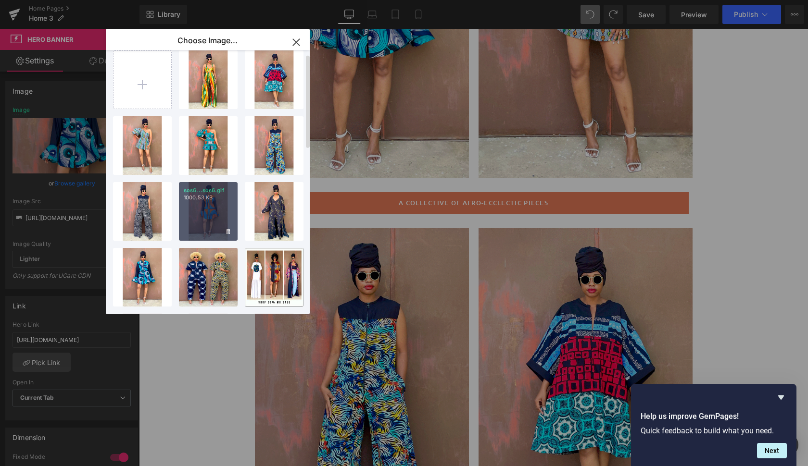
click at [224, 206] on div "sos6...sos6.gif 1000.53 KB" at bounding box center [208, 211] width 59 height 59
type input "https://ucarecdn.com/45031448-c1f1-43c4-9b93-ef0c112ae1aa/sos6.gif"
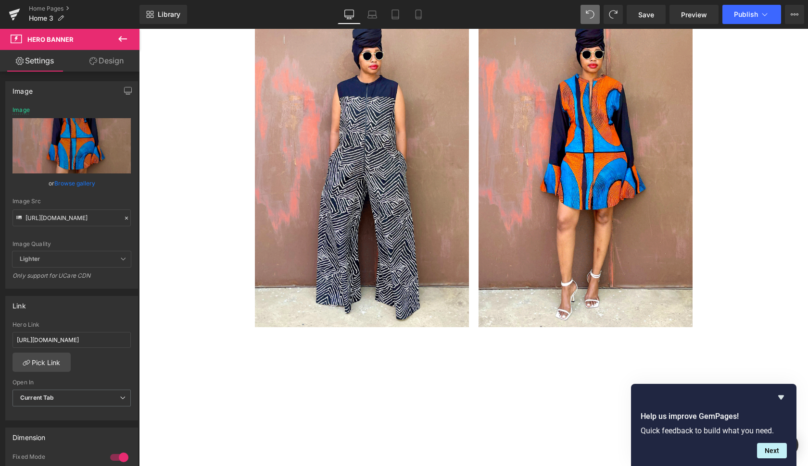
scroll to position [1706, 0]
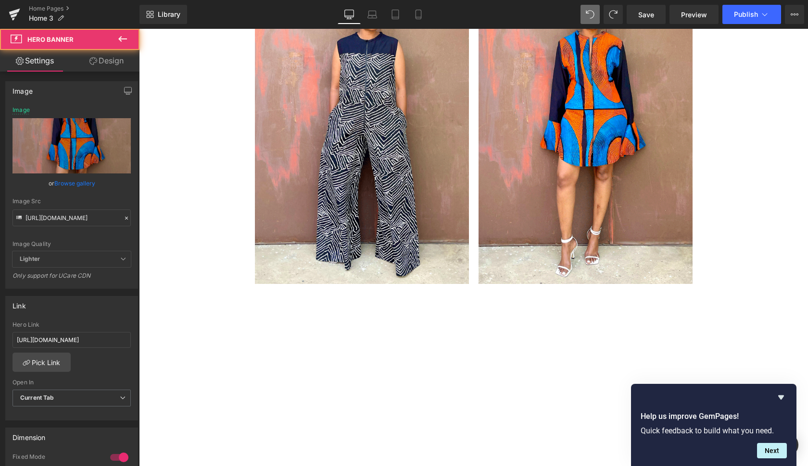
click at [645, 245] on div at bounding box center [585, 123] width 214 height 321
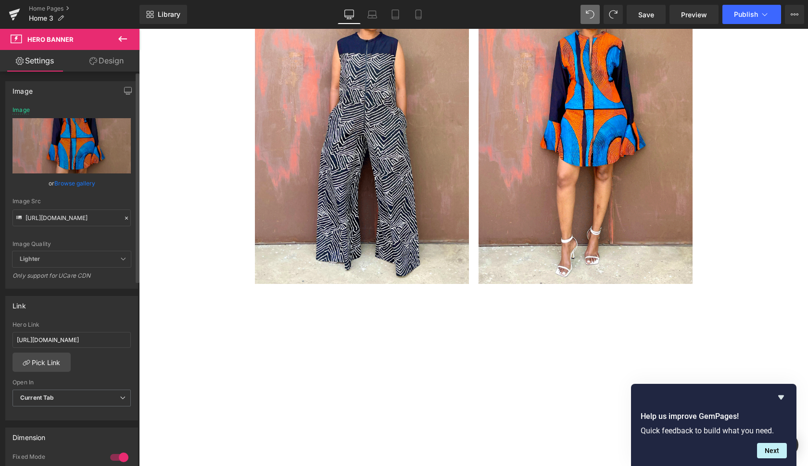
click at [70, 183] on link "Browse gallery" at bounding box center [74, 183] width 41 height 17
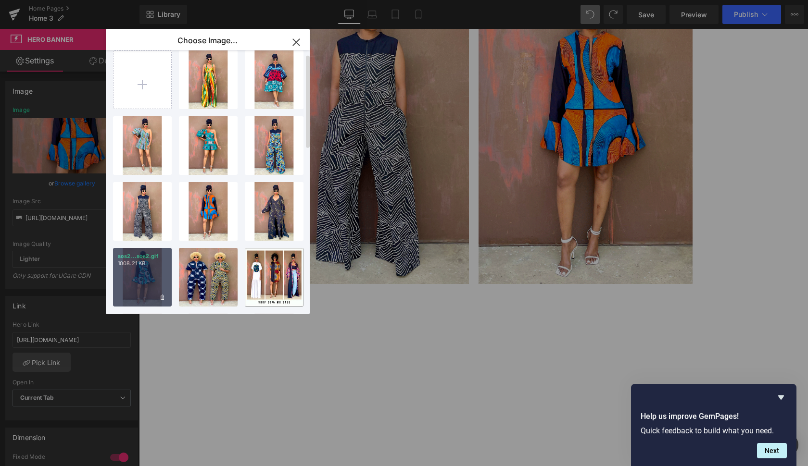
click at [150, 280] on div "sos2...sos2.gif 1008.21 KB" at bounding box center [142, 277] width 59 height 59
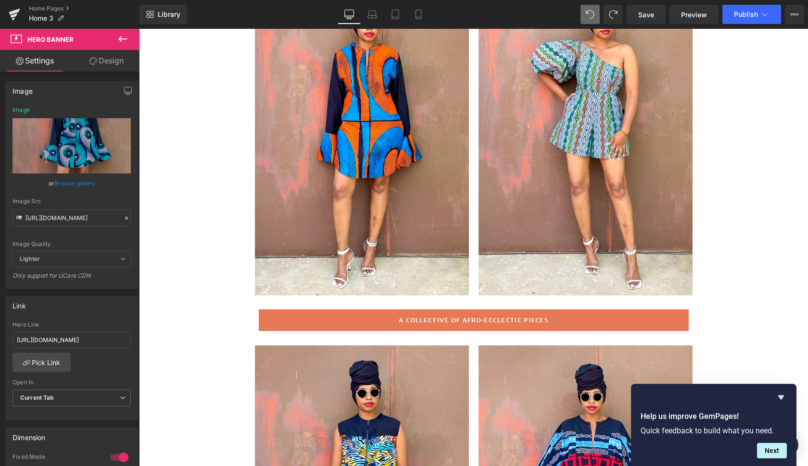
scroll to position [95, 0]
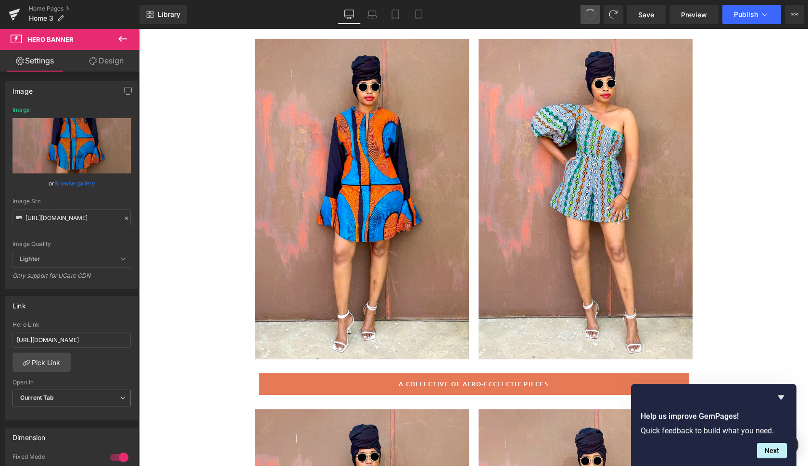
type input "https://ucarecdn.com/45031448-c1f1-43c4-9b93-ef0c112ae1aa/sos6.gif"
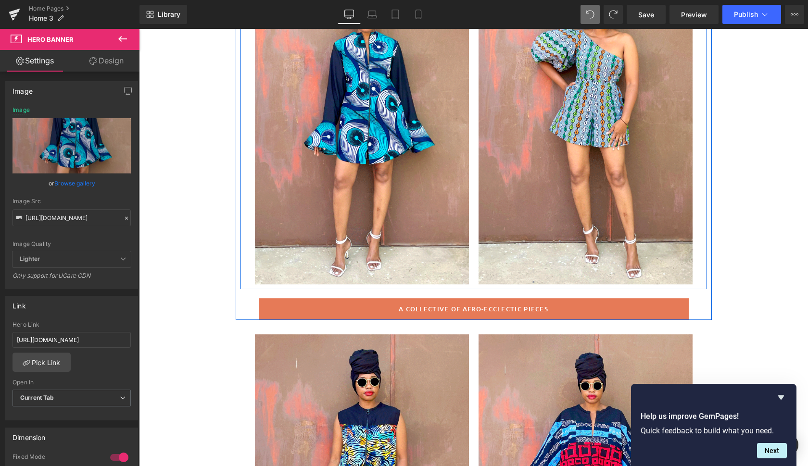
scroll to position [159, 0]
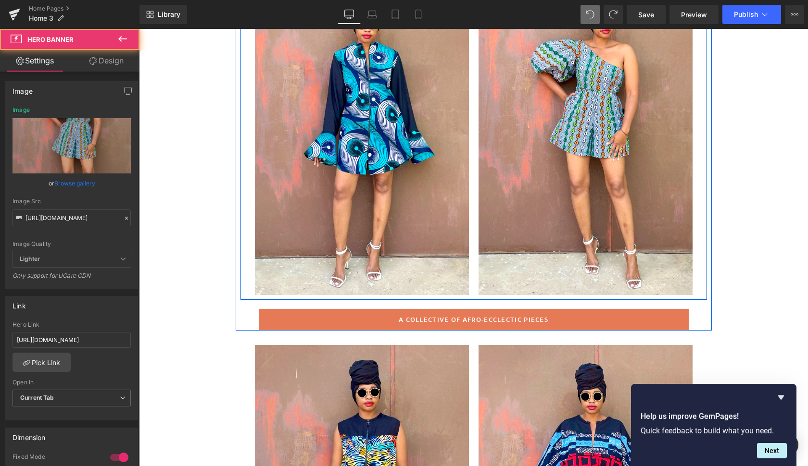
click at [637, 187] on div at bounding box center [585, 135] width 214 height 321
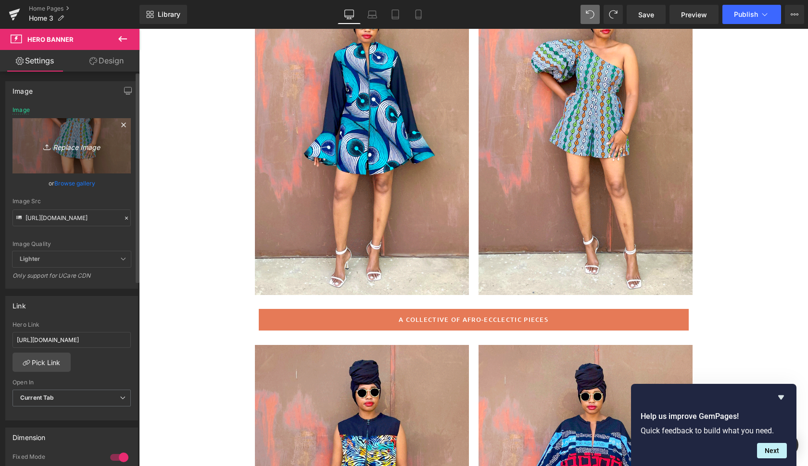
click at [80, 147] on icon "Replace Image" at bounding box center [71, 146] width 77 height 12
type input "C:\fakepath\chambe3.gif"
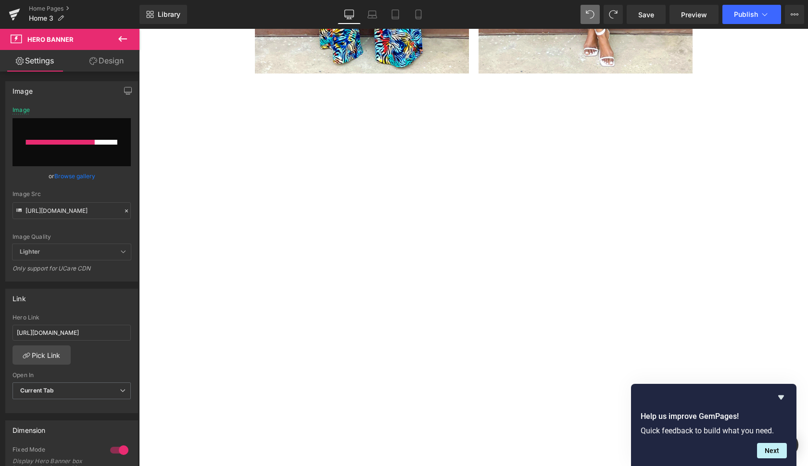
scroll to position [755, 0]
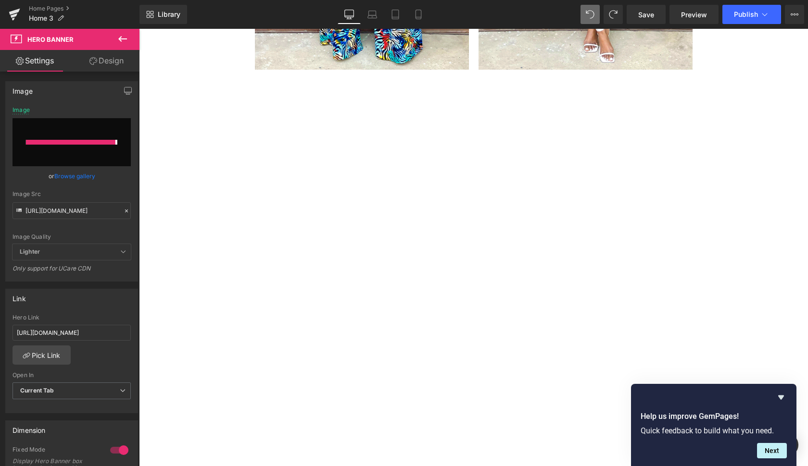
type input "https://ucarecdn.com/3dbecc40-eed1-4ae9-9ff9-d10e0867ed86/chambe3.gif"
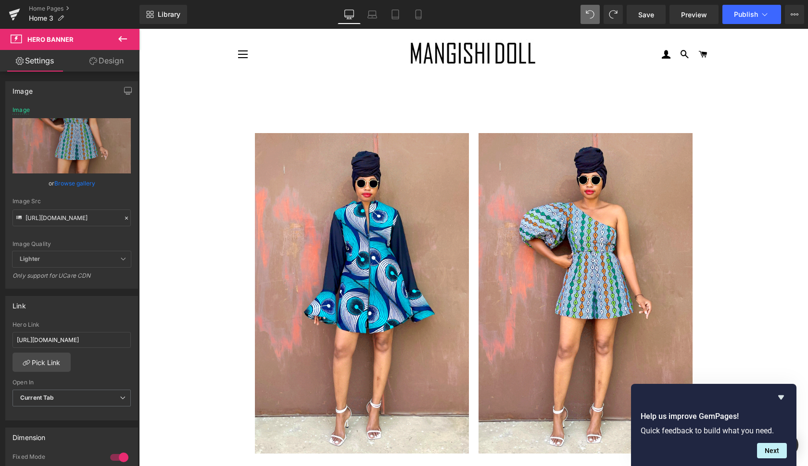
scroll to position [0, 0]
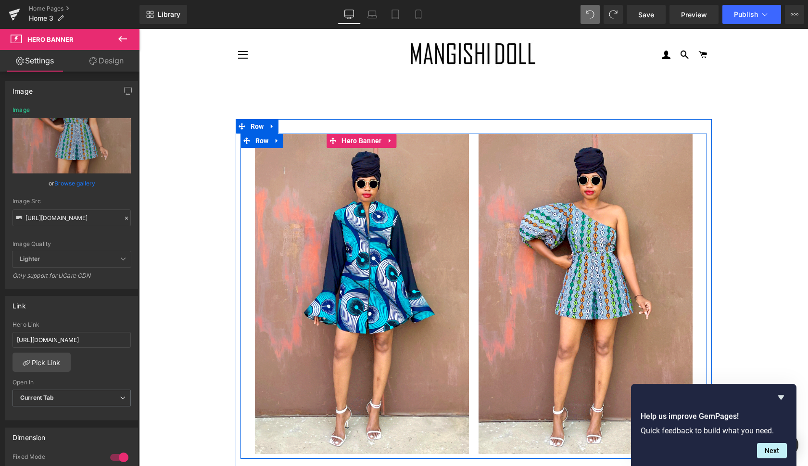
click at [440, 181] on div at bounding box center [362, 294] width 214 height 321
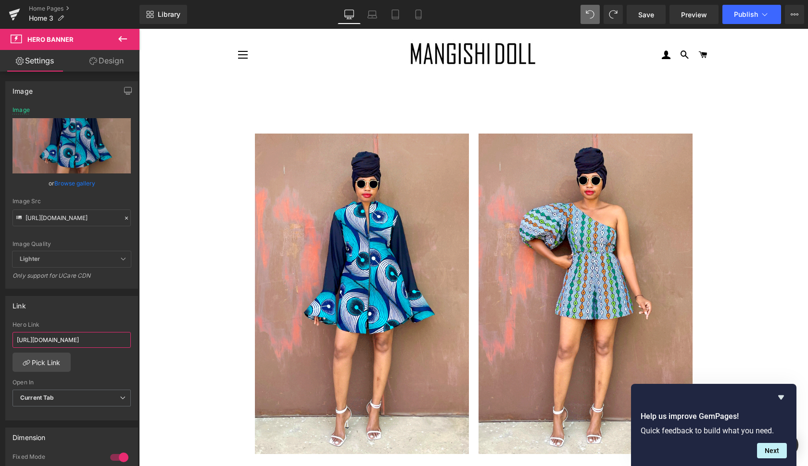
drag, startPoint x: 154, startPoint y: 368, endPoint x: 189, endPoint y: 348, distance: 40.7
paste input "https://www.mangishidoll.co/products/sosa-shirt-crush-copy"
type input "https://www.mangishidoll.co/products/sosa-shirt-crush-copy"
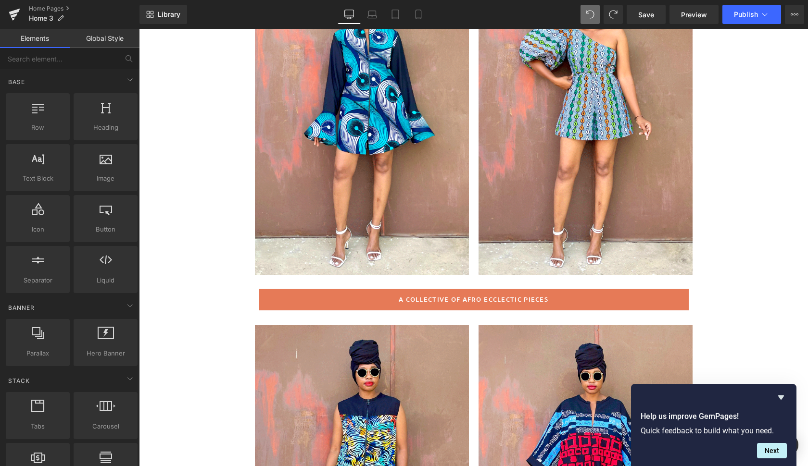
scroll to position [183, 0]
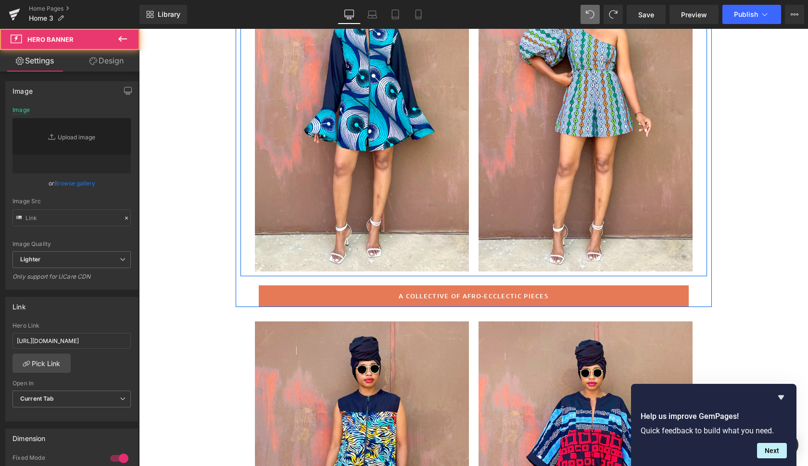
click at [662, 237] on div at bounding box center [585, 111] width 214 height 321
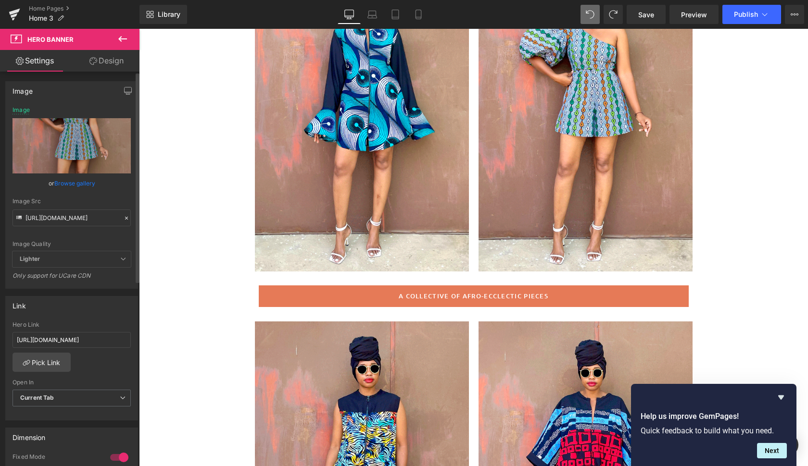
click at [86, 182] on link "Browse gallery" at bounding box center [74, 183] width 41 height 17
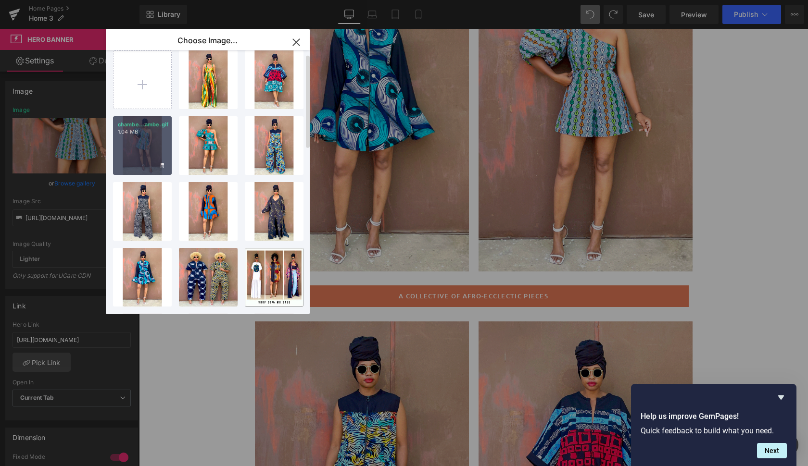
click at [142, 138] on div "chambe...ambe.gif 1.04 MB" at bounding box center [142, 145] width 59 height 59
type input "https://ucarecdn.com/c549f388-7ec3-4bc3-a6f7-d0cb6486f5f5/chambe.gif"
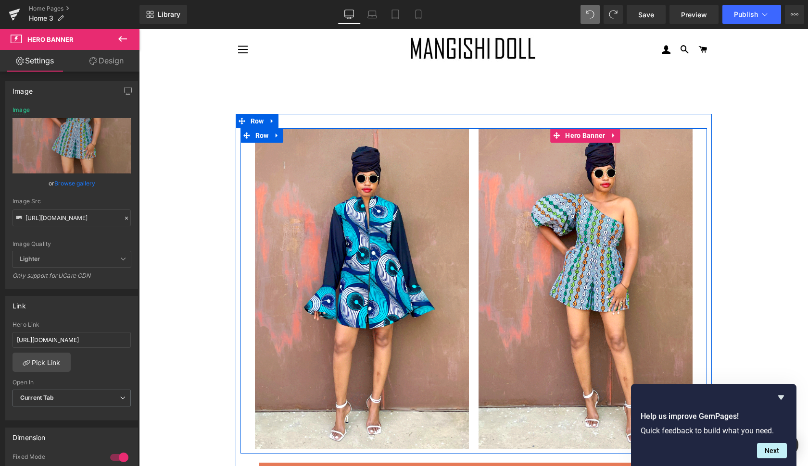
scroll to position [8, 0]
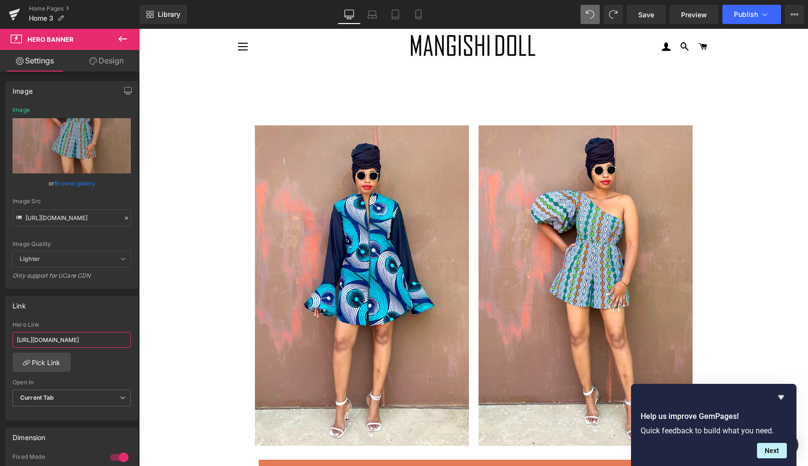
drag, startPoint x: 151, startPoint y: 366, endPoint x: 199, endPoint y: 348, distance: 50.8
paste input "chambeshi-crop-teal-copy"
type input "https://www.mangishidoll.co/products/chambeshi-crop-teal-copy"
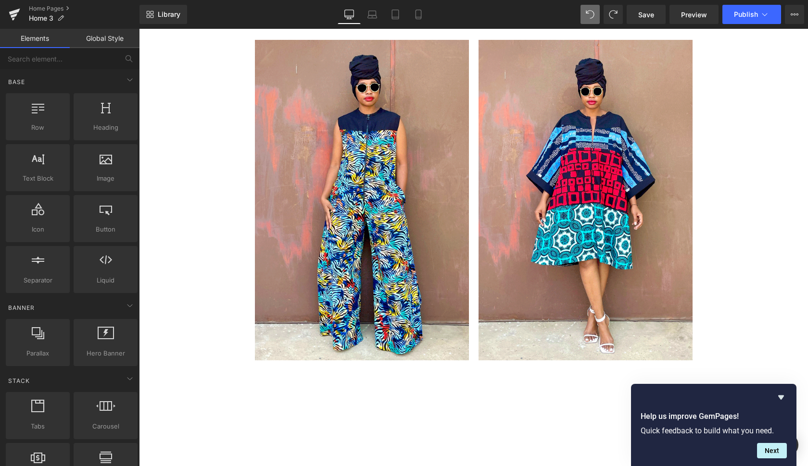
scroll to position [470, 0]
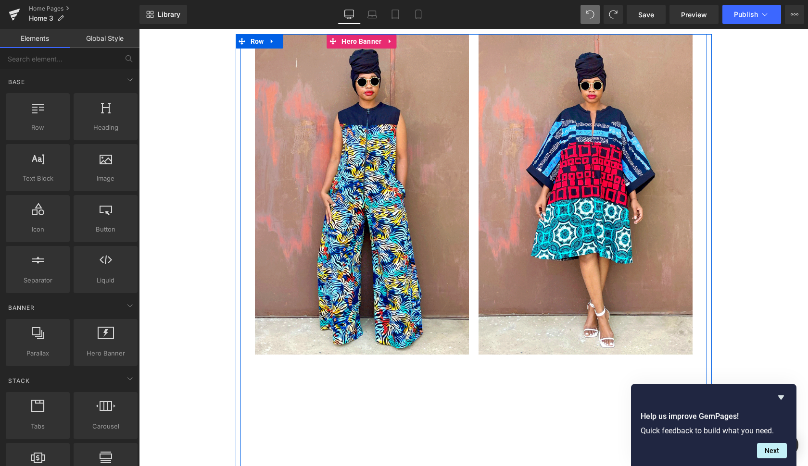
click at [429, 260] on div at bounding box center [362, 194] width 214 height 321
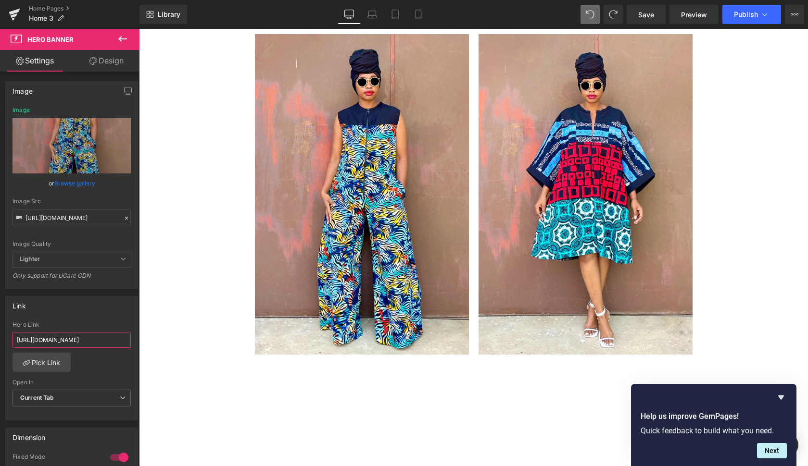
drag, startPoint x: 153, startPoint y: 366, endPoint x: 183, endPoint y: 347, distance: 35.1
paste input "https://www.mangishidoll.co/products/kasama-jumpsuit-tribe"
type input "https://www.mangishidoll.co/products/kasama-jumpsuit-tribe"
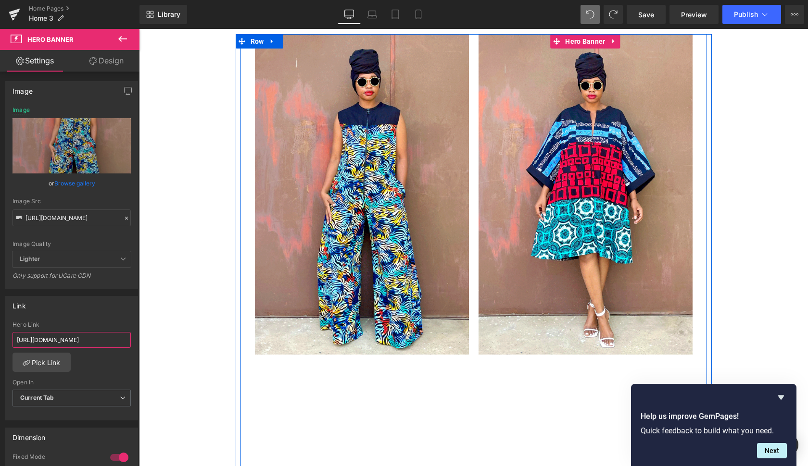
click at [671, 235] on div at bounding box center [585, 194] width 214 height 321
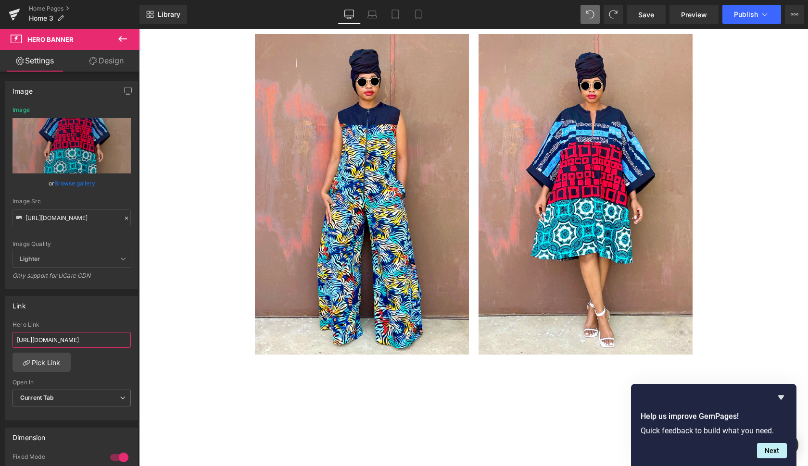
drag, startPoint x: 151, startPoint y: 367, endPoint x: 211, endPoint y: 346, distance: 63.2
paste input "https://www.mangishidoll.co/products/feli-asymmetric-tee-street-copy"
type input "https://www.mangishidoll.co/products/feli-asymmetric-tee-street-copy"
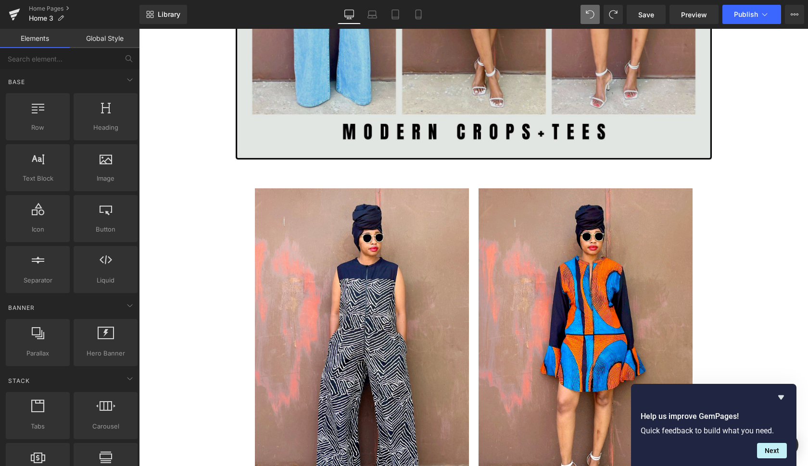
scroll to position [1468, 0]
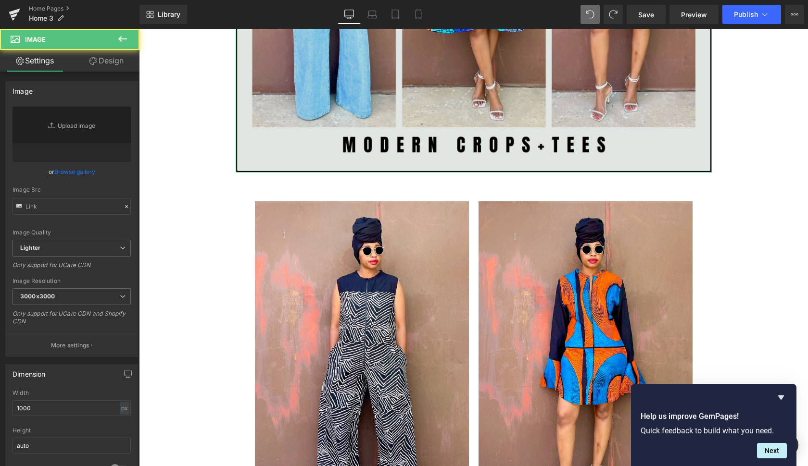
type input "https://ucarecdn.com/5ed5415c-c207-4caf-92c5-ff2fc9f55d8c/-/format/auto/-/previ…"
drag, startPoint x: 578, startPoint y: 105, endPoint x: 433, endPoint y: 87, distance: 146.3
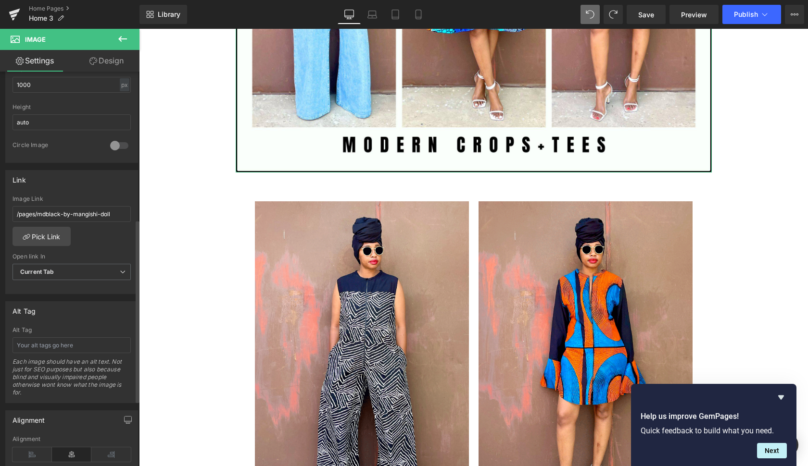
scroll to position [331, 0]
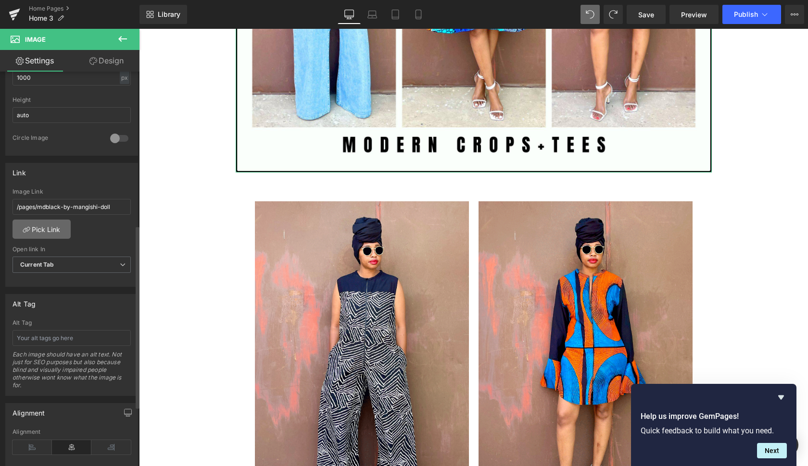
click at [58, 226] on link "Pick Link" at bounding box center [41, 229] width 58 height 19
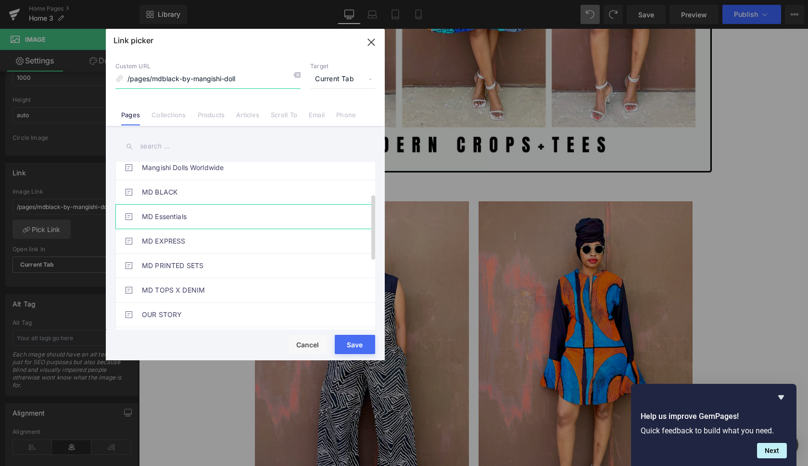
scroll to position [81, 0]
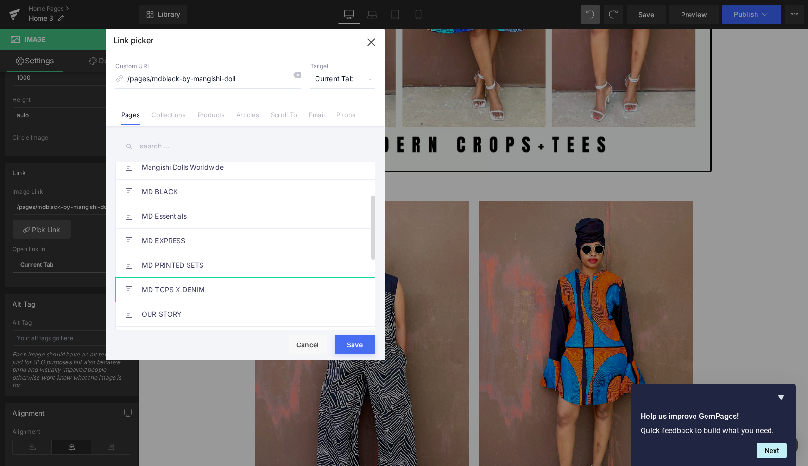
click at [238, 292] on link "MD TOPS X DENIM" at bounding box center [248, 290] width 212 height 24
type input "/pages/get-the-look"
click at [359, 345] on button "Save" at bounding box center [355, 344] width 40 height 19
type input "/pages/get-the-look"
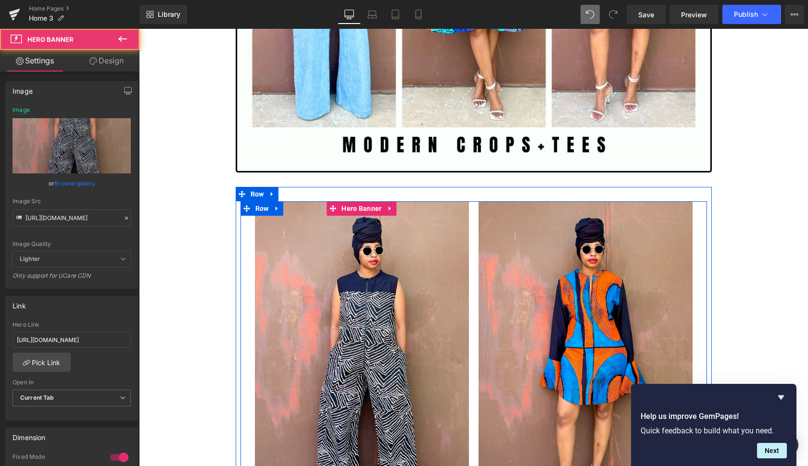
click at [440, 252] on div at bounding box center [362, 361] width 214 height 321
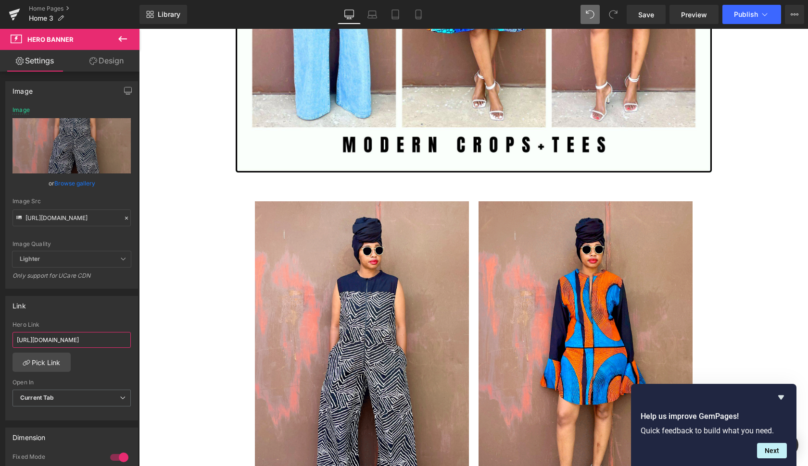
drag, startPoint x: 152, startPoint y: 368, endPoint x: 204, endPoint y: 359, distance: 52.7
paste input "https://www.mangishidoll.co/products/dakar-jumpsuit-marley-copy"
type input "https://www.mangishidoll.co/products/dakar-jumpsuit-marley-copy"
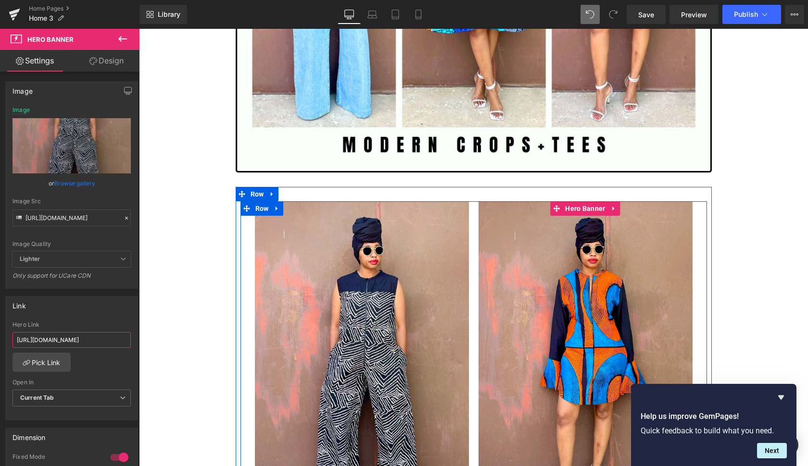
click at [678, 241] on div at bounding box center [585, 361] width 214 height 321
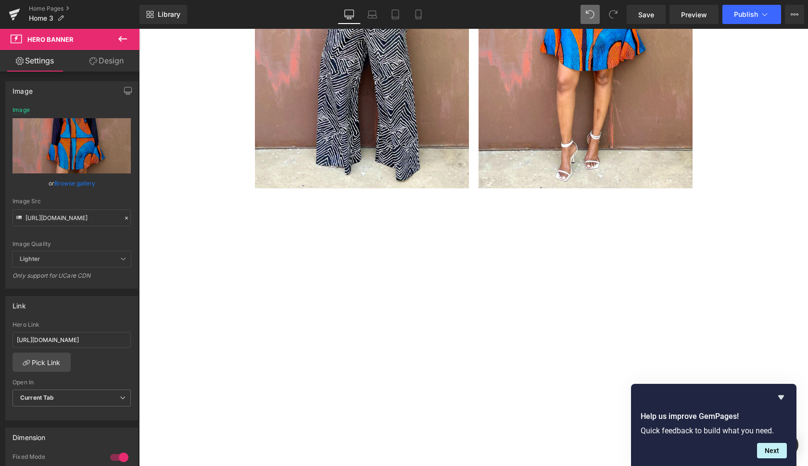
scroll to position [1803, 0]
drag, startPoint x: 152, startPoint y: 367, endPoint x: 179, endPoint y: 342, distance: 36.4
paste input "thoko-mix-tee-red-tribe-sold-out-copy"
type input "https://www.mangishidoll.co/products/thoko-mix-tee-red-tribe-sold-out-copy"
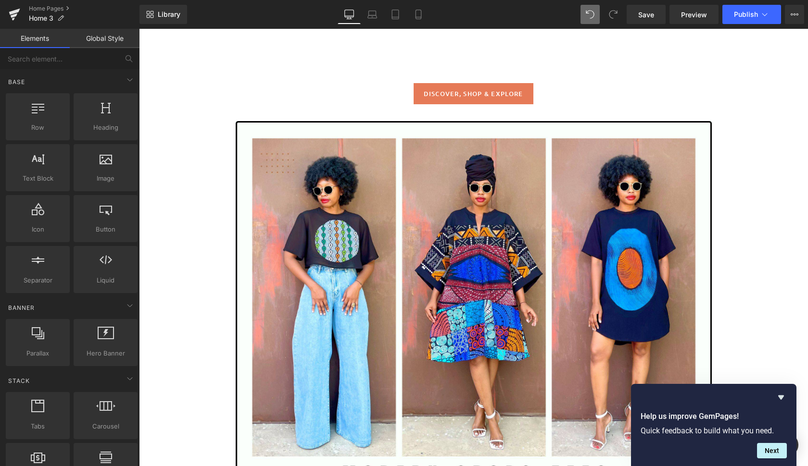
scroll to position [0, 0]
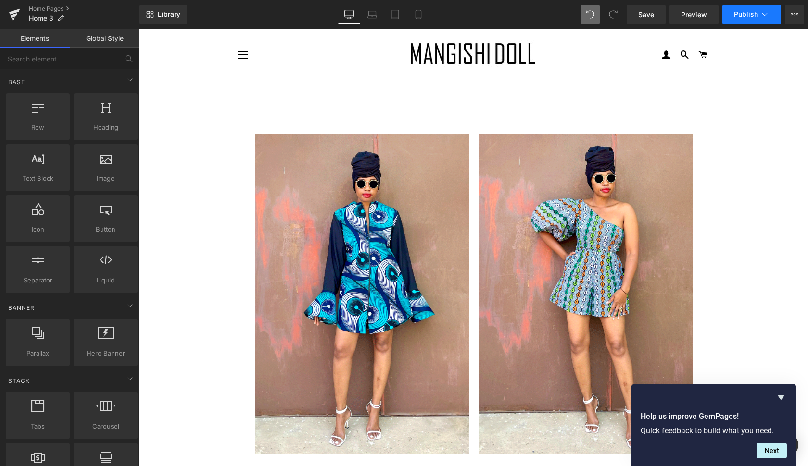
click at [749, 12] on span "Publish" at bounding box center [746, 15] width 24 height 8
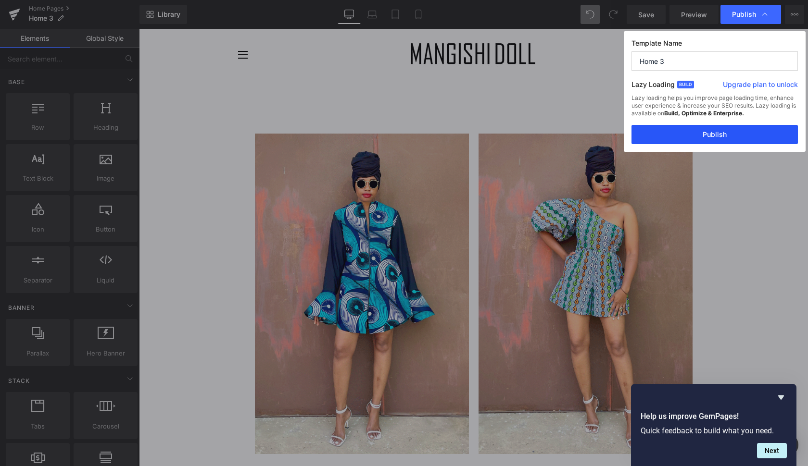
click at [750, 134] on button "Publish" at bounding box center [714, 134] width 166 height 19
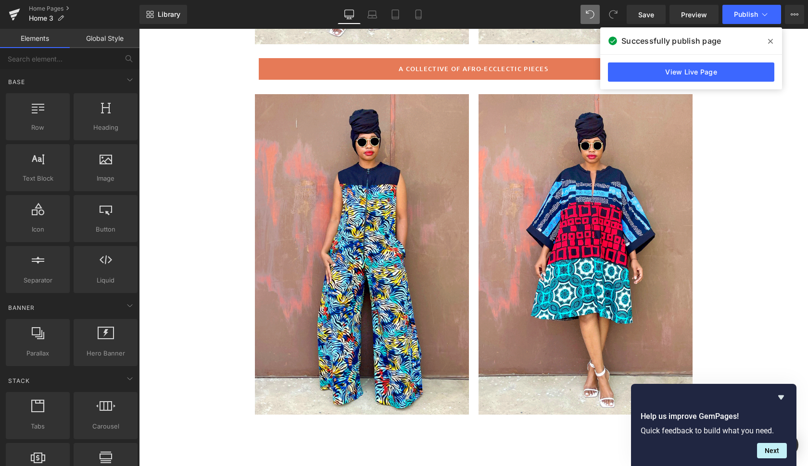
scroll to position [447, 0]
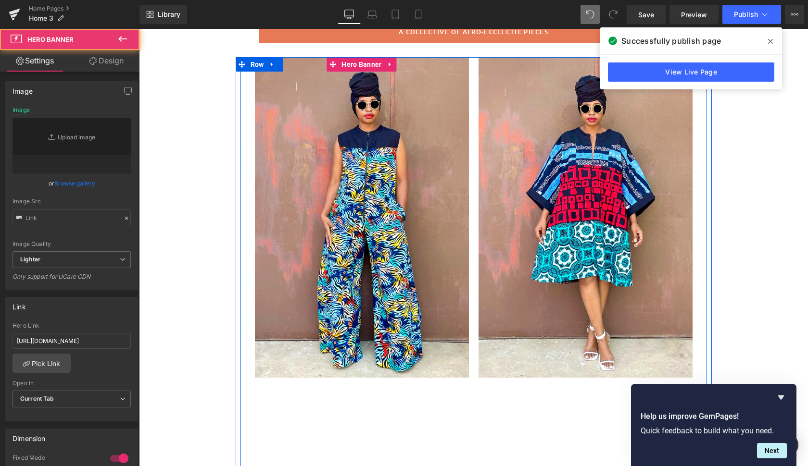
click at [452, 312] on div at bounding box center [362, 217] width 214 height 321
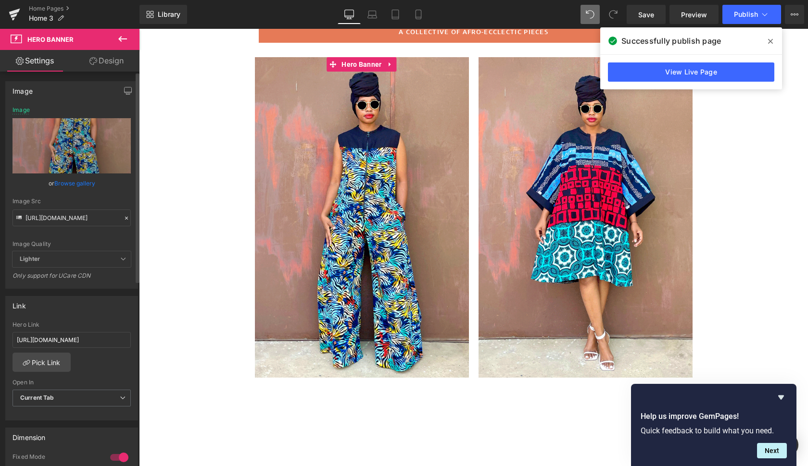
click at [78, 180] on link "Browse gallery" at bounding box center [74, 183] width 41 height 17
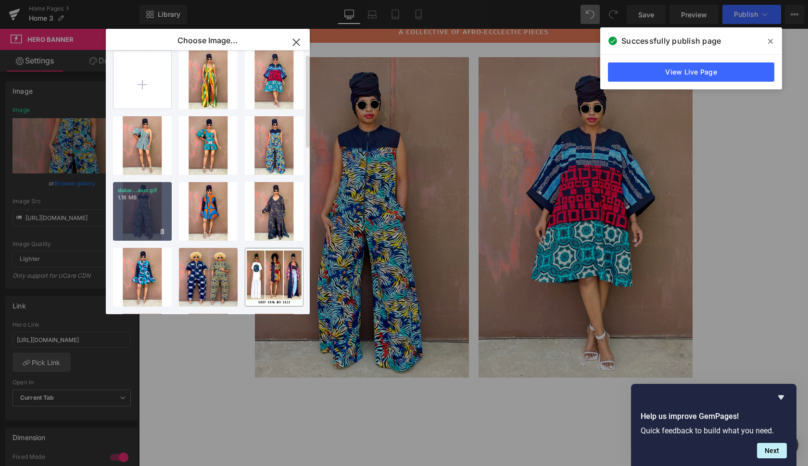
click at [151, 204] on div "dakar...akar.gif 1.18 MB" at bounding box center [142, 211] width 59 height 59
type input "https://ucarecdn.com/d3d51e62-a33d-45a1-9697-5d19f905310d/dakar.gif"
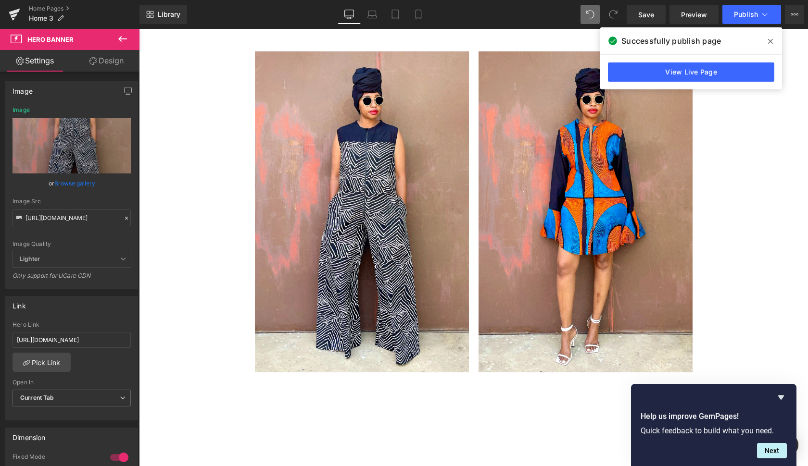
scroll to position [1630, 0]
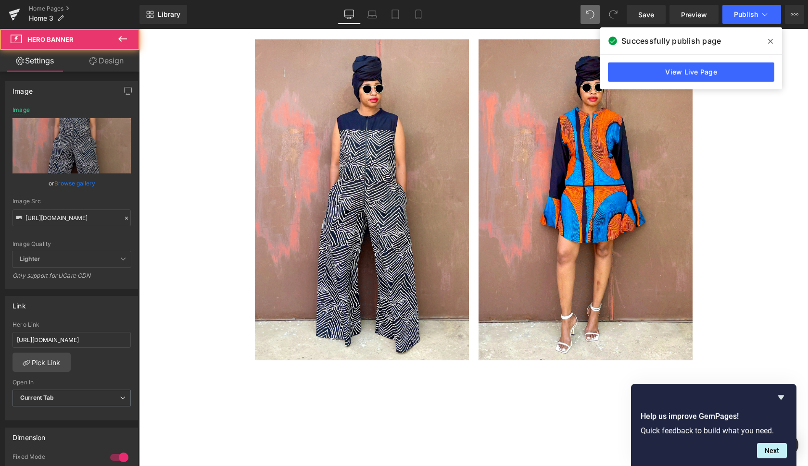
click at [447, 298] on div at bounding box center [362, 199] width 214 height 321
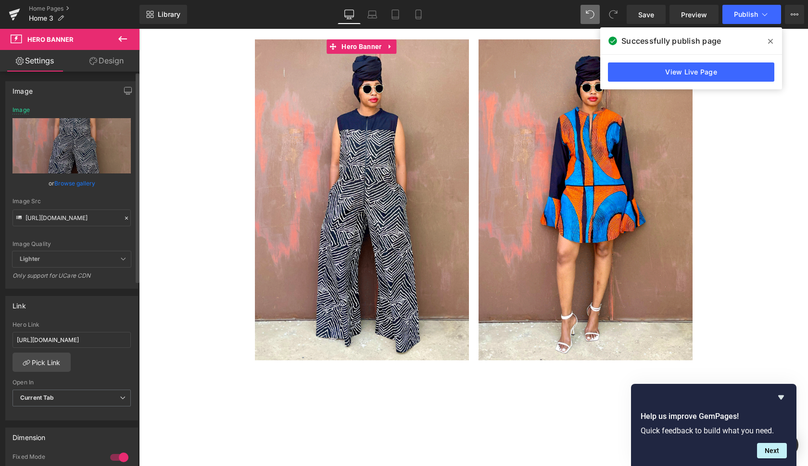
click at [80, 182] on link "Browse gallery" at bounding box center [74, 183] width 41 height 17
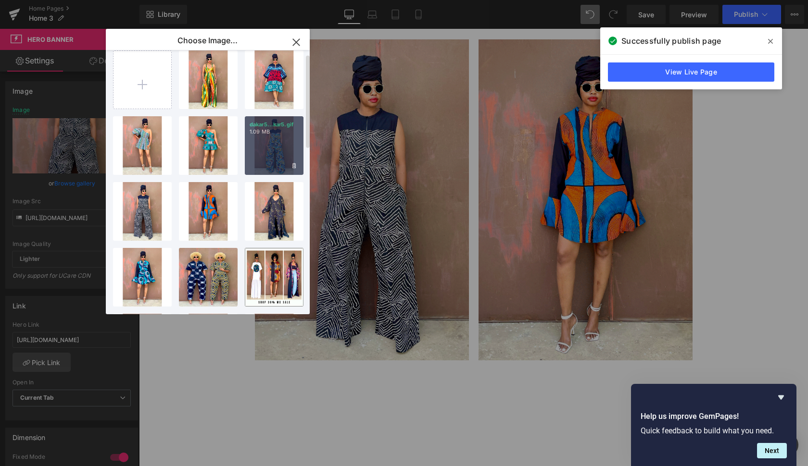
click at [283, 162] on div "dakar5...kar5.gif 1.09 MB" at bounding box center [274, 145] width 59 height 59
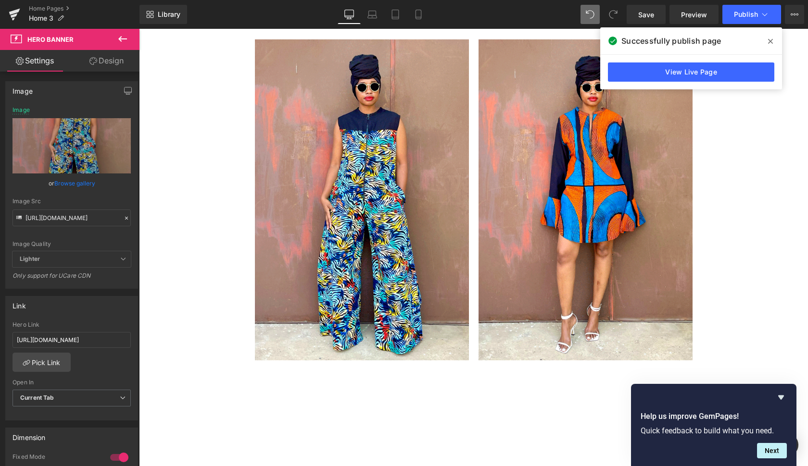
type input "https://ucarecdn.com/2c2f8848-430b-4cfd-8be2-bd829bbd840c/dakar5.gif"
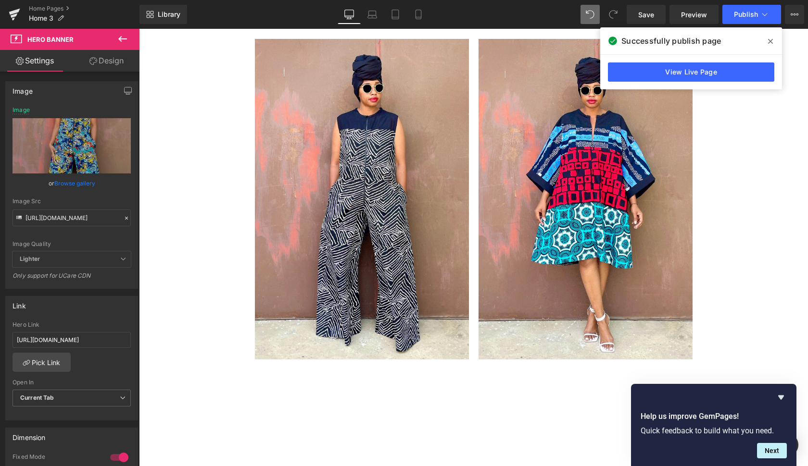
scroll to position [474, 0]
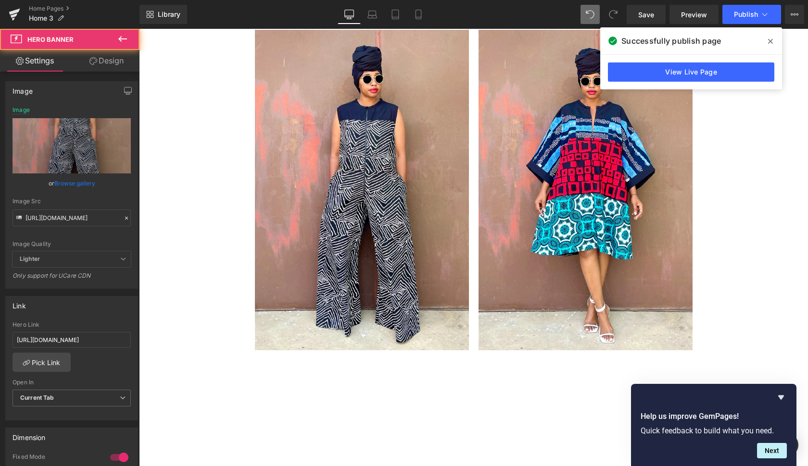
click at [431, 278] on div at bounding box center [362, 190] width 214 height 321
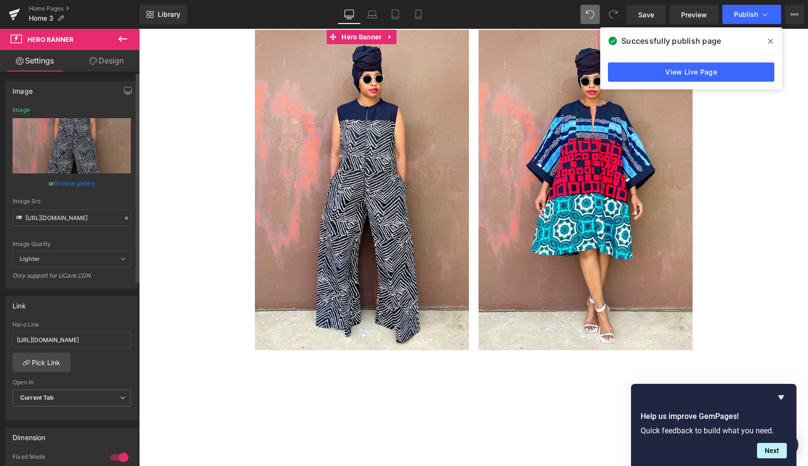
click at [74, 182] on link "Browse gallery" at bounding box center [74, 183] width 41 height 17
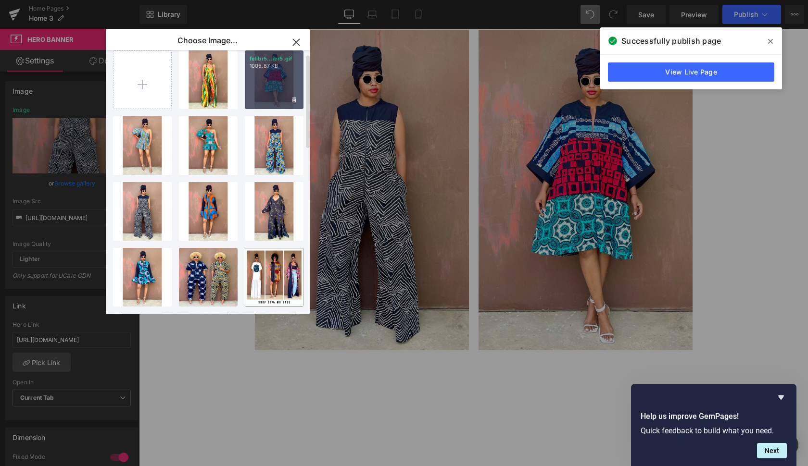
click at [280, 74] on div "felibr5...ibr5.gif 1005.87 KB" at bounding box center [274, 79] width 59 height 59
type input "https://ucarecdn.com/31e059b9-cba7-46ca-8570-670516bb486a/felibr5.gif"
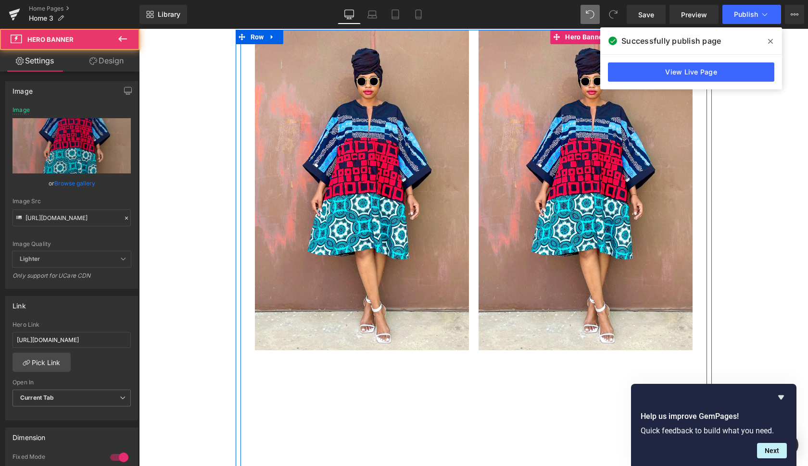
click at [662, 242] on div at bounding box center [585, 190] width 214 height 321
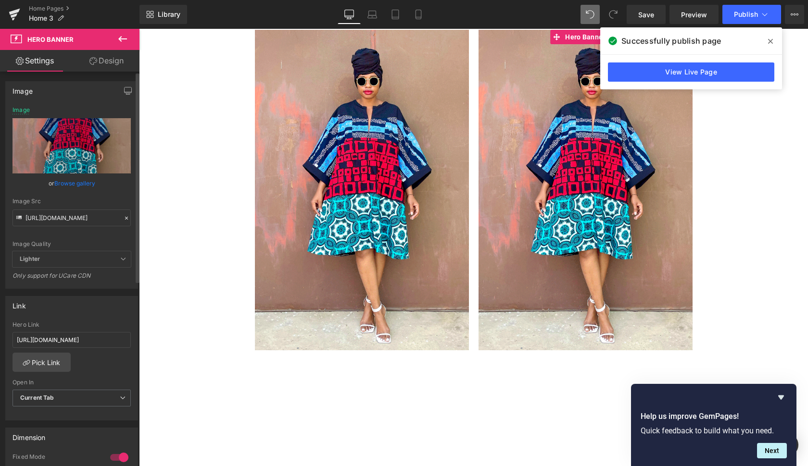
click at [76, 183] on link "Browse gallery" at bounding box center [74, 183] width 41 height 17
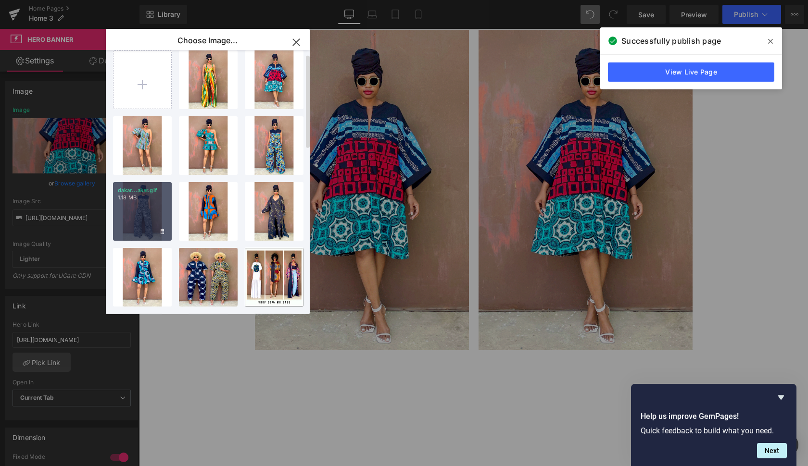
click at [146, 210] on div "dakar...akar.gif 1.18 MB" at bounding box center [142, 211] width 59 height 59
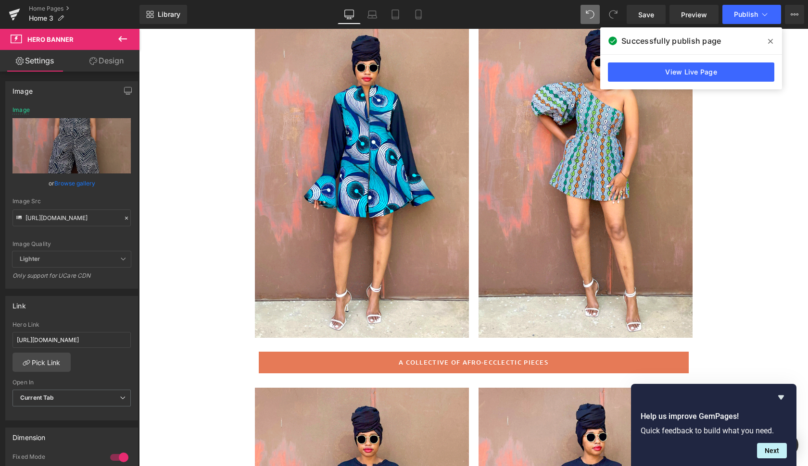
scroll to position [117, 0]
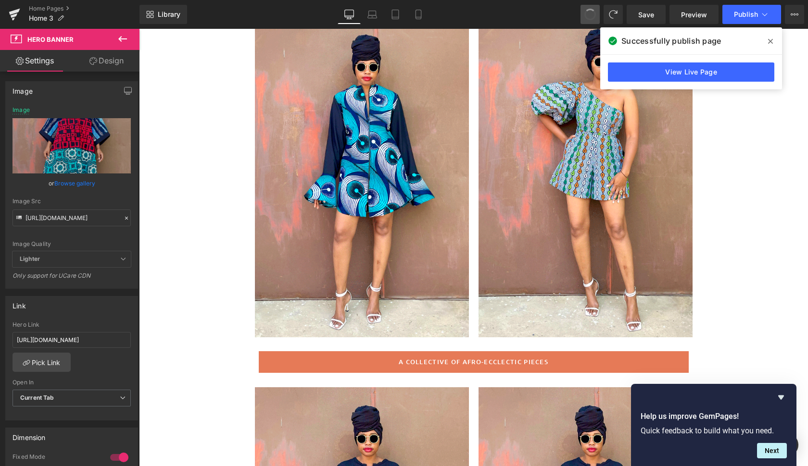
type input "https://ucarecdn.com/31e059b9-cba7-46ca-8570-670516bb486a/felibr5.gif"
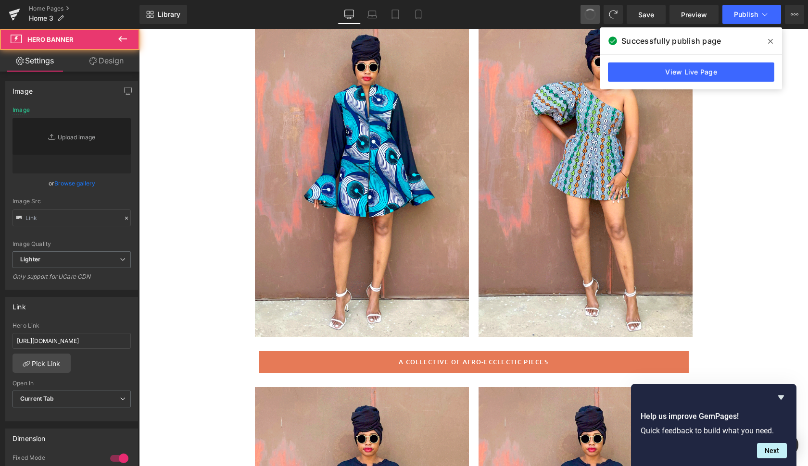
type input "https://ucarecdn.com/d3d51e62-a33d-45a1-9697-5d19f905310d/dakar.gif"
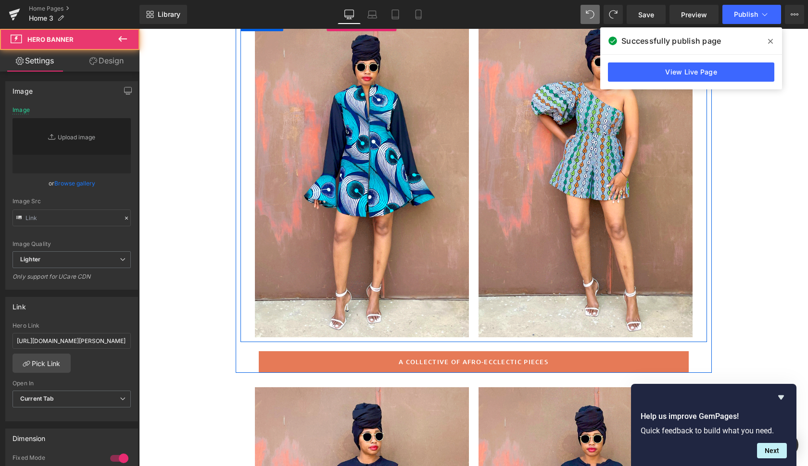
click at [422, 253] on div at bounding box center [362, 177] width 214 height 321
type input "https://ucarecdn.com/f89a9fcd-d22b-44e1-ac3d-dae44675784d/sos2.gif"
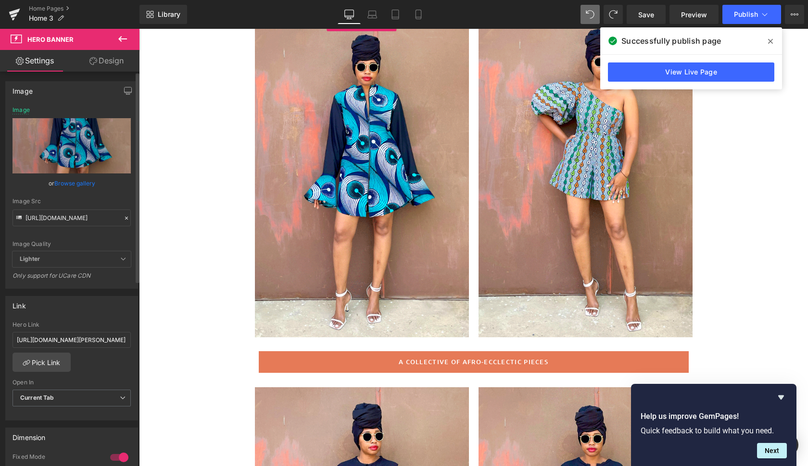
click at [82, 184] on link "Browse gallery" at bounding box center [74, 183] width 41 height 17
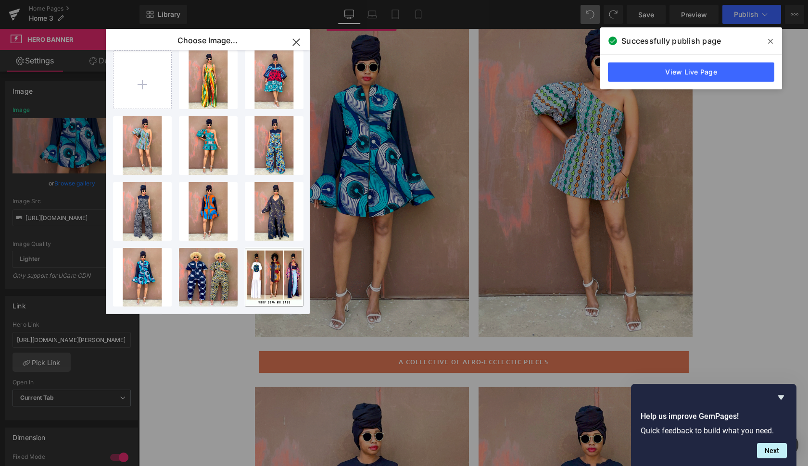
click at [82, 0] on div "You are previewing how the will restyle your page. You can not edit Elements in…" at bounding box center [404, 0] width 808 height 0
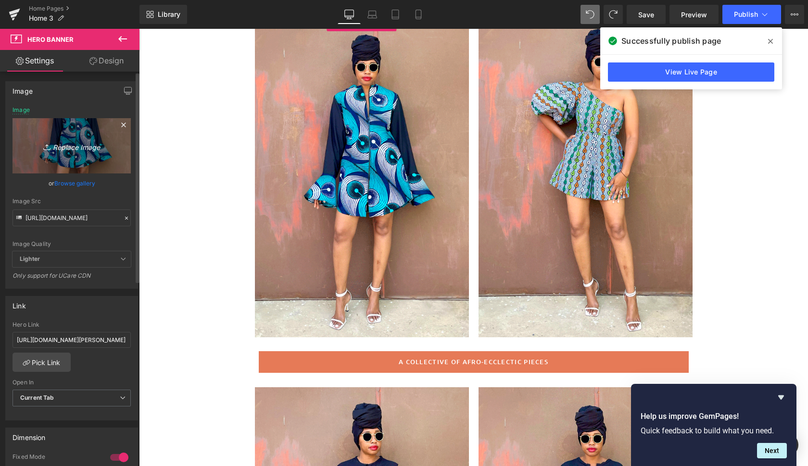
click at [75, 147] on icon "Replace Image" at bounding box center [71, 146] width 77 height 12
type input "C:\fakepath\sos.gif"
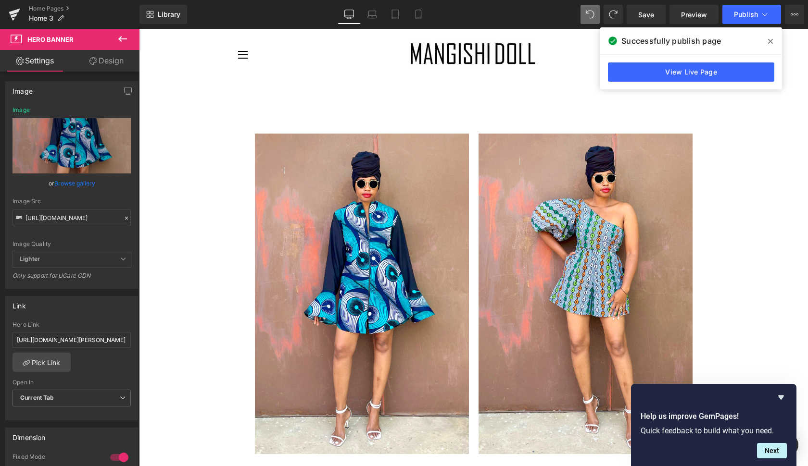
scroll to position [0, 0]
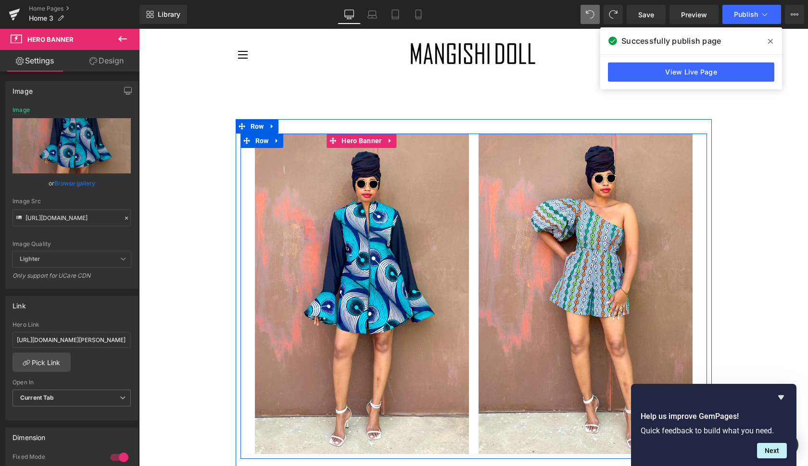
click at [450, 202] on div at bounding box center [362, 294] width 214 height 321
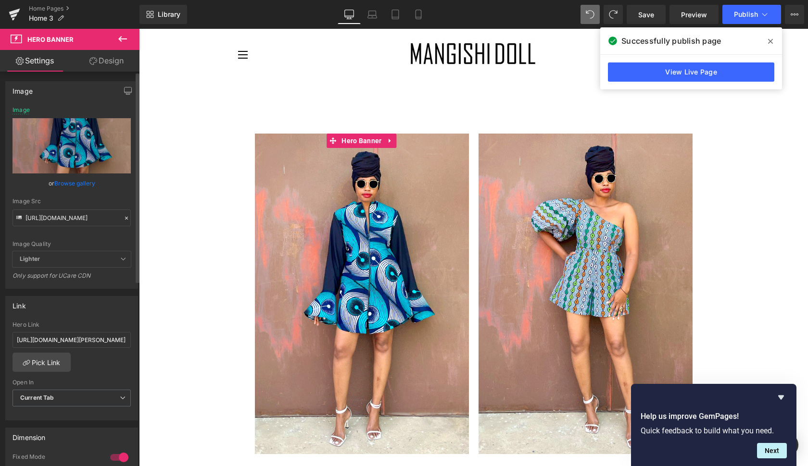
click at [78, 181] on link "Browse gallery" at bounding box center [74, 183] width 41 height 17
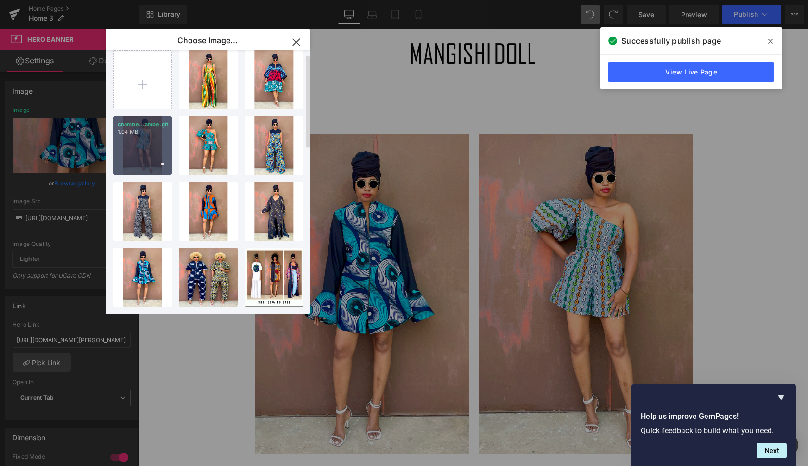
click at [148, 148] on div "chambe...ambe.gif 1.04 MB" at bounding box center [142, 145] width 59 height 59
type input "https://ucarecdn.com/c549f388-7ec3-4bc3-a6f7-d0cb6486f5f5/chambe.gif"
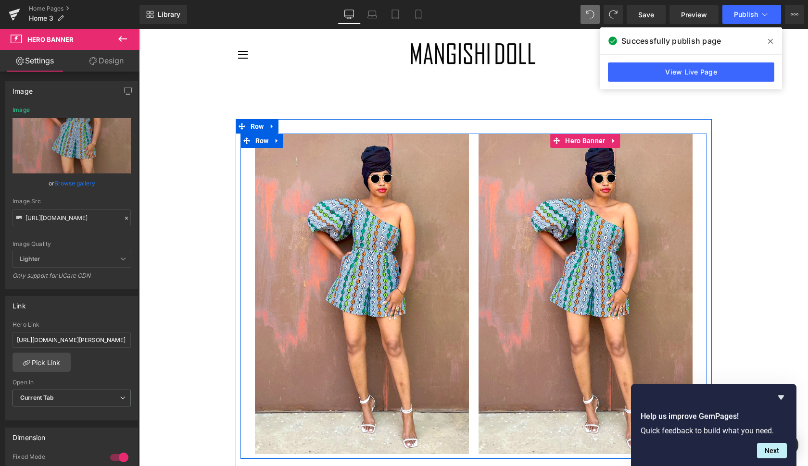
click at [646, 186] on div at bounding box center [585, 294] width 214 height 321
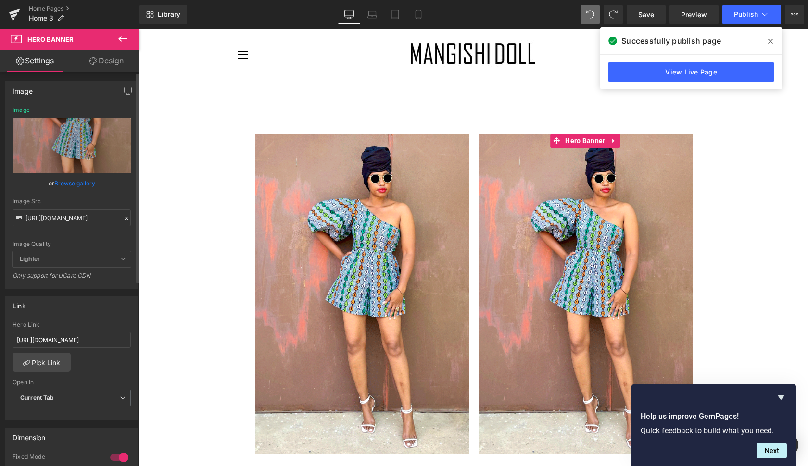
click at [75, 182] on link "Browse gallery" at bounding box center [74, 183] width 41 height 17
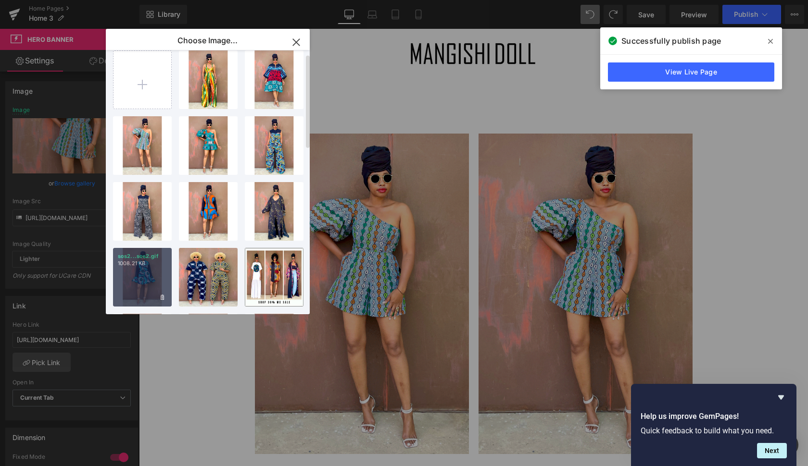
drag, startPoint x: 149, startPoint y: 259, endPoint x: 135, endPoint y: 219, distance: 41.8
click at [149, 259] on p "sos2...sos2.gif" at bounding box center [142, 256] width 49 height 7
type input "https://ucarecdn.com/f89a9fcd-d22b-44e1-ac3d-dae44675784d/sos2.gif"
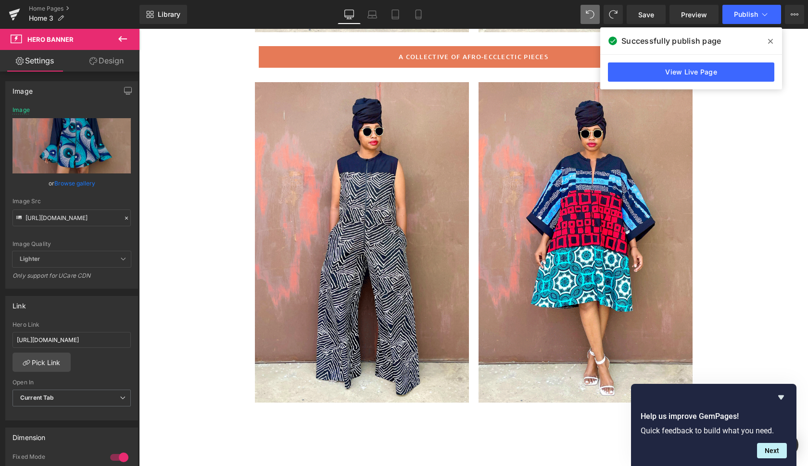
scroll to position [423, 0]
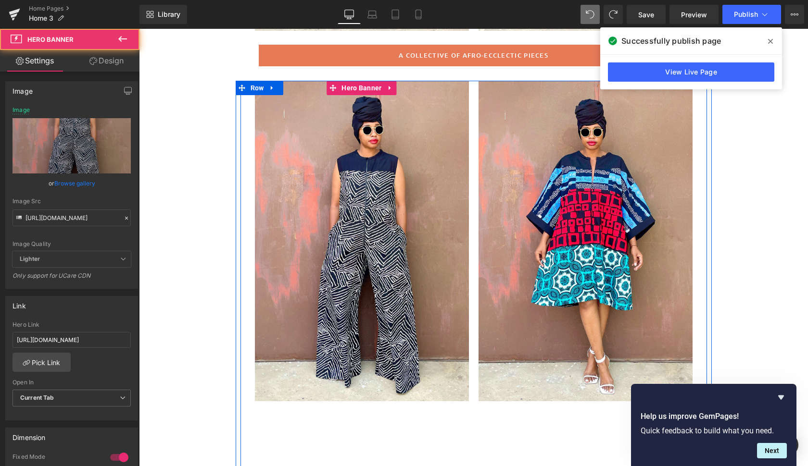
click at [445, 291] on div at bounding box center [362, 241] width 214 height 321
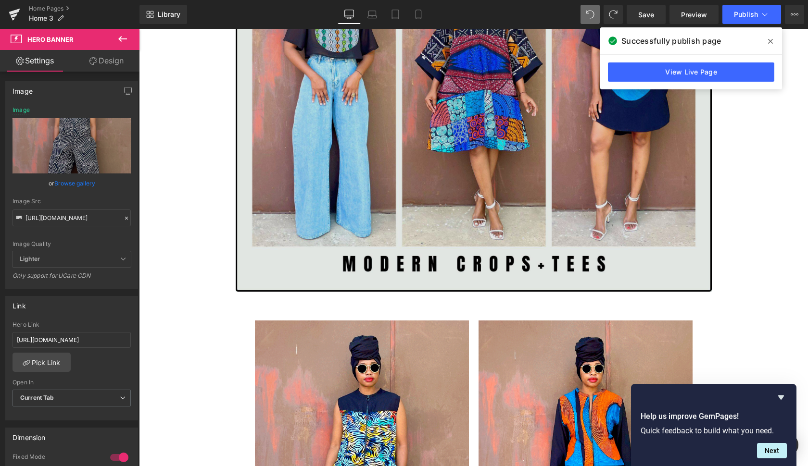
scroll to position [1330, 0]
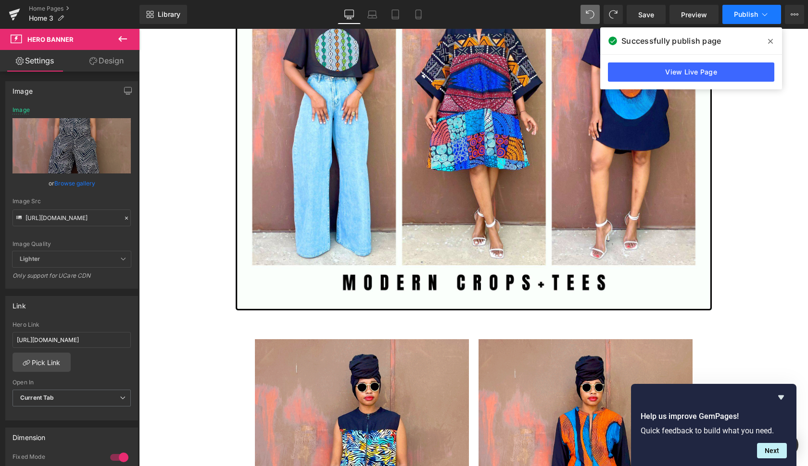
click at [747, 15] on span "Publish" at bounding box center [746, 15] width 24 height 8
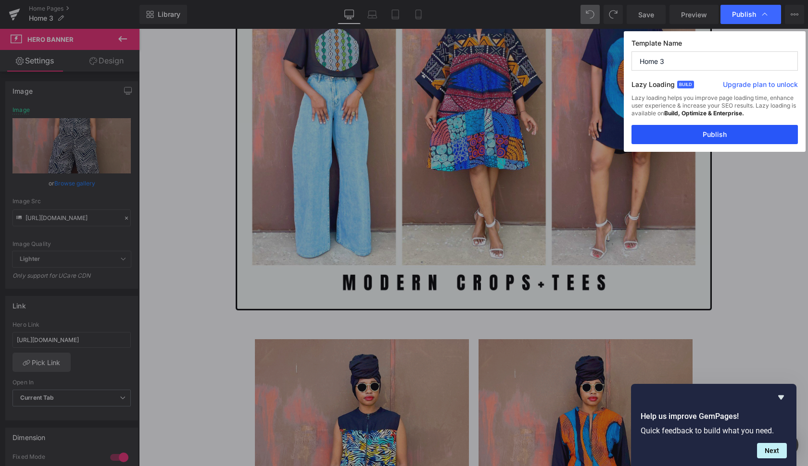
click at [743, 130] on button "Publish" at bounding box center [714, 134] width 166 height 19
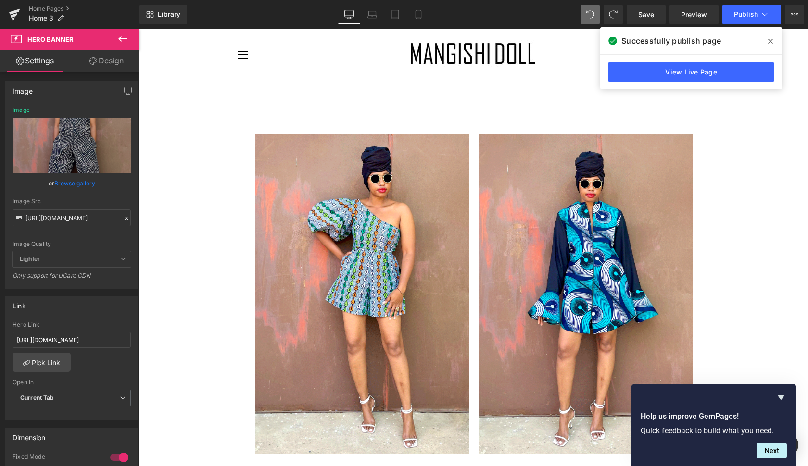
scroll to position [0, 0]
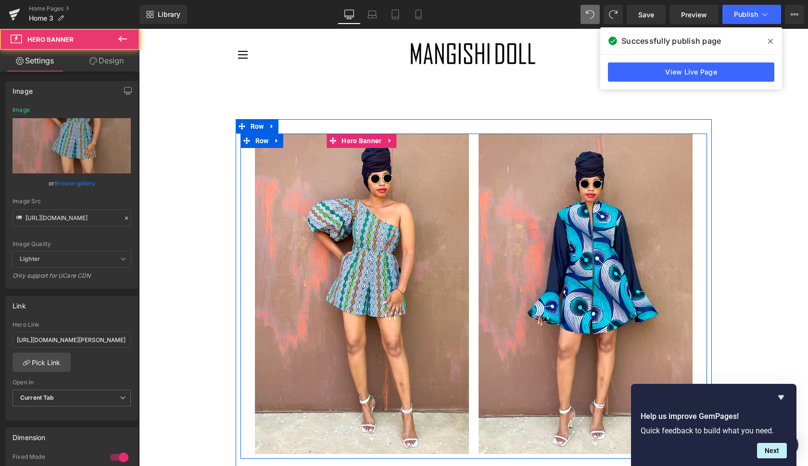
click at [446, 249] on div at bounding box center [362, 294] width 214 height 321
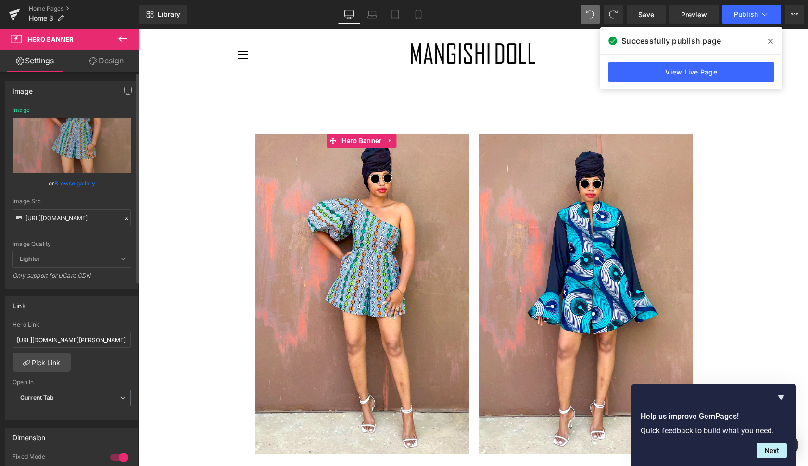
click at [77, 183] on link "Browse gallery" at bounding box center [74, 183] width 41 height 17
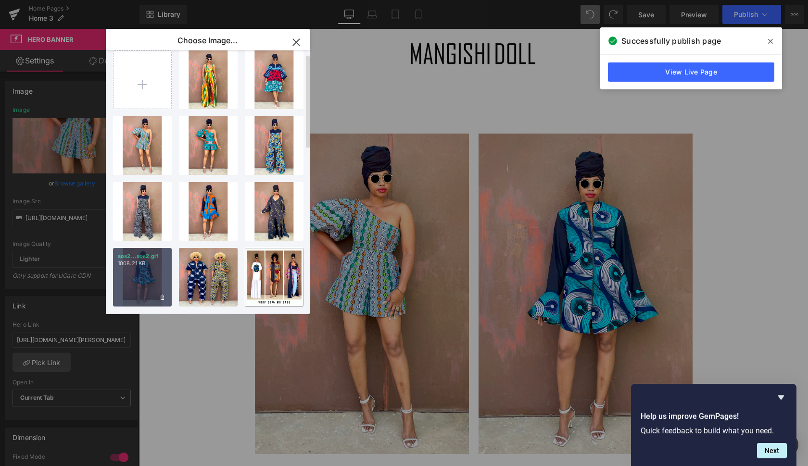
click at [144, 269] on div "sos2...sos2.gif 1008.21 KB" at bounding box center [142, 277] width 59 height 59
type input "https://ucarecdn.com/f89a9fcd-d22b-44e1-ac3d-dae44675784d/sos2.gif"
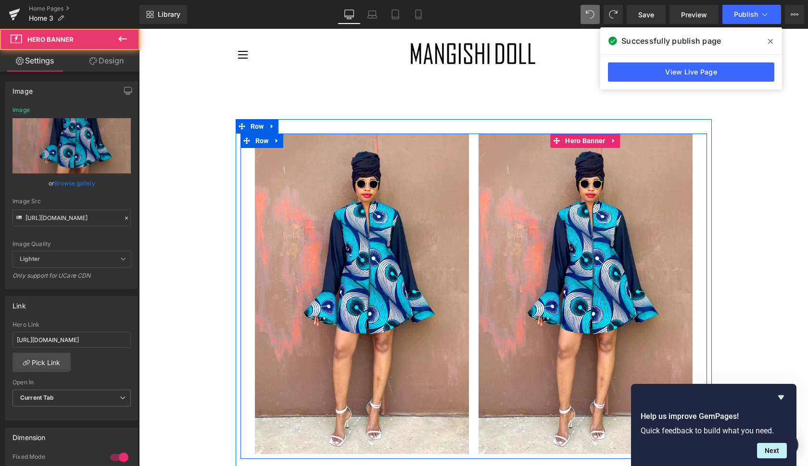
click at [538, 212] on div at bounding box center [585, 294] width 214 height 321
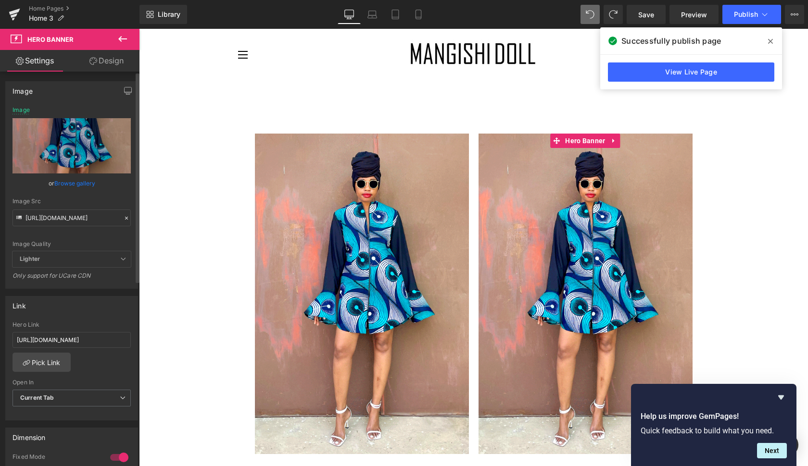
click at [67, 182] on link "Browse gallery" at bounding box center [74, 183] width 41 height 17
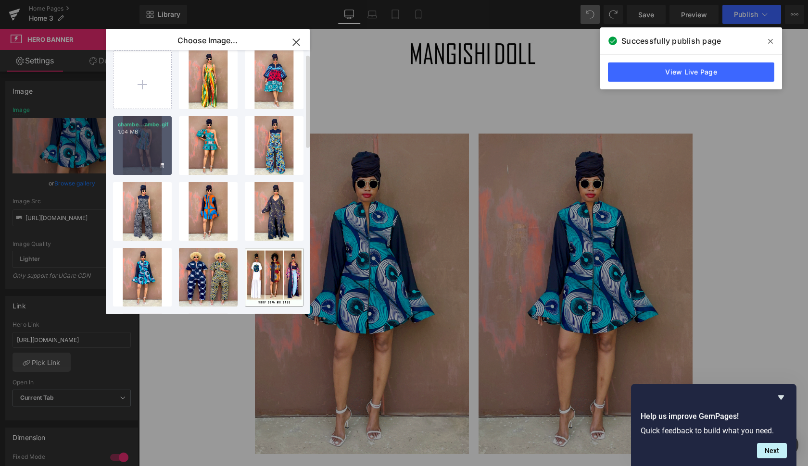
click at [151, 149] on div "chambe...ambe.gif 1.04 MB" at bounding box center [142, 145] width 59 height 59
type input "https://ucarecdn.com/c549f388-7ec3-4bc3-a6f7-d0cb6486f5f5/chambe.gif"
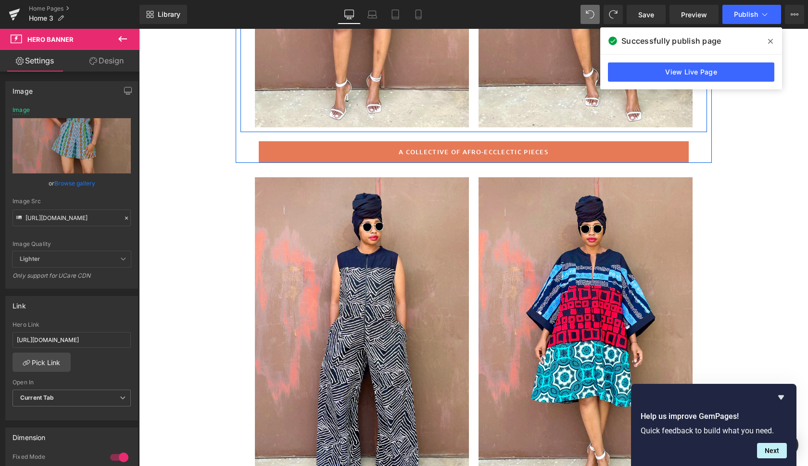
scroll to position [327, 0]
click at [749, 17] on span "Publish" at bounding box center [746, 15] width 24 height 8
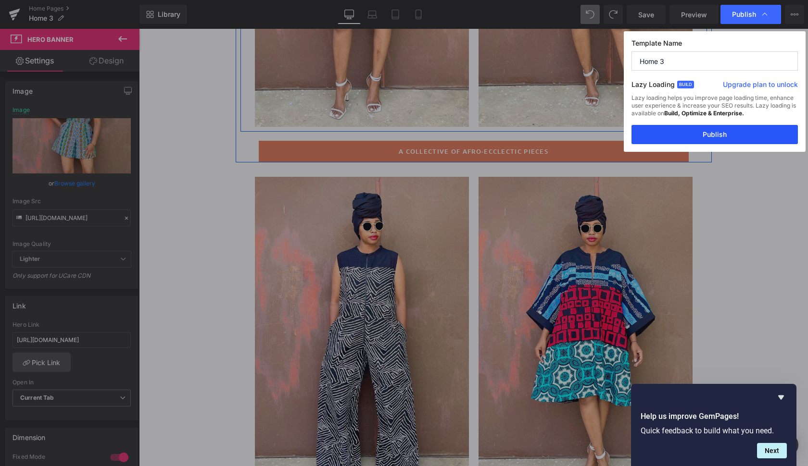
click at [732, 138] on button "Publish" at bounding box center [714, 134] width 166 height 19
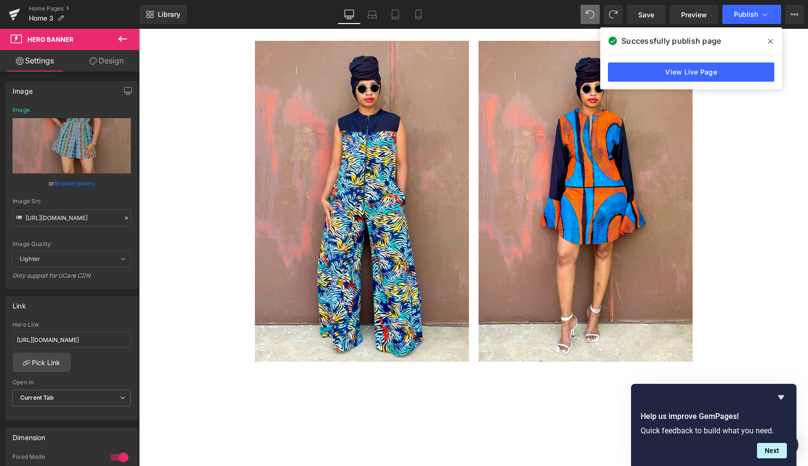
scroll to position [1636, 0]
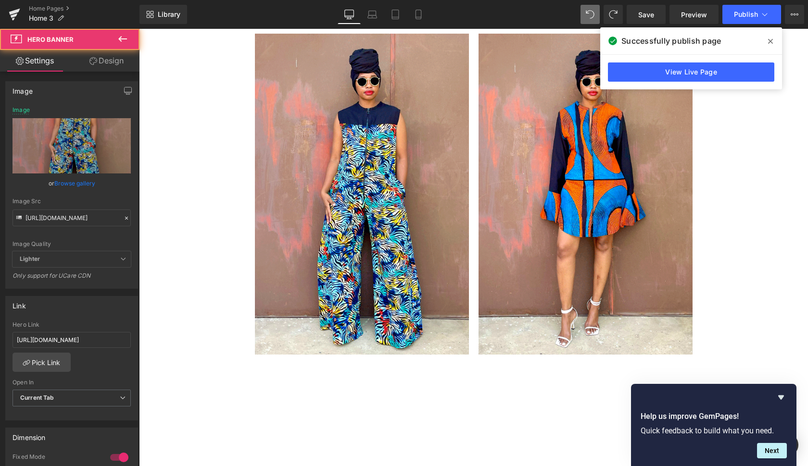
click at [443, 274] on div at bounding box center [362, 194] width 214 height 321
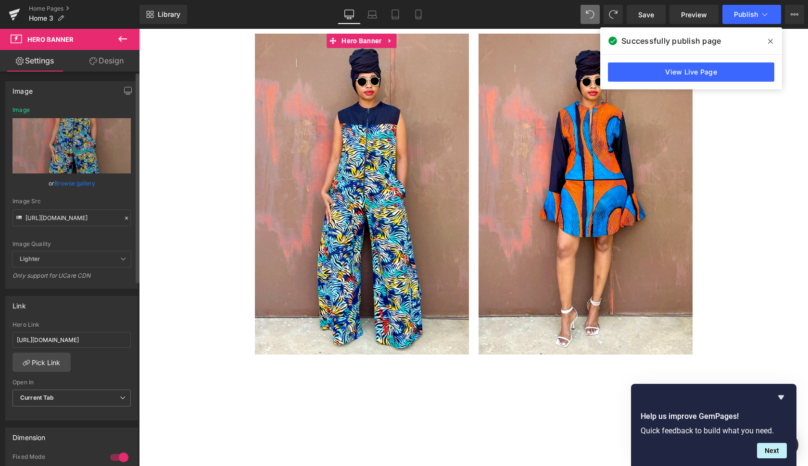
click at [76, 180] on link "Browse gallery" at bounding box center [74, 183] width 41 height 17
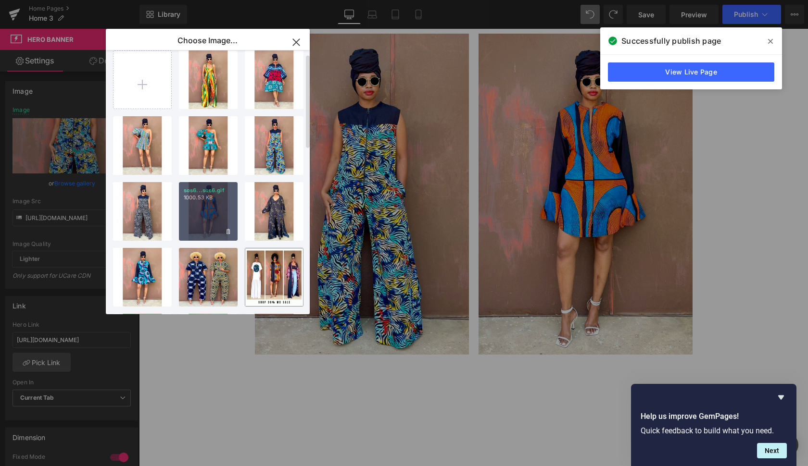
click at [209, 217] on div "sos6...sos6.gif 1000.53 KB" at bounding box center [208, 211] width 59 height 59
type input "https://ucarecdn.com/45031448-c1f1-43c4-9b93-ef0c112ae1aa/sos6.gif"
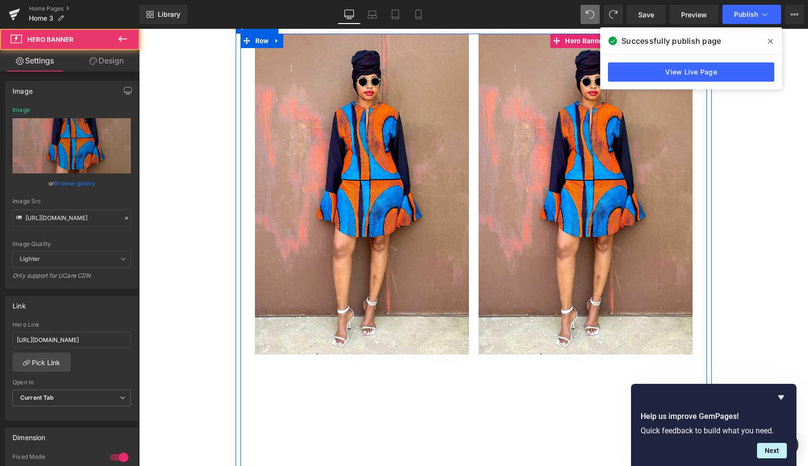
click at [523, 274] on div at bounding box center [585, 194] width 214 height 321
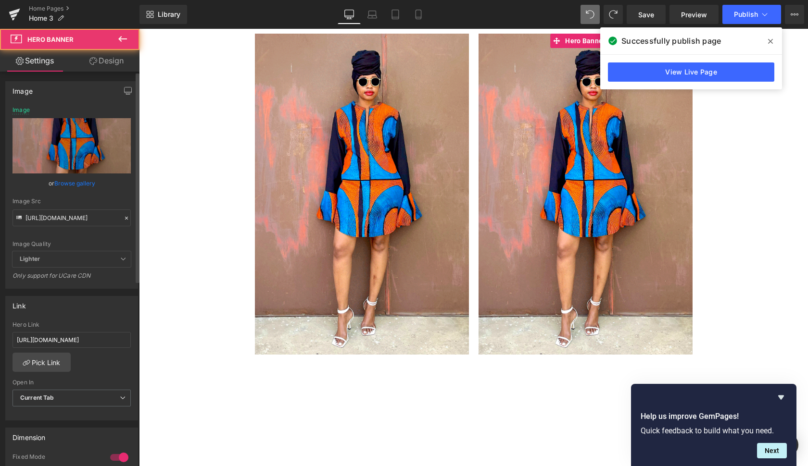
click at [80, 183] on link "Browse gallery" at bounding box center [74, 183] width 41 height 17
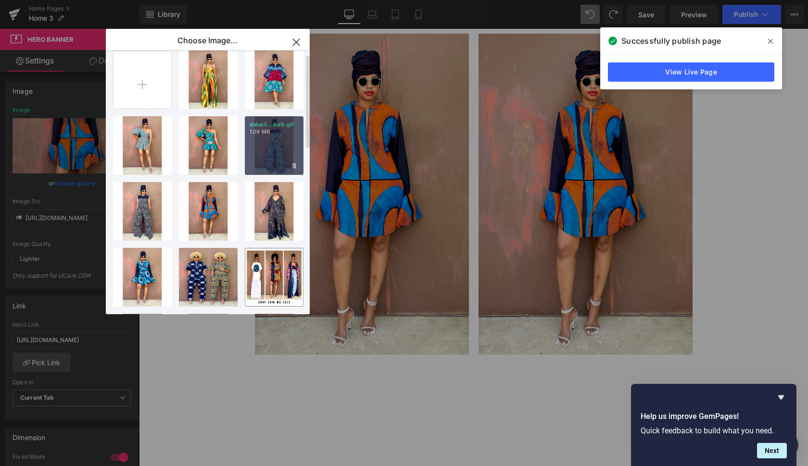
click at [280, 152] on div "dakar5...kar5.gif 1.09 MB" at bounding box center [274, 145] width 59 height 59
type input "https://ucarecdn.com/2c2f8848-430b-4cfd-8be2-bd829bbd840c/dakar5.gif"
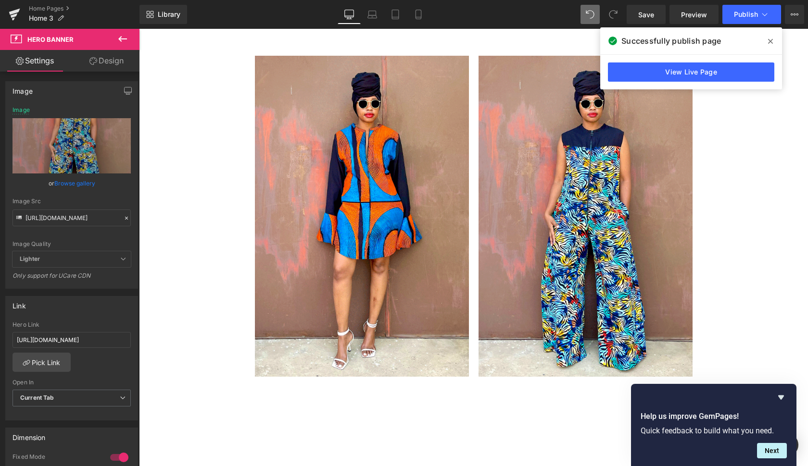
scroll to position [1606, 0]
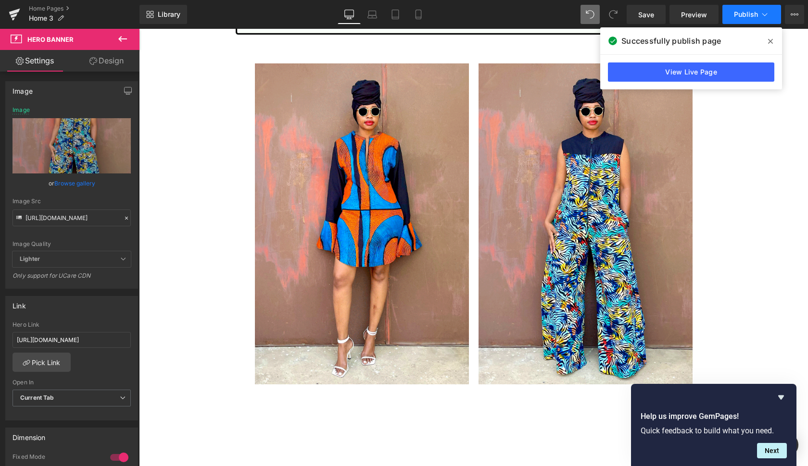
click at [744, 19] on button "Publish" at bounding box center [751, 14] width 59 height 19
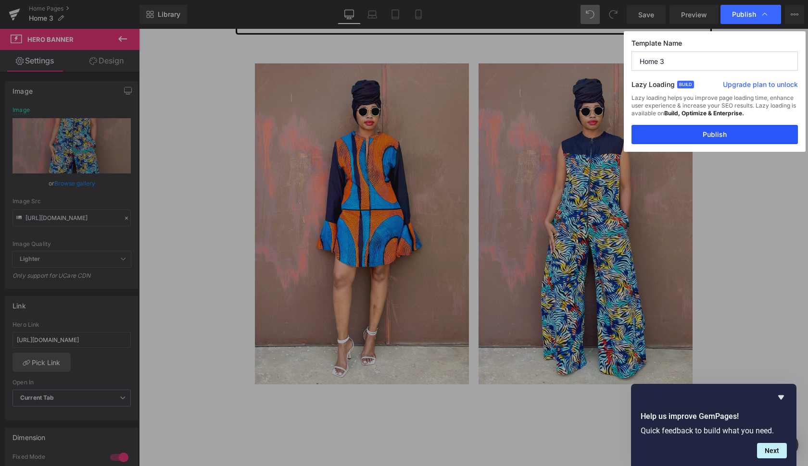
click at [735, 136] on button "Publish" at bounding box center [714, 134] width 166 height 19
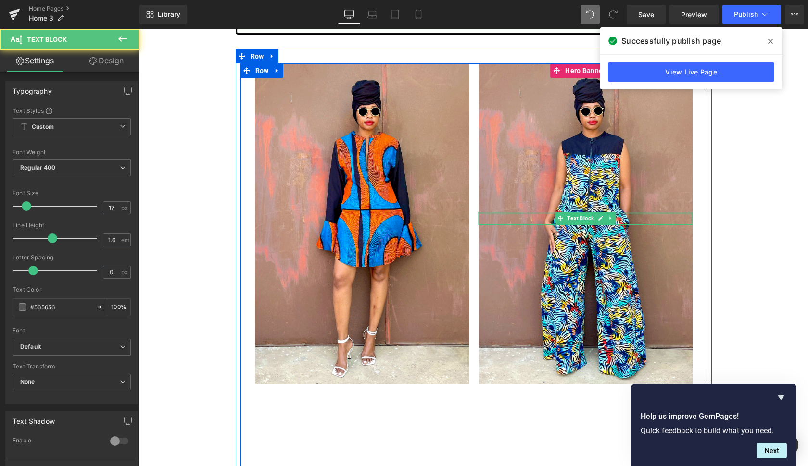
click at [676, 213] on div at bounding box center [585, 213] width 214 height 2
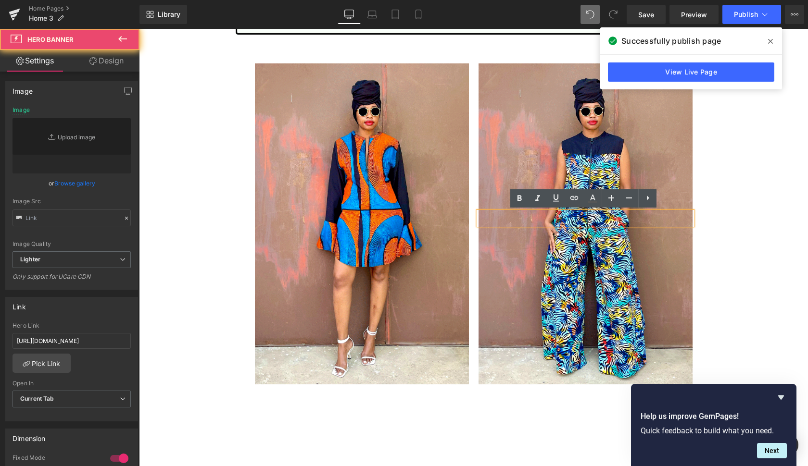
click at [672, 169] on div at bounding box center [585, 223] width 214 height 321
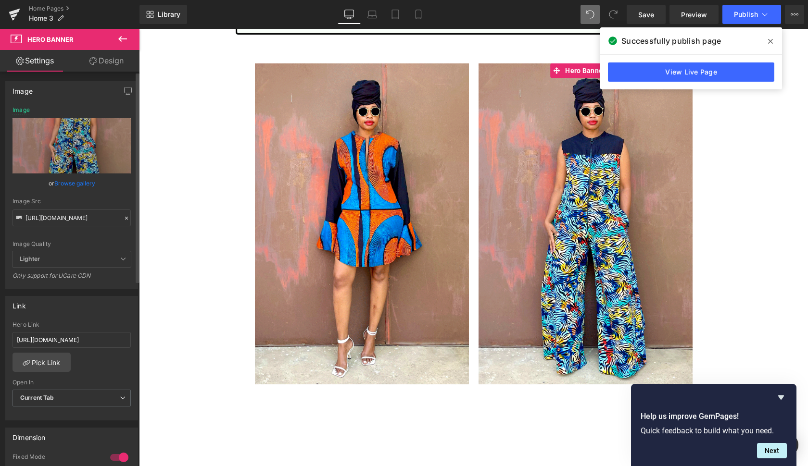
click at [71, 180] on link "Browse gallery" at bounding box center [74, 183] width 41 height 17
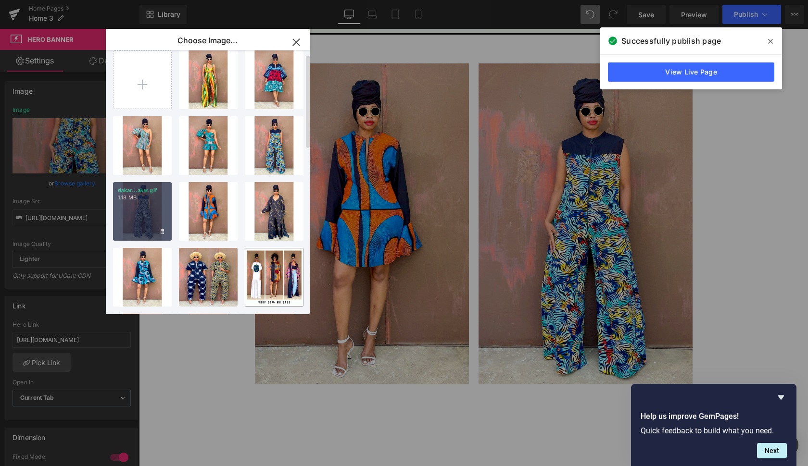
click at [145, 203] on div "dakar...akar.gif 1.18 MB" at bounding box center [142, 211] width 59 height 59
type input "https://ucarecdn.com/d3d51e62-a33d-45a1-9697-5d19f905310d/dakar.gif"
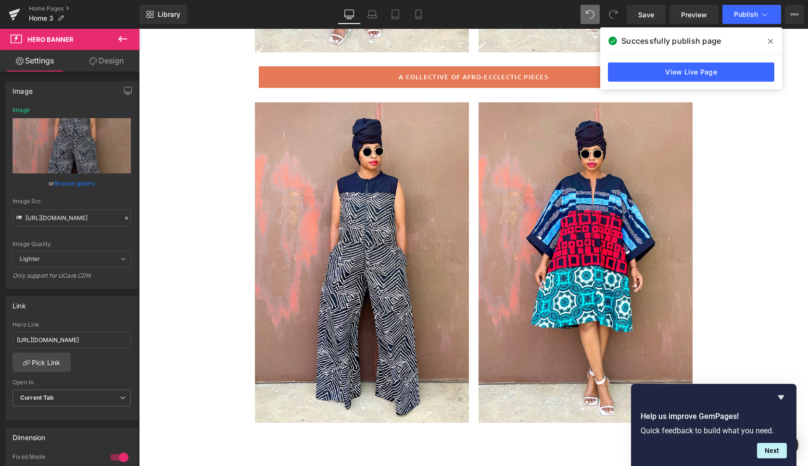
scroll to position [429, 0]
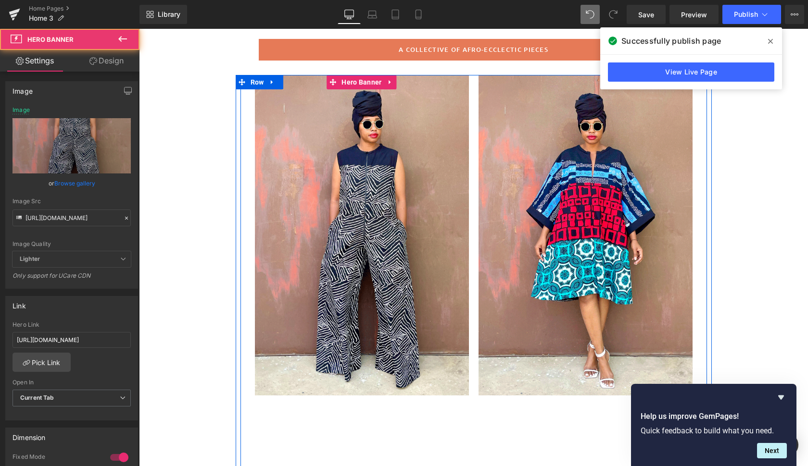
click at [436, 262] on div at bounding box center [362, 235] width 214 height 321
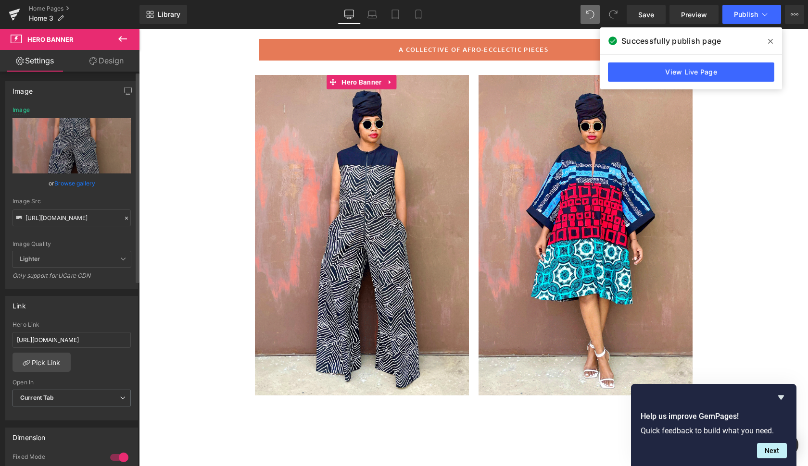
click at [80, 182] on link "Browse gallery" at bounding box center [74, 183] width 41 height 17
click at [78, 0] on div "You are previewing how the will restyle your page. You can not edit Elements in…" at bounding box center [404, 0] width 808 height 0
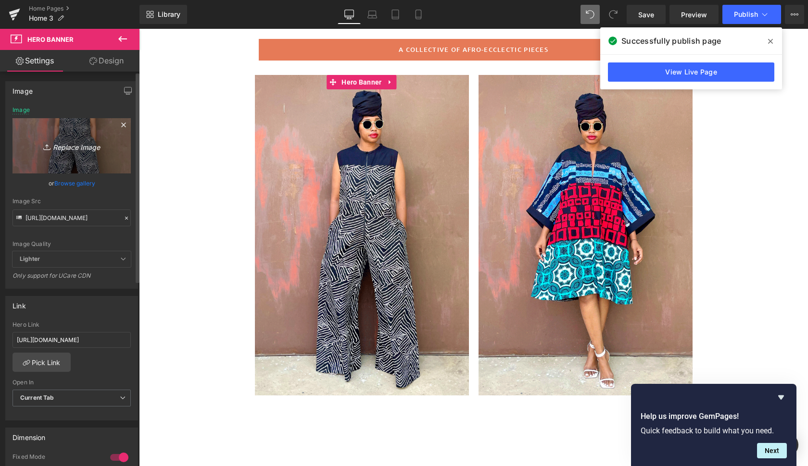
click at [77, 147] on icon "Replace Image" at bounding box center [71, 146] width 77 height 12
type input "C:\fakepath\dakar4.gif"
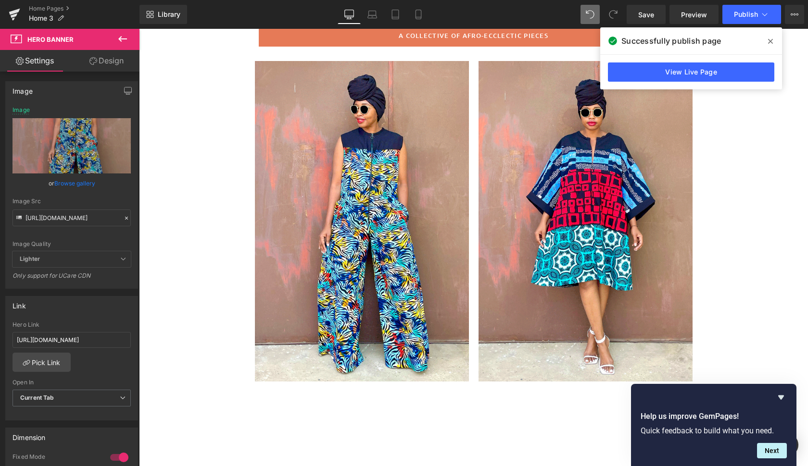
scroll to position [443, 0]
click at [746, 14] on span "Publish" at bounding box center [746, 15] width 24 height 8
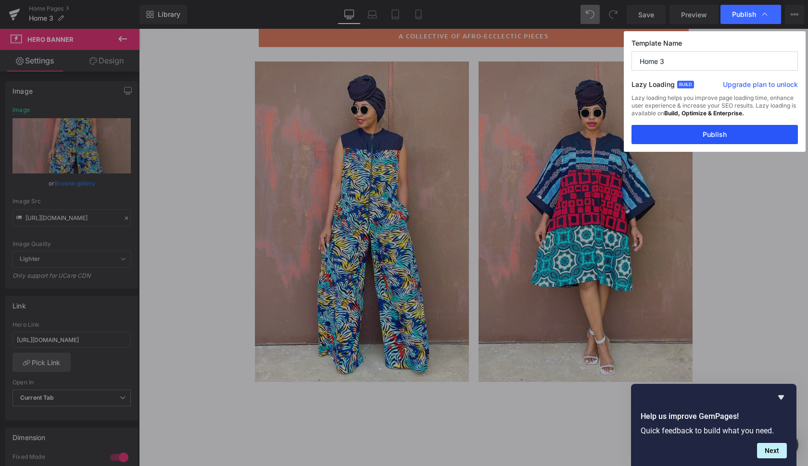
click at [732, 130] on button "Publish" at bounding box center [714, 134] width 166 height 19
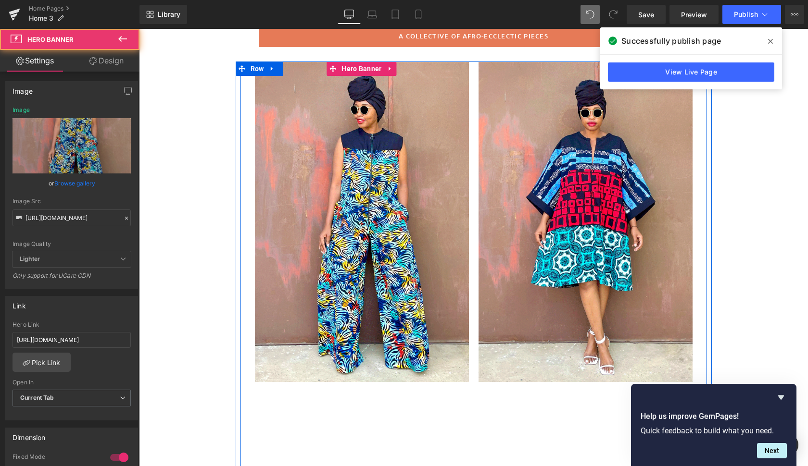
click at [461, 185] on div at bounding box center [362, 222] width 214 height 321
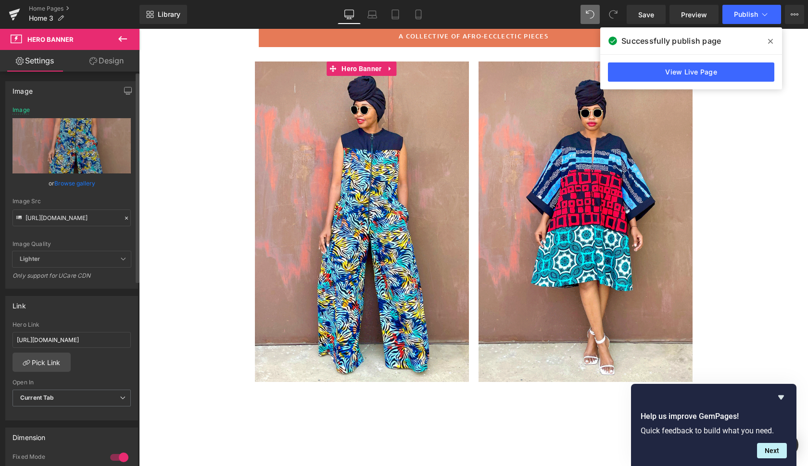
click at [83, 183] on link "Browse gallery" at bounding box center [74, 183] width 41 height 17
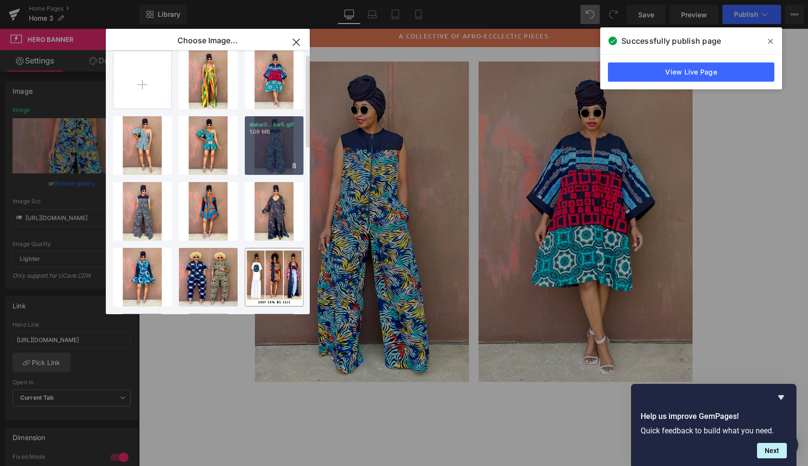
click at [278, 146] on div "dakar5...kar5.gif 1.09 MB" at bounding box center [274, 145] width 59 height 59
type input "https://ucarecdn.com/2c2f8848-430b-4cfd-8be2-bd829bbd840c/dakar5.gif"
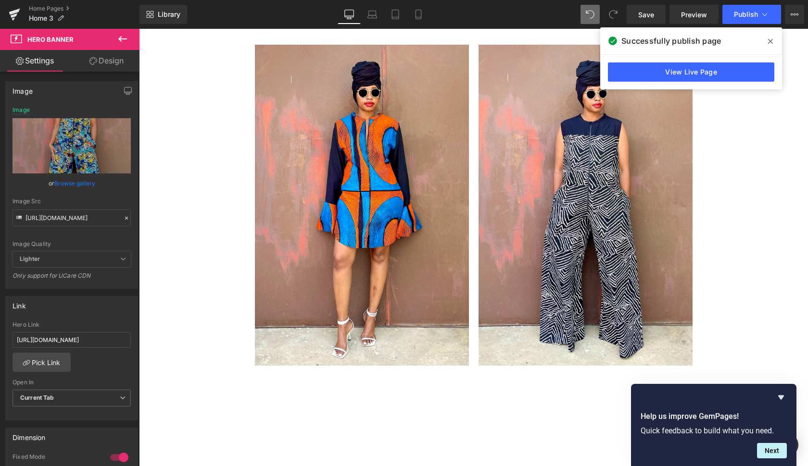
scroll to position [1625, 0]
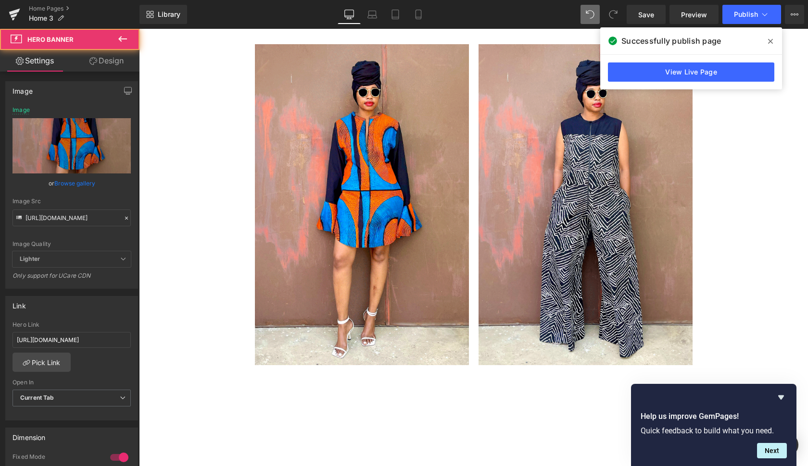
click at [447, 312] on div at bounding box center [362, 204] width 214 height 321
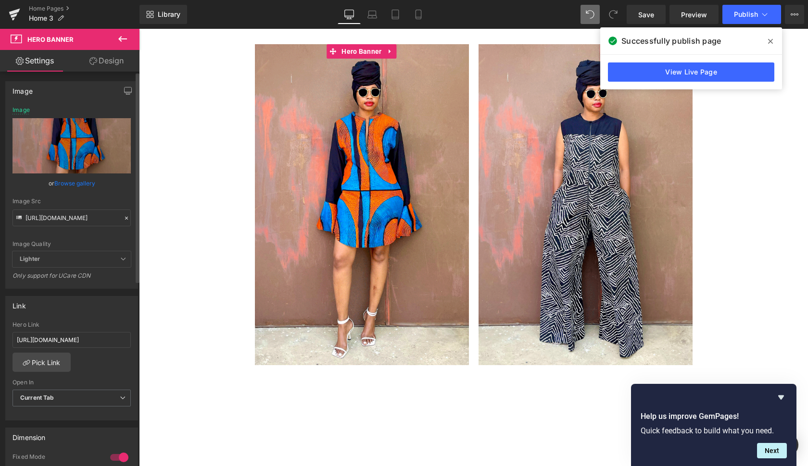
click at [66, 180] on link "Browse gallery" at bounding box center [74, 183] width 41 height 17
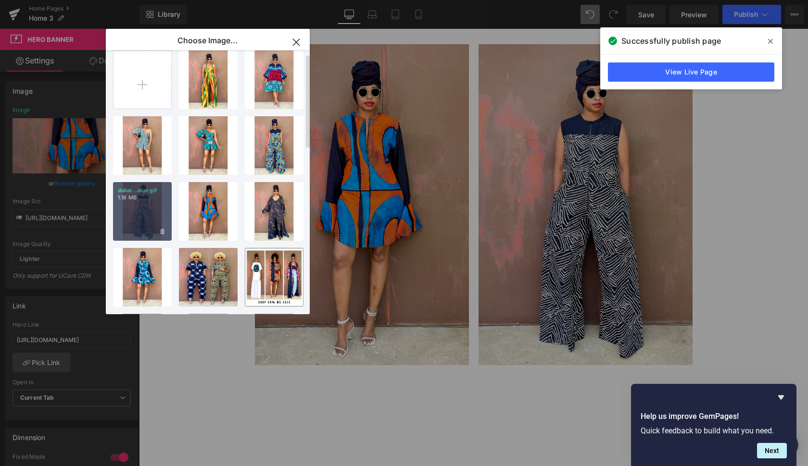
click at [136, 217] on div "dakar...akar.gif 1.18 MB" at bounding box center [142, 211] width 59 height 59
type input "https://ucarecdn.com/d3d51e62-a33d-45a1-9697-5d19f905310d/dakar.gif"
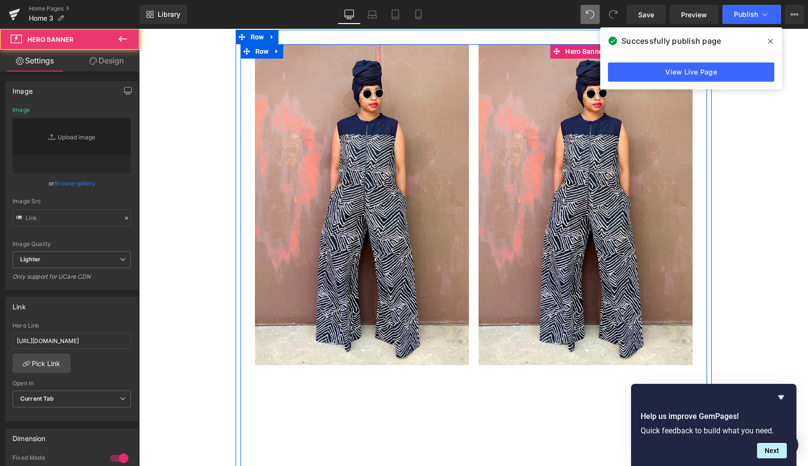
click at [499, 284] on div at bounding box center [585, 204] width 214 height 321
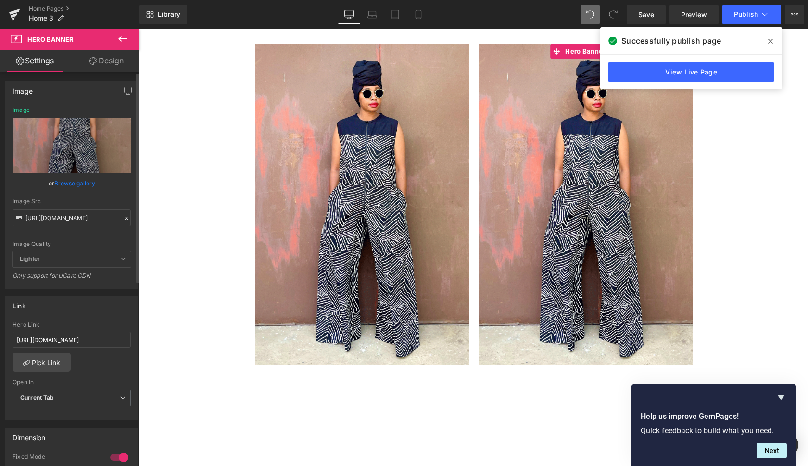
click at [75, 182] on link "Browse gallery" at bounding box center [74, 183] width 41 height 17
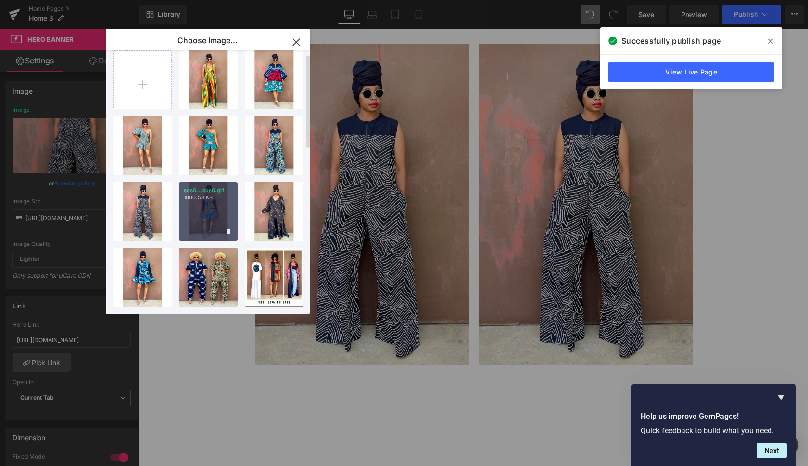
click at [210, 223] on div "sos6...sos6.gif 1000.53 KB" at bounding box center [208, 211] width 59 height 59
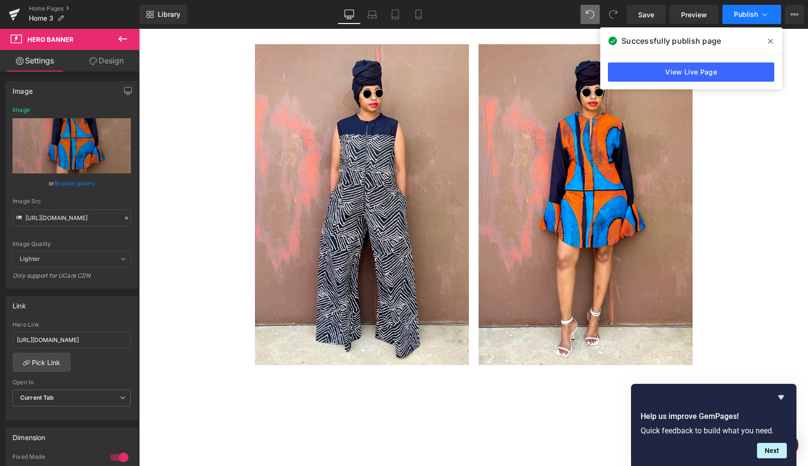
click at [748, 17] on span "Publish" at bounding box center [746, 15] width 24 height 8
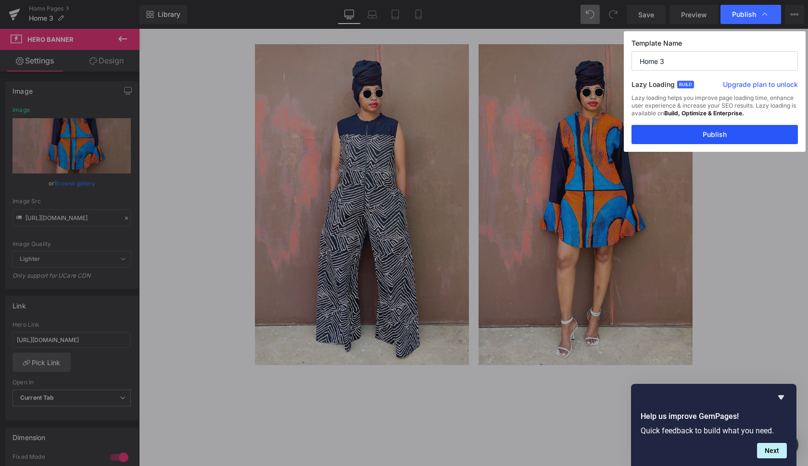
click at [733, 138] on button "Publish" at bounding box center [714, 134] width 166 height 19
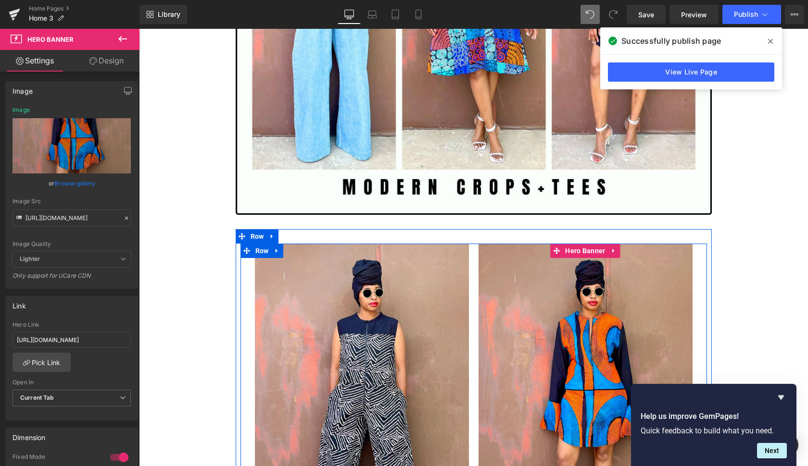
scroll to position [1410, 0]
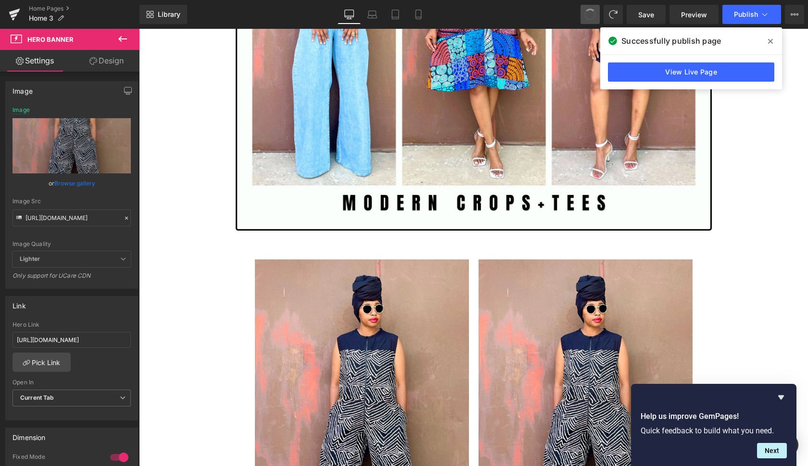
type input "https://ucarecdn.com/d3d51e62-a33d-45a1-9697-5d19f905310d/dakar.gif"
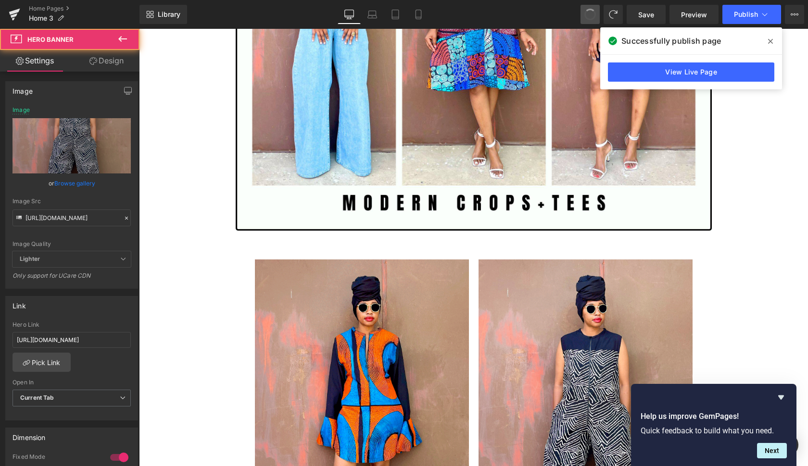
type input "https://ucarecdn.com/45031448-c1f1-43c4-9b93-ef0c112ae1aa/sos6.gif"
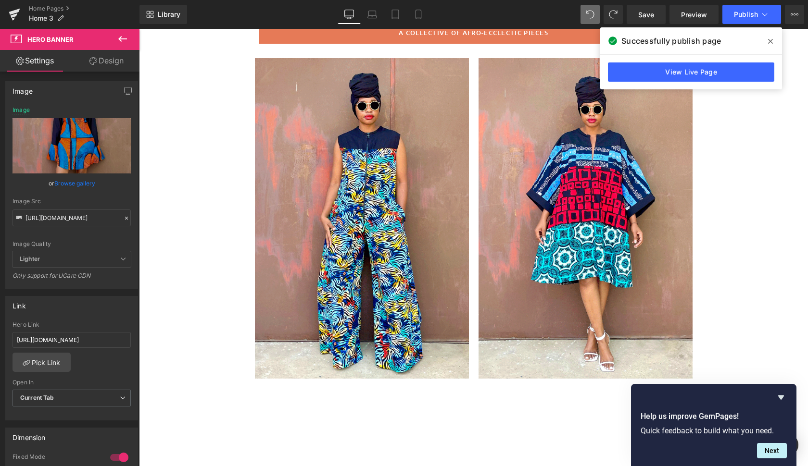
scroll to position [445, 0]
